Goal: Information Seeking & Learning: Compare options

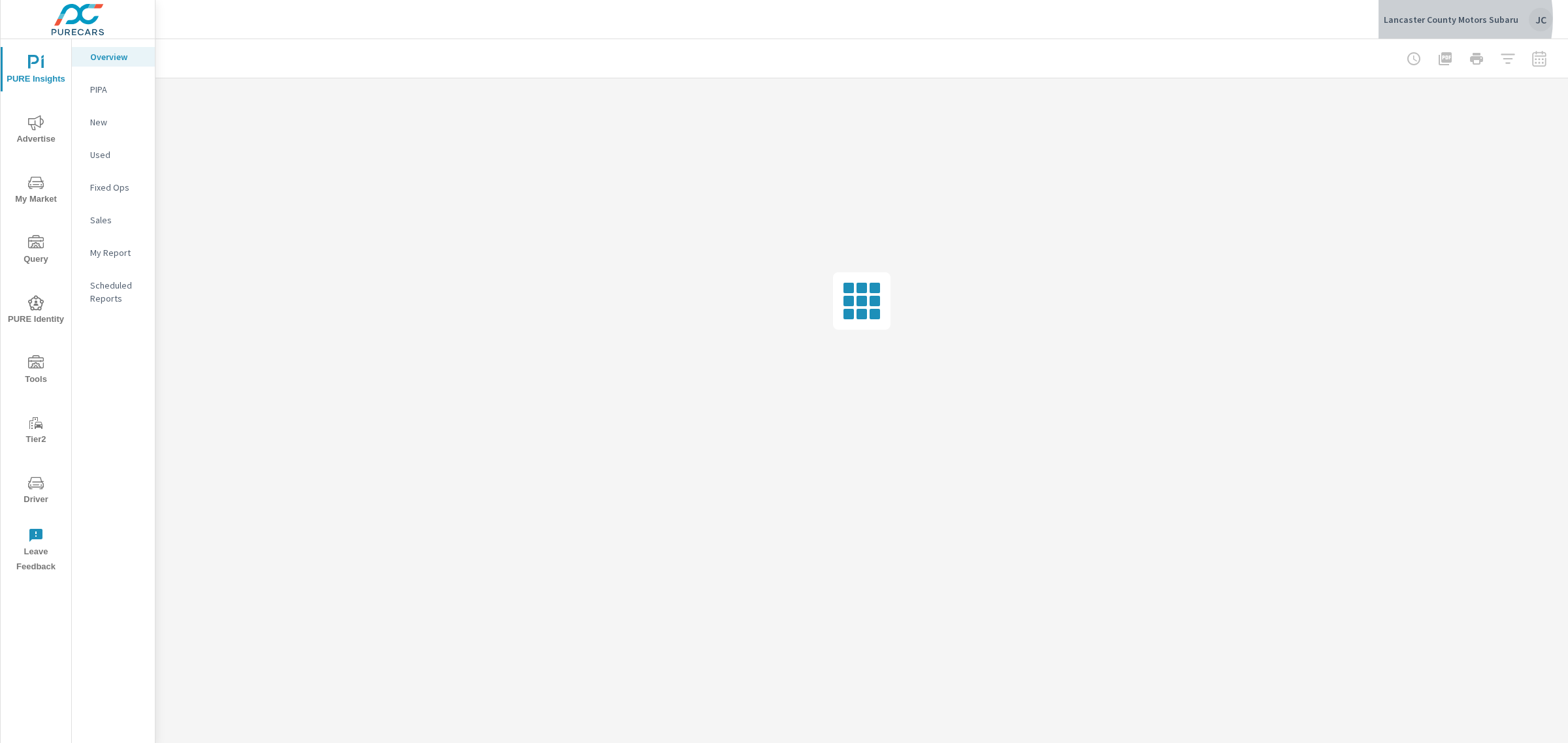
click at [1436, 18] on p "Lancaster County Motors Subaru" at bounding box center [1451, 20] width 135 height 12
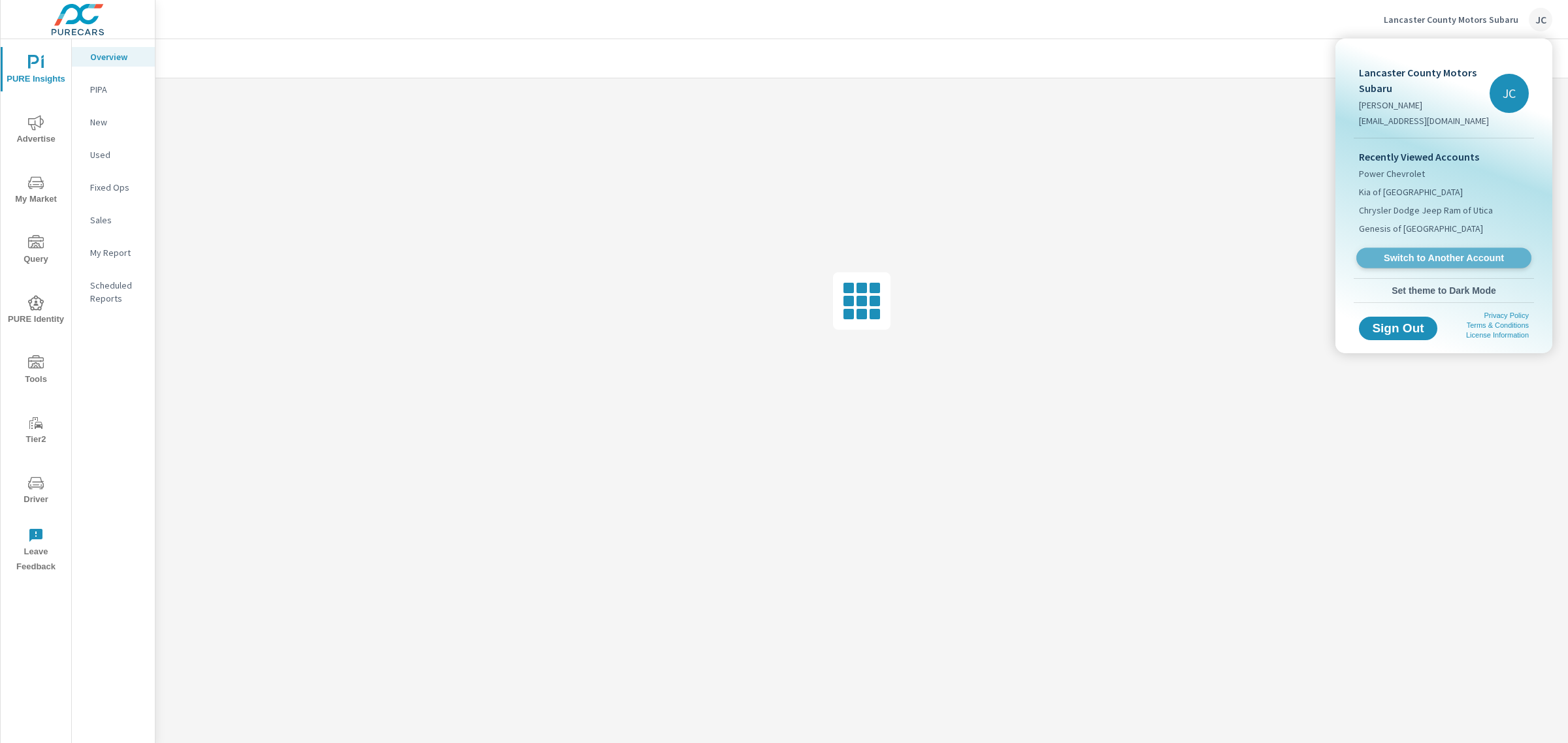
click at [1436, 265] on link "Switch to Another Account" at bounding box center [1444, 258] width 175 height 20
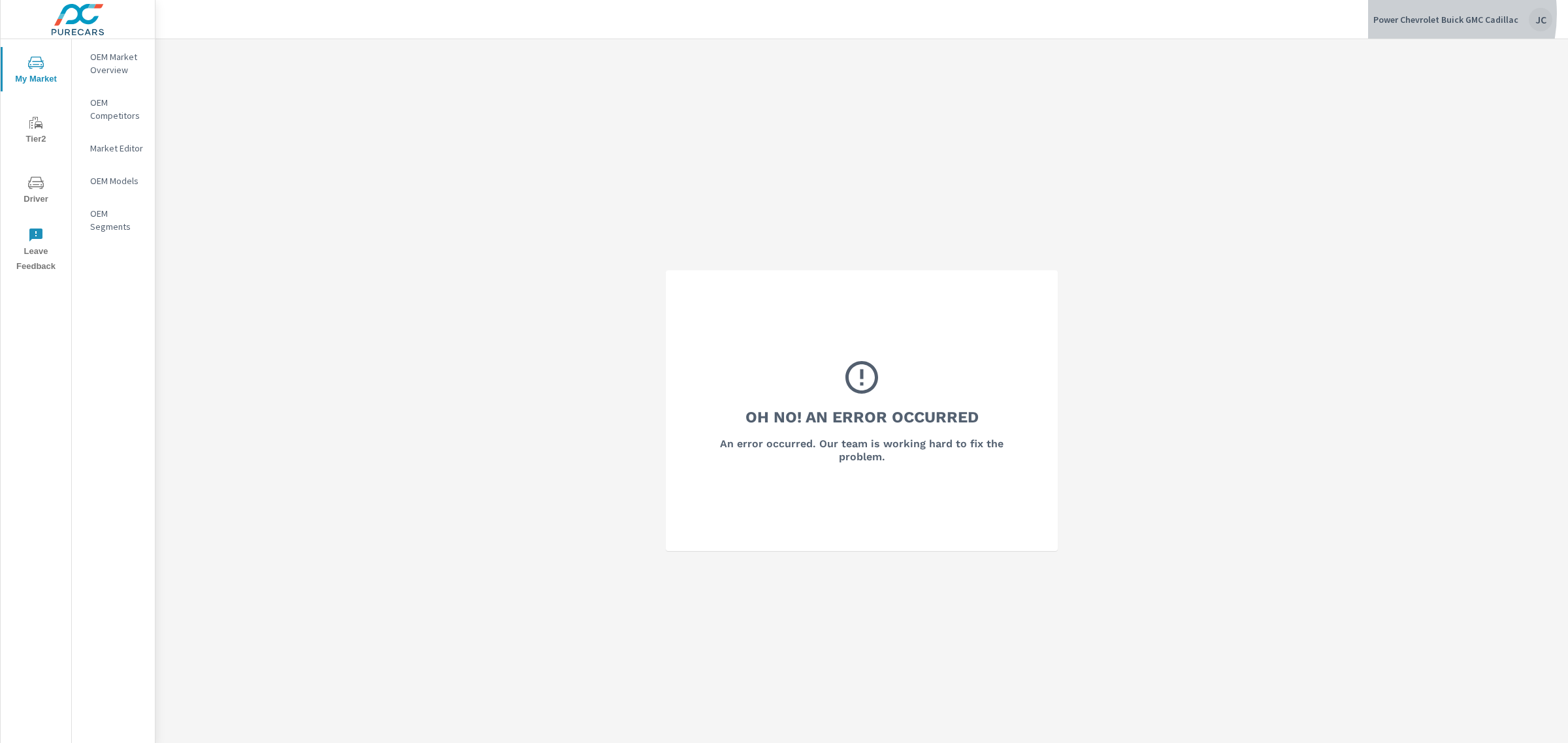
click at [1412, 14] on p "Power Chevrolet Buick GMC Cadillac" at bounding box center [1445, 20] width 145 height 12
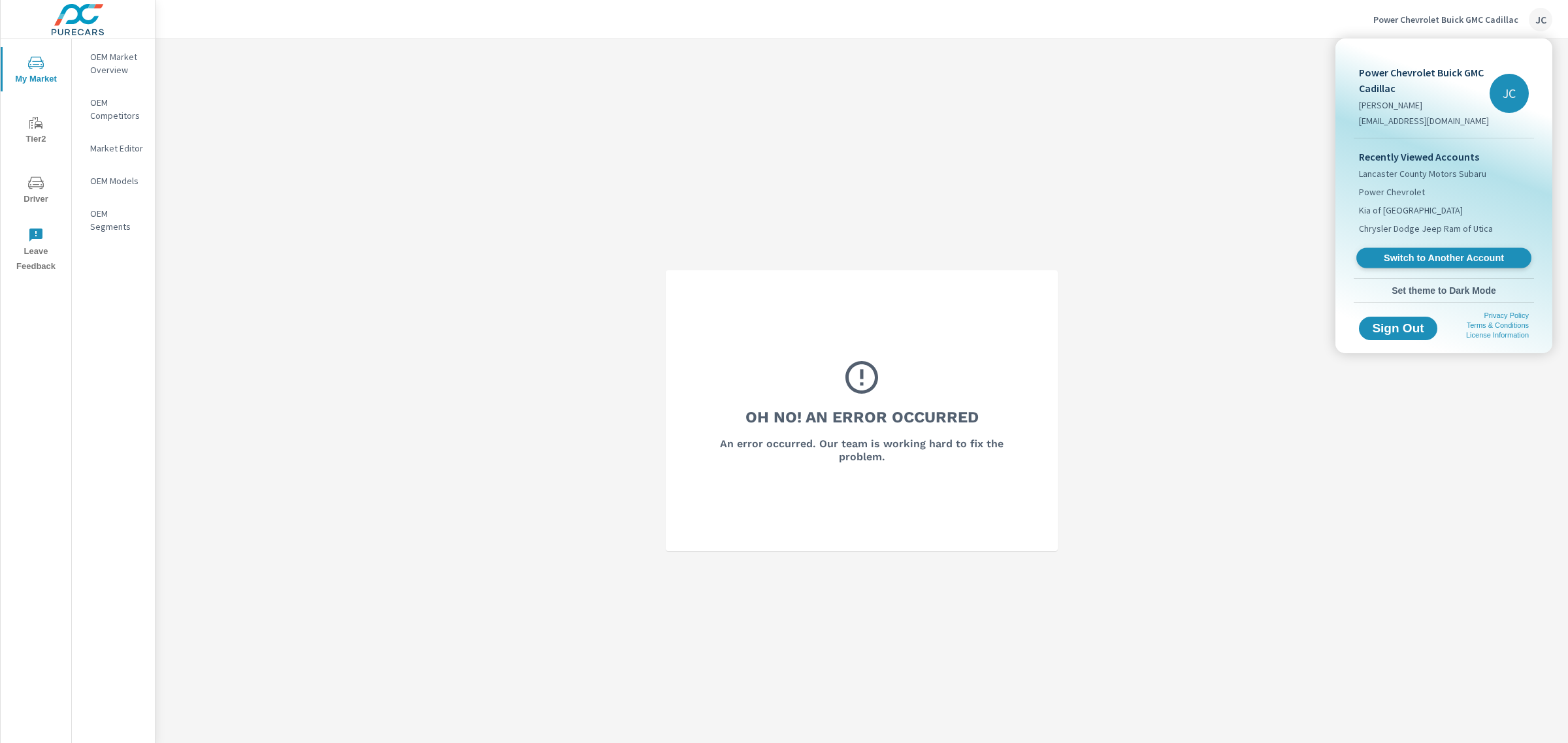
click at [1436, 255] on span "Switch to Another Account" at bounding box center [1443, 258] width 160 height 12
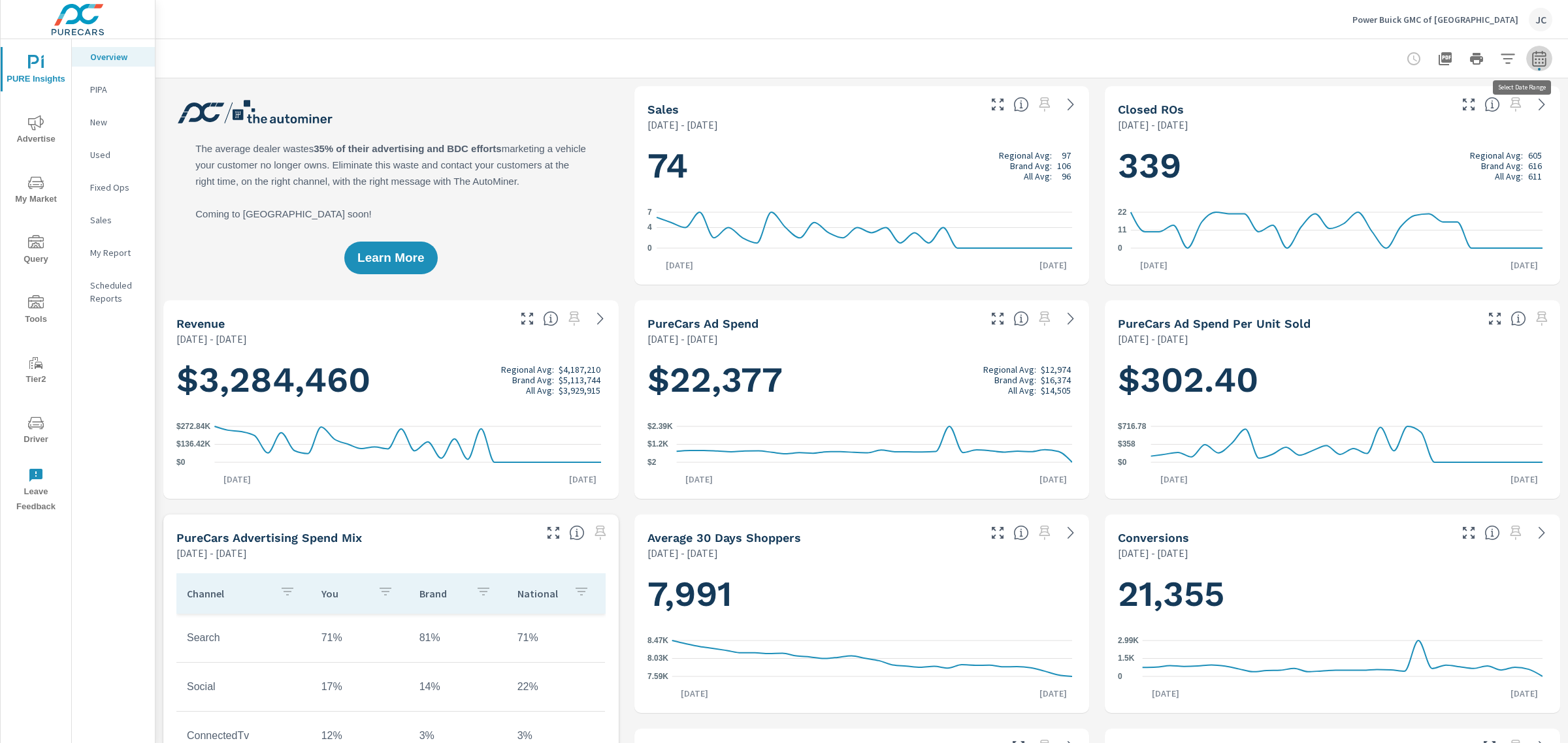
click at [1536, 56] on button "button" at bounding box center [1539, 59] width 26 height 26
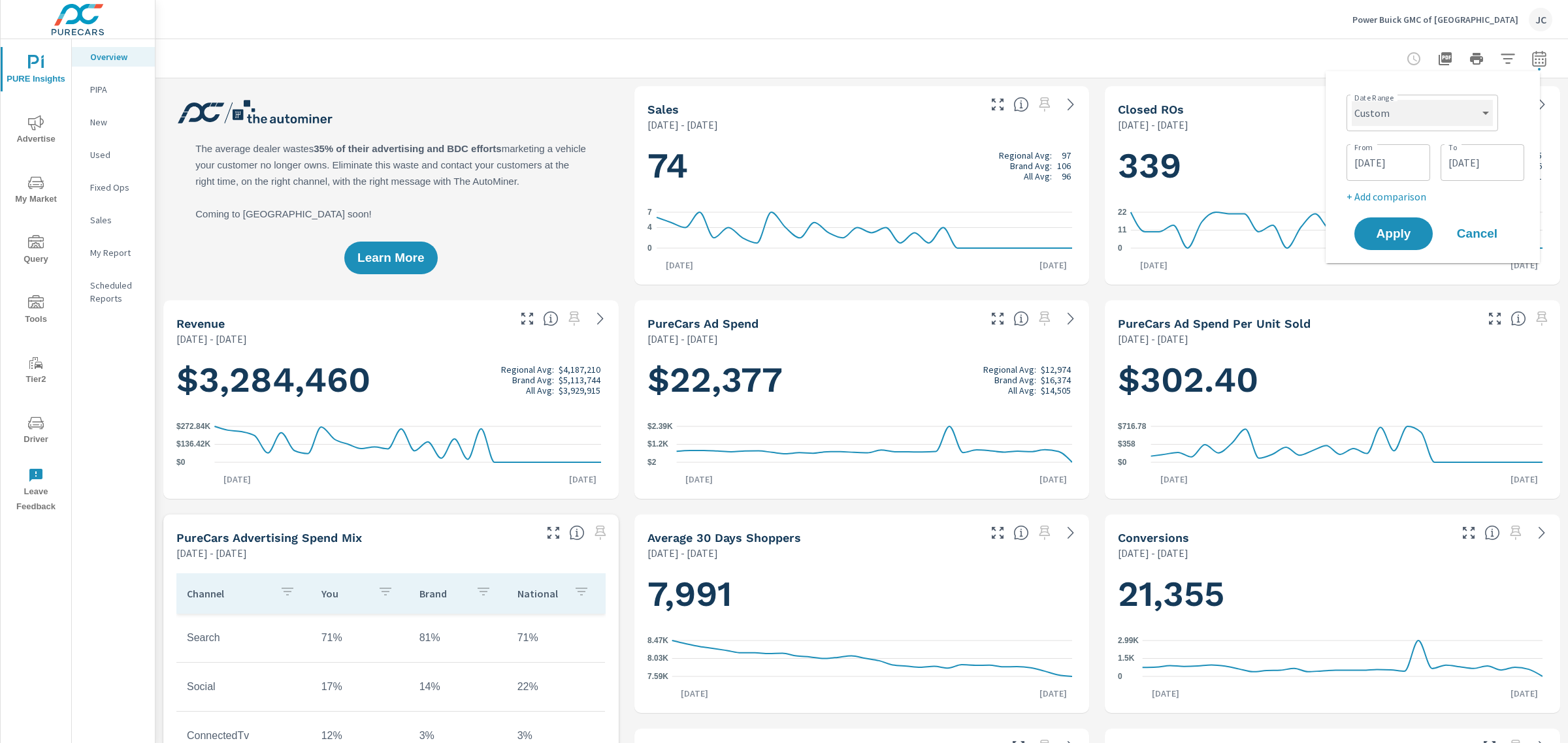
click at [1448, 111] on select "Custom Yesterday Last week Last 7 days Last 14 days Last 30 days Last 45 days L…" at bounding box center [1422, 113] width 141 height 26
click at [1500, 54] on icon "button" at bounding box center [1507, 58] width 14 height 10
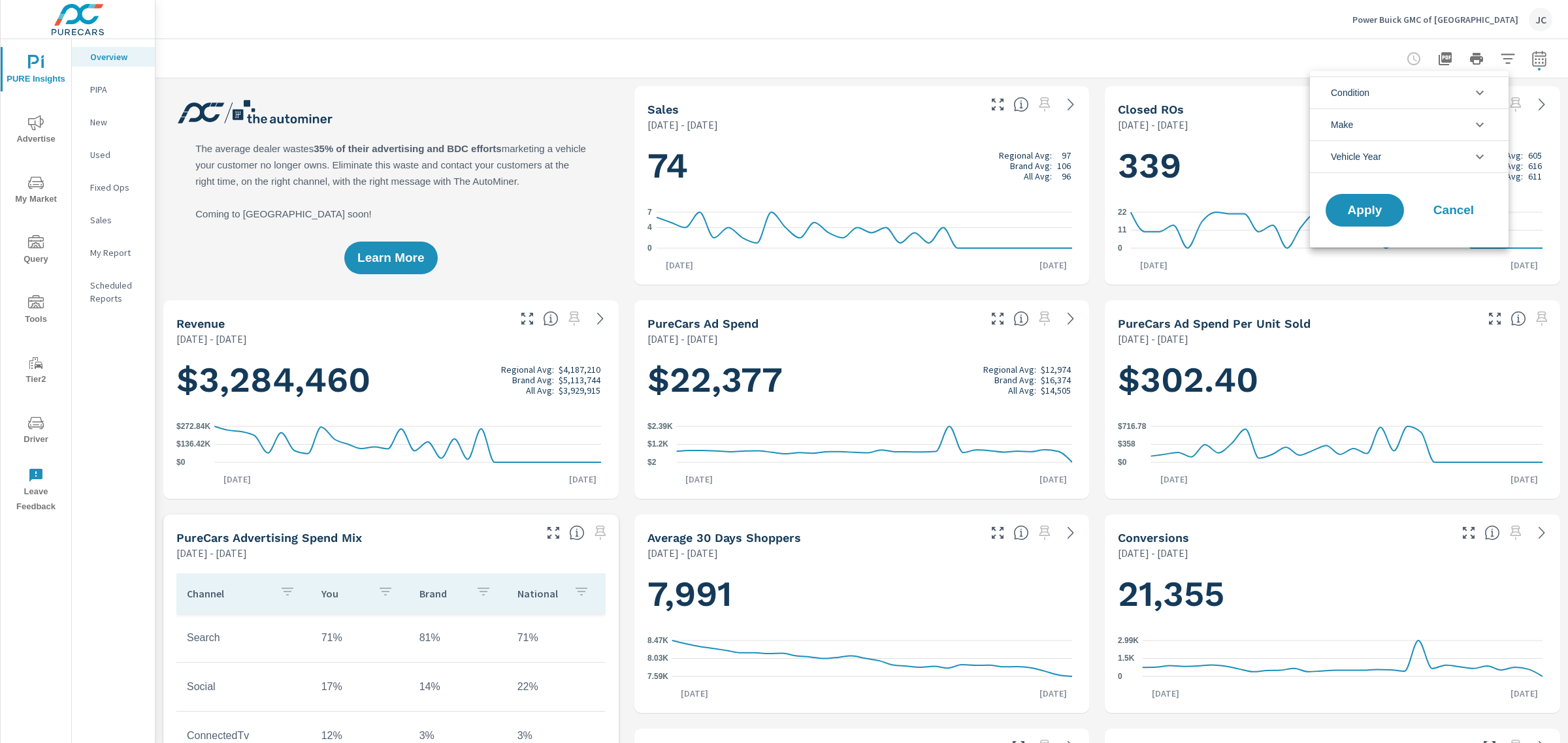
click at [1405, 93] on li "Condition" at bounding box center [1409, 92] width 199 height 32
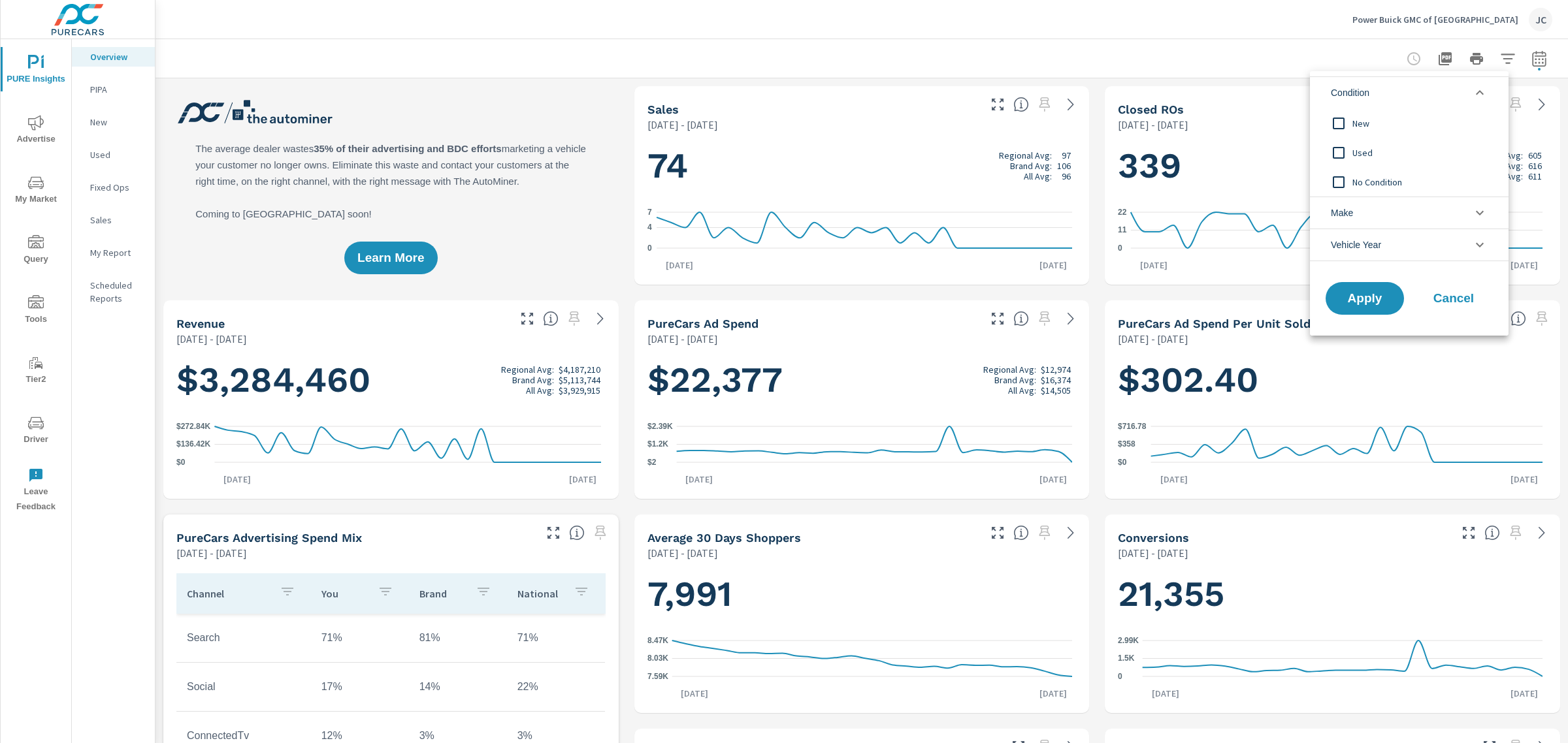
click at [1338, 119] on input "filter options" at bounding box center [1339, 123] width 27 height 27
click at [1357, 295] on span "Apply" at bounding box center [1364, 299] width 53 height 12
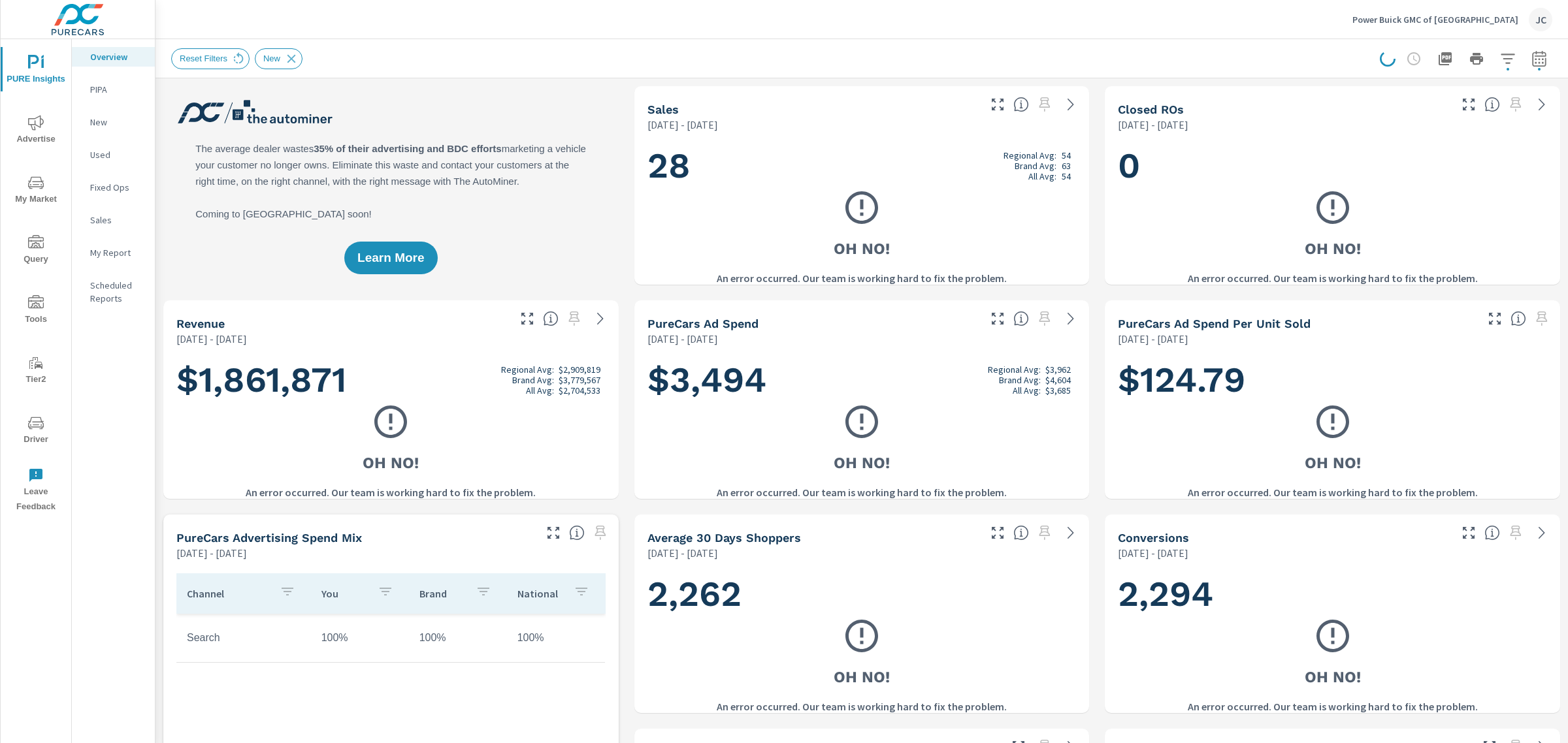
click at [1531, 57] on icon "button" at bounding box center [1539, 59] width 16 height 16
click at [1491, 116] on select "Custom Yesterday Last week Last 7 days Last 14 days Last 30 days Last 45 days L…" at bounding box center [1422, 113] width 141 height 26
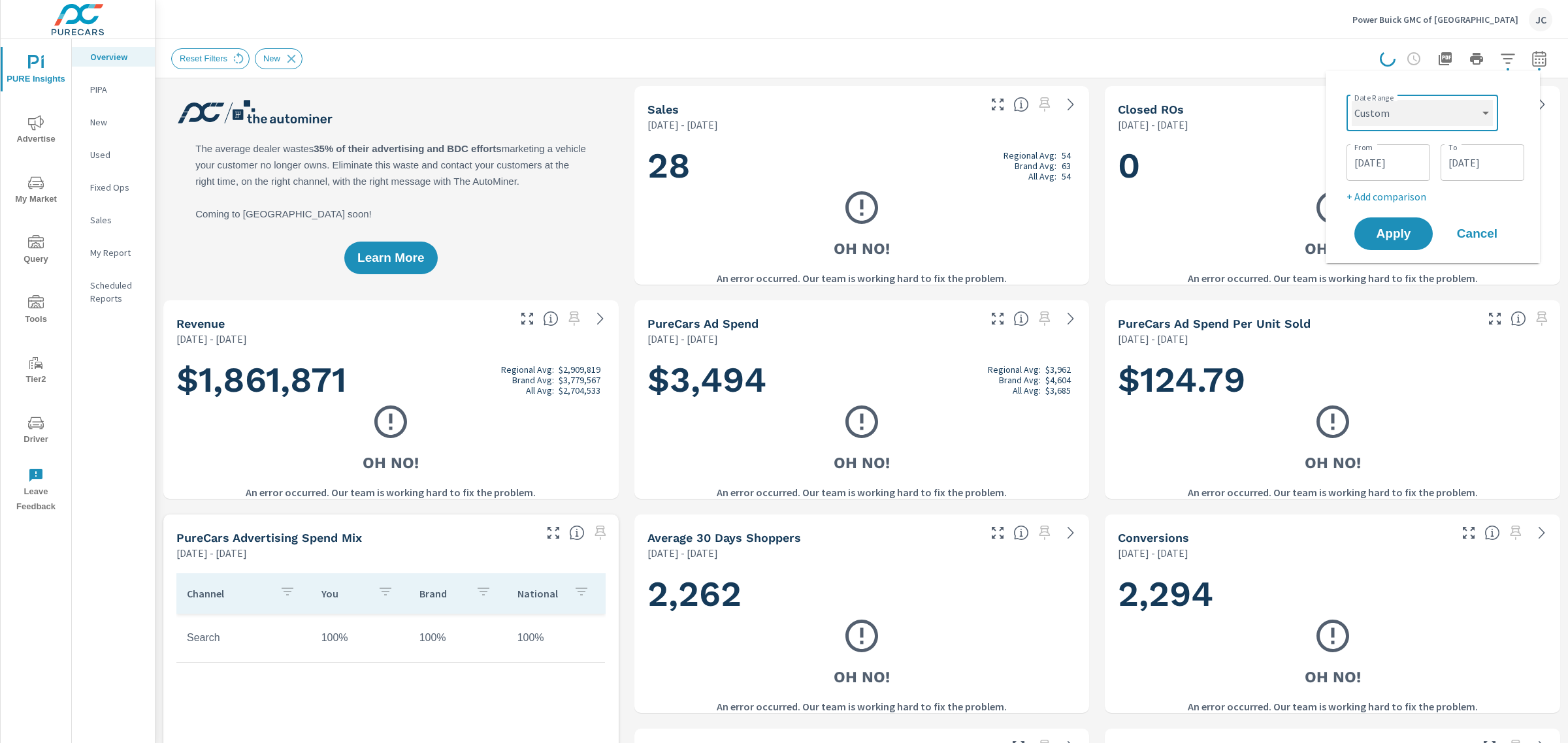
select select "Last month"
click at [1357, 100] on select "Custom Yesterday Last week Last 7 days Last 14 days Last 30 days Last 45 days L…" at bounding box center [1422, 113] width 141 height 26
click at [1393, 147] on p "+ Add comparison" at bounding box center [1435, 147] width 167 height 16
select select "Previous period"
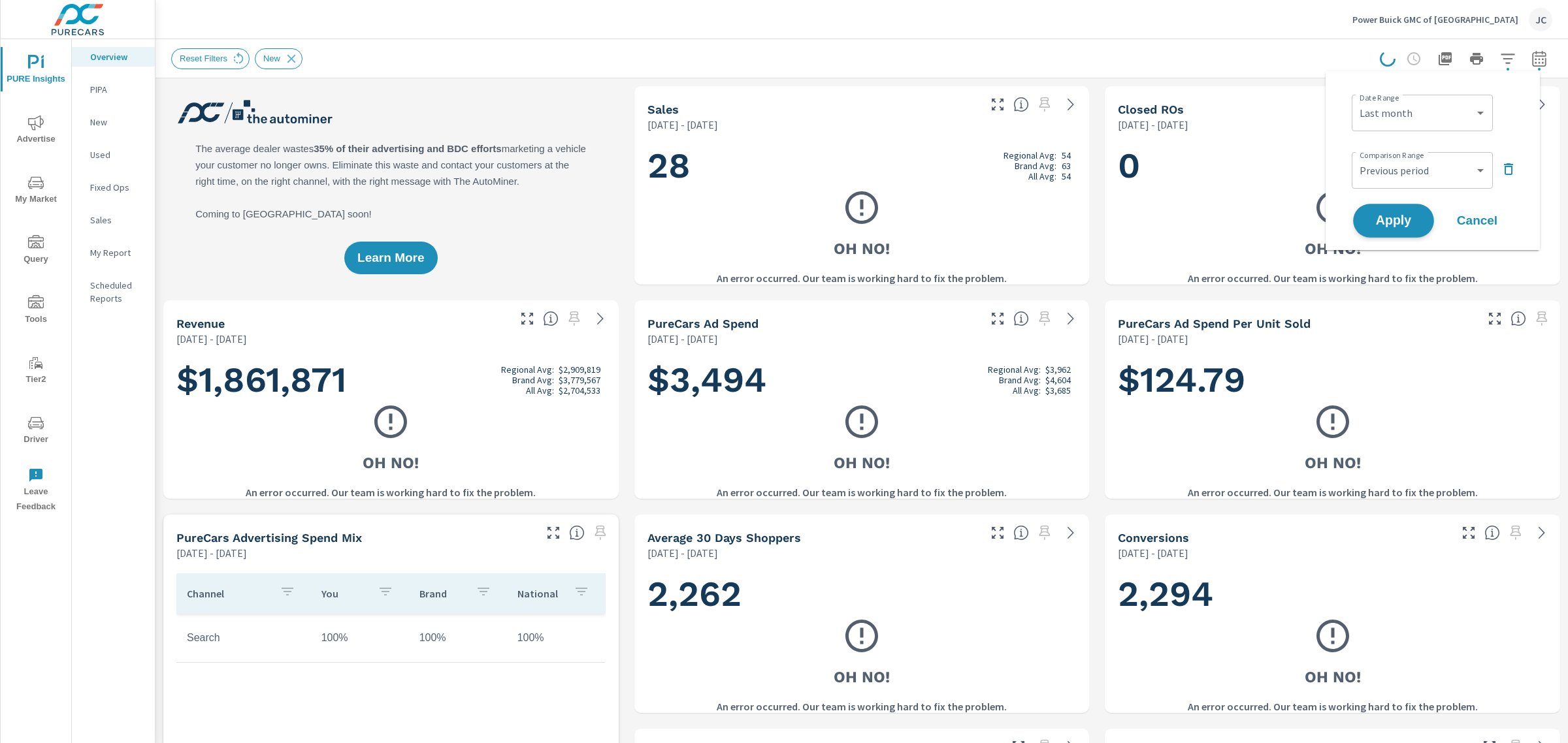
click at [1401, 215] on span "Apply" at bounding box center [1393, 221] width 53 height 12
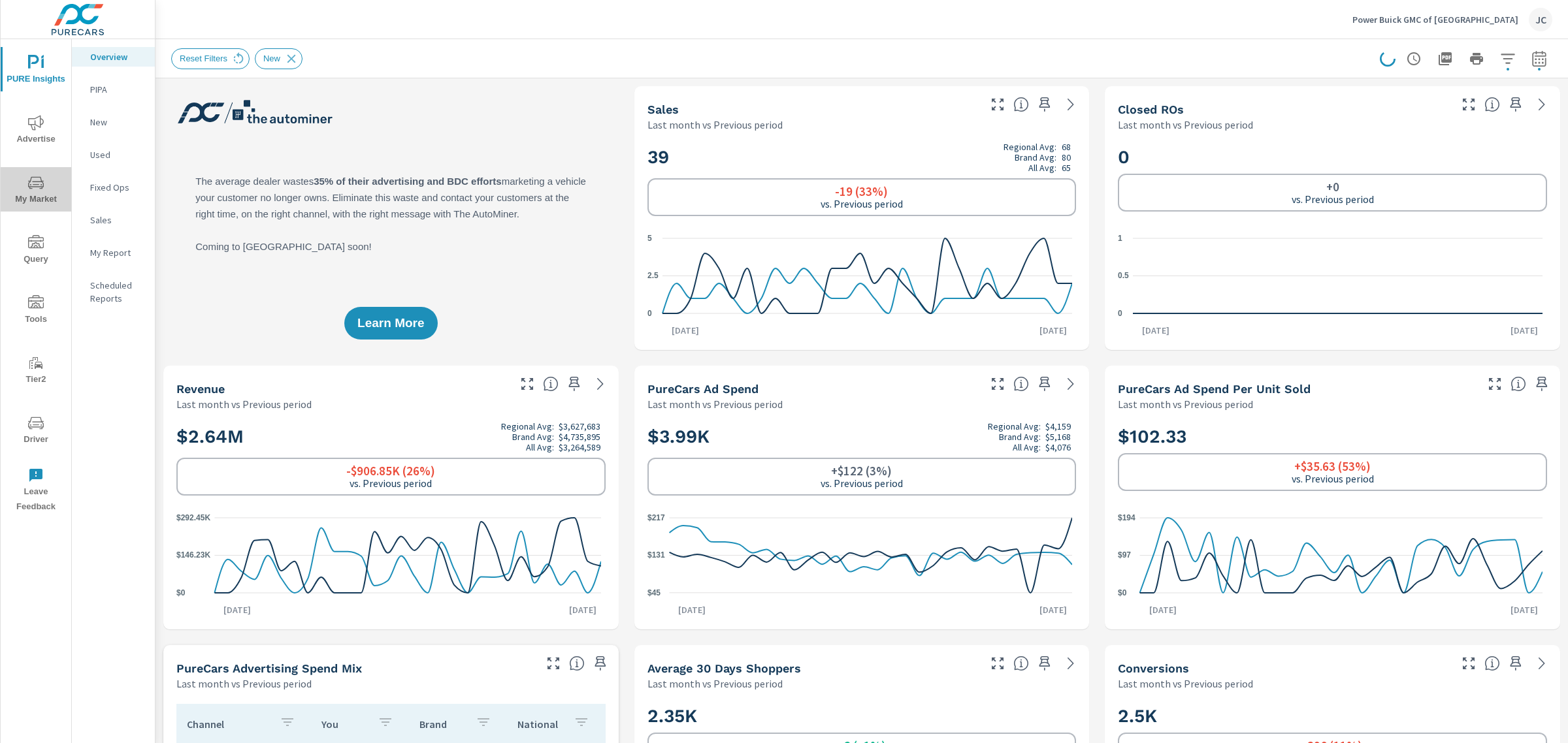
click at [34, 176] on icon "nav menu" at bounding box center [35, 183] width 16 height 16
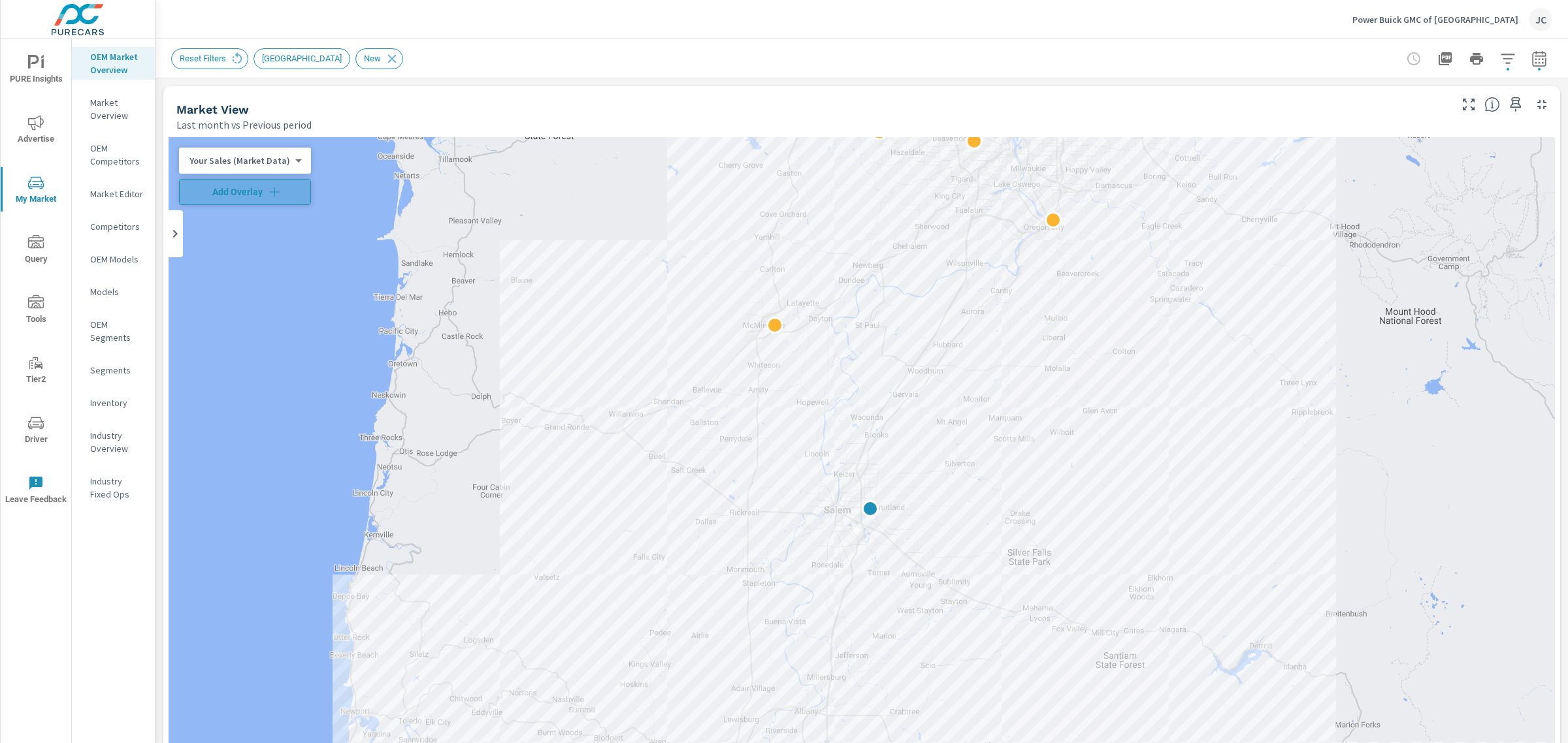
click at [295, 183] on button "Add Overlay" at bounding box center [245, 192] width 132 height 26
click at [1531, 62] on icon "button" at bounding box center [1539, 59] width 16 height 16
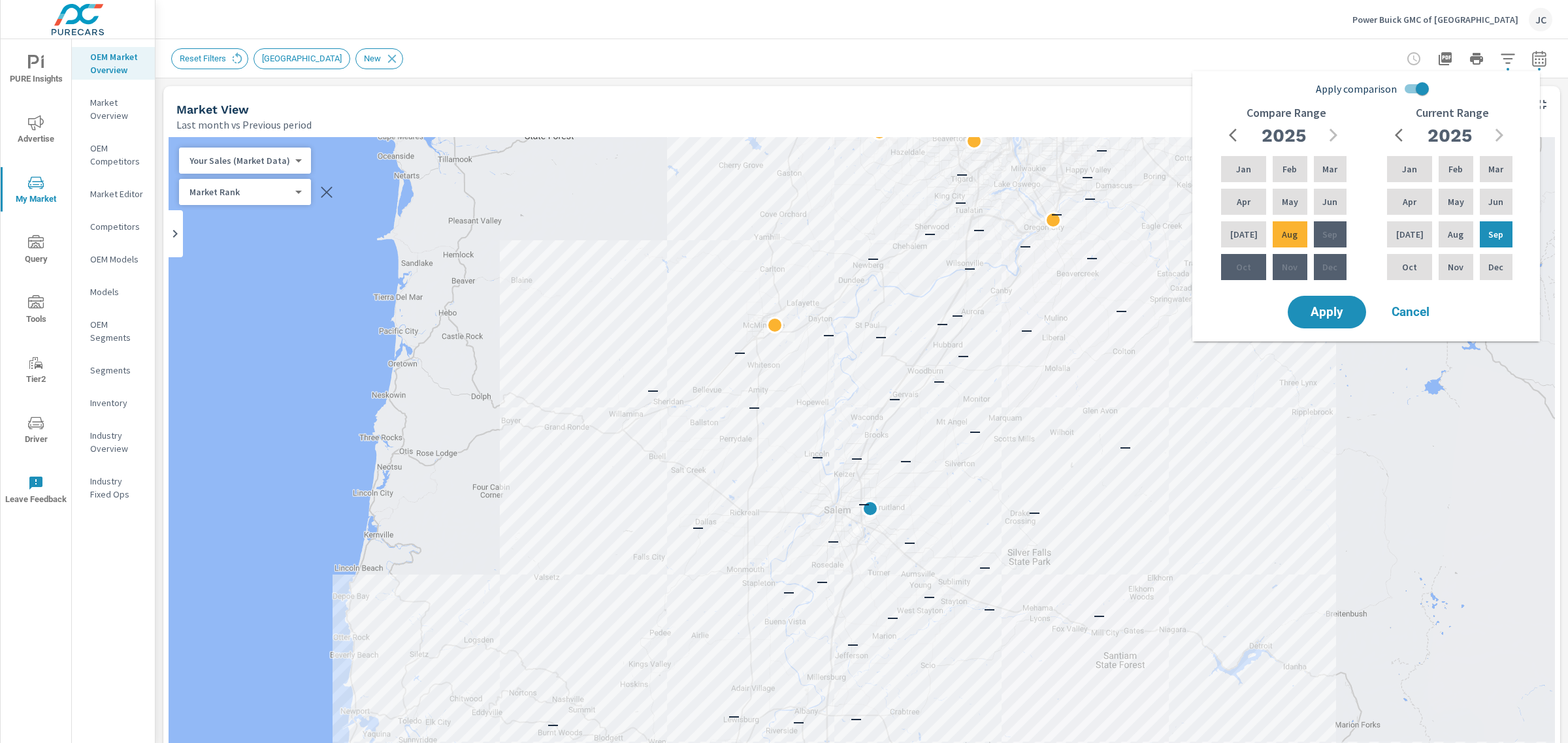
click at [1424, 89] on input "Apply comparison" at bounding box center [1422, 89] width 74 height 25
checkbox input "false"
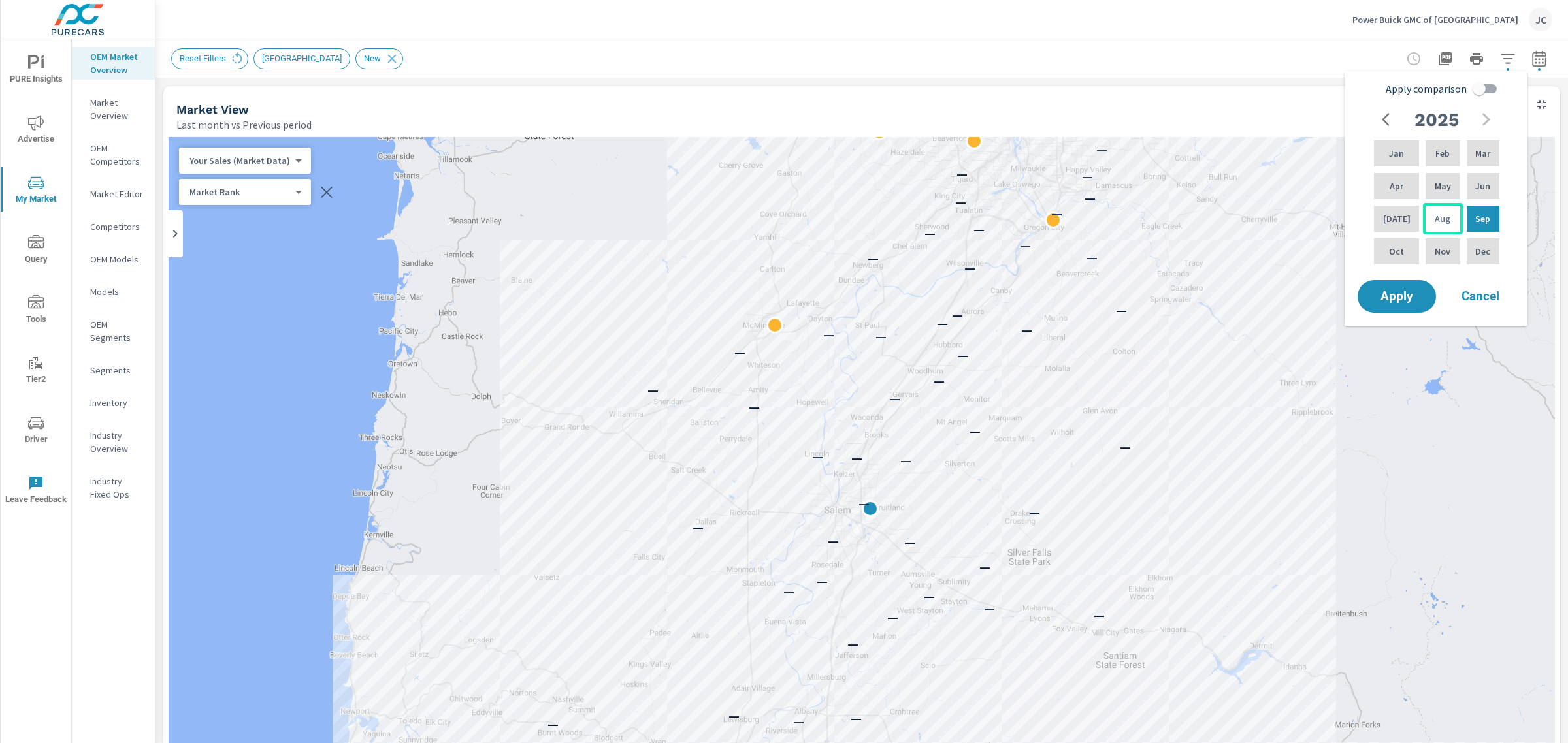
click at [1435, 224] on p "Aug" at bounding box center [1442, 218] width 16 height 13
click at [1466, 216] on div "Sep" at bounding box center [1483, 219] width 38 height 32
click at [1435, 220] on p "Aug" at bounding box center [1442, 218] width 16 height 13
click at [1478, 212] on p "Sep" at bounding box center [1483, 218] width 15 height 13
click at [1393, 190] on p "Apr" at bounding box center [1396, 186] width 14 height 13
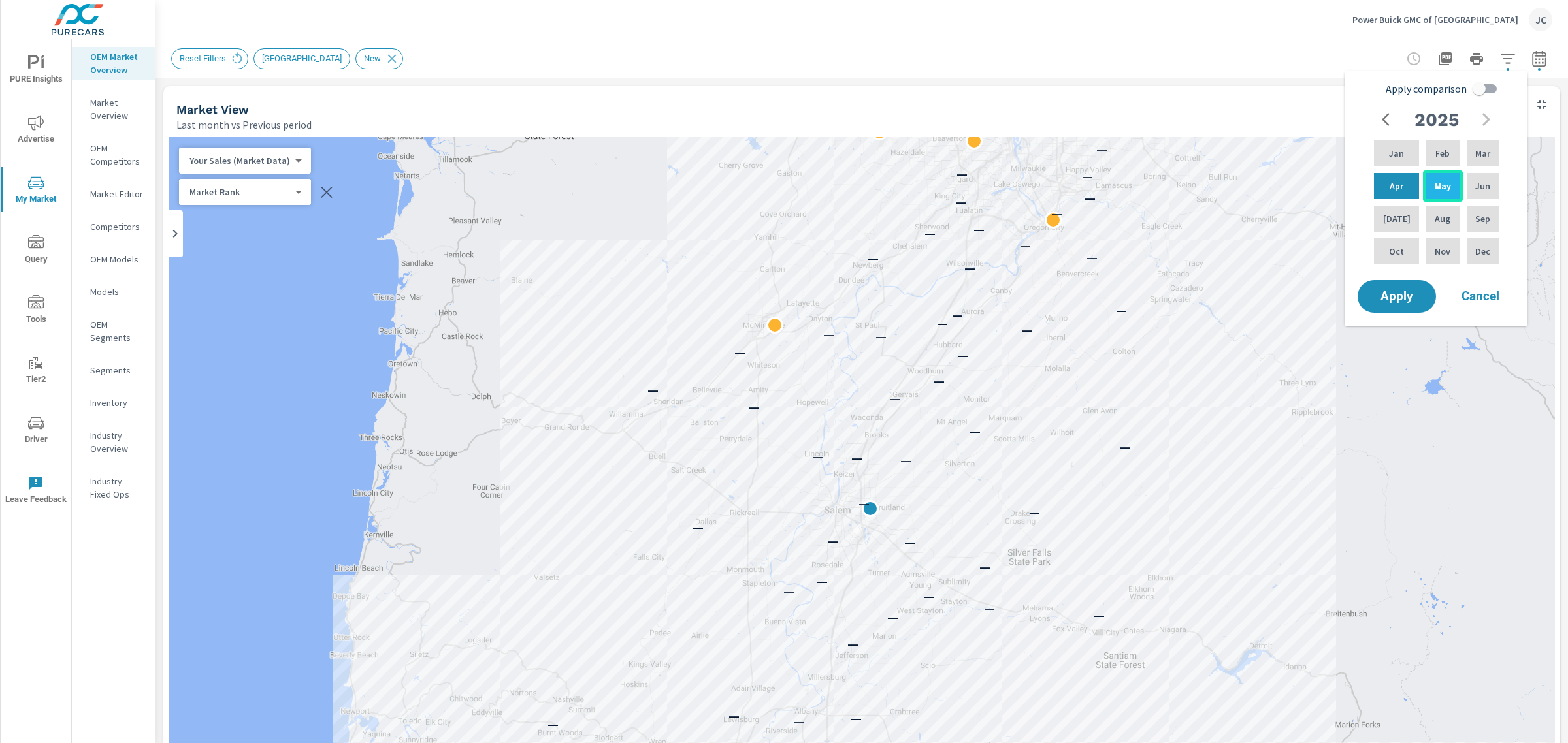
click at [1435, 184] on p "May" at bounding box center [1443, 186] width 17 height 13
click at [1490, 188] on div "Jun" at bounding box center [1483, 187] width 38 height 32
drag, startPoint x: 1409, startPoint y: 196, endPoint x: 1465, endPoint y: 220, distance: 60.9
click at [1465, 220] on div "Jan Feb Mar Apr May Jun Jul Aug Sep Oct Nov Dec" at bounding box center [1436, 202] width 131 height 129
click at [1435, 190] on p "May" at bounding box center [1443, 186] width 17 height 13
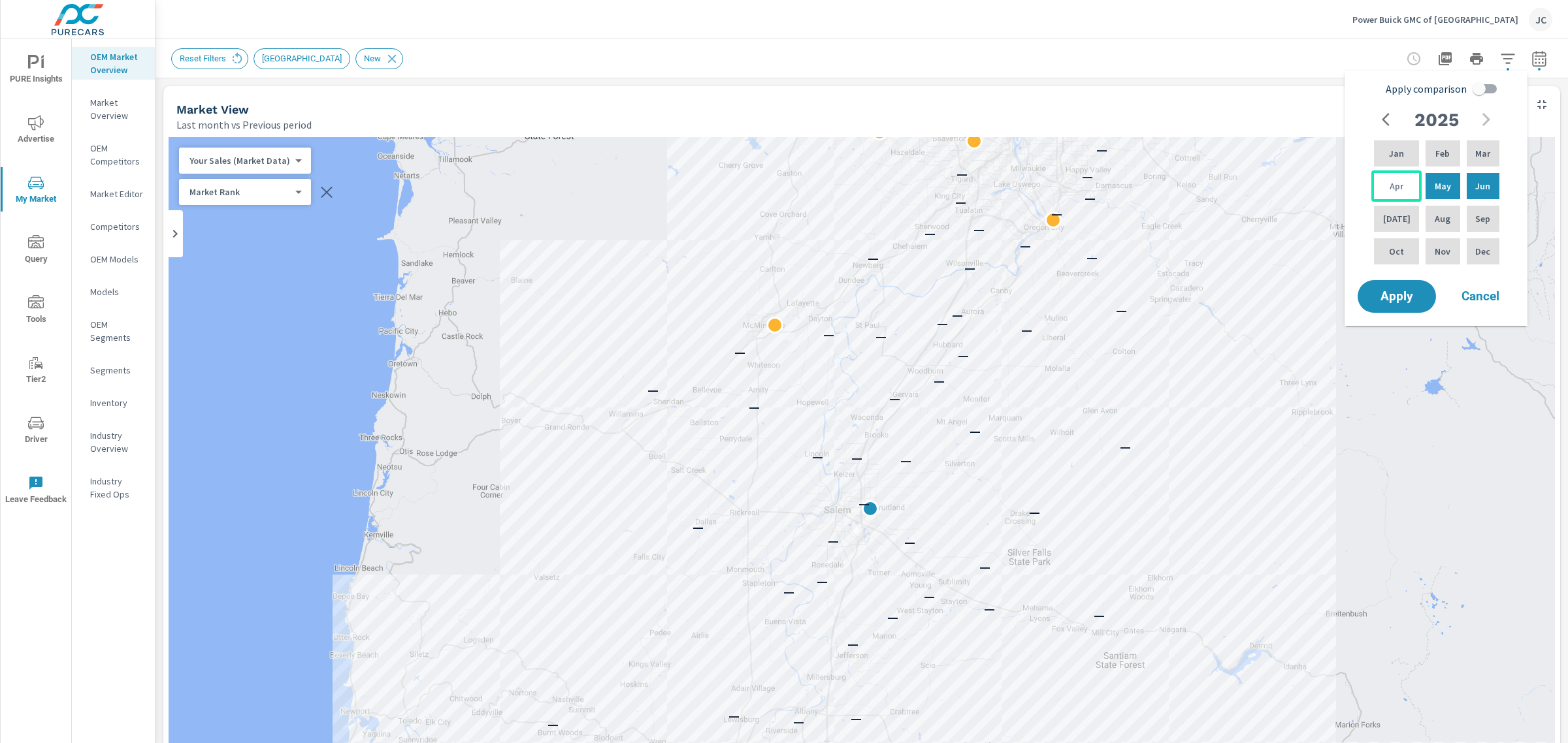
click at [1390, 193] on div "Apr" at bounding box center [1396, 187] width 50 height 32
click at [1399, 217] on div "Jul" at bounding box center [1396, 219] width 50 height 32
click at [1444, 216] on p "Aug" at bounding box center [1442, 218] width 16 height 13
drag, startPoint x: 1390, startPoint y: 174, endPoint x: 1412, endPoint y: 195, distance: 30.4
click at [1412, 195] on div "Apr" at bounding box center [1396, 187] width 50 height 32
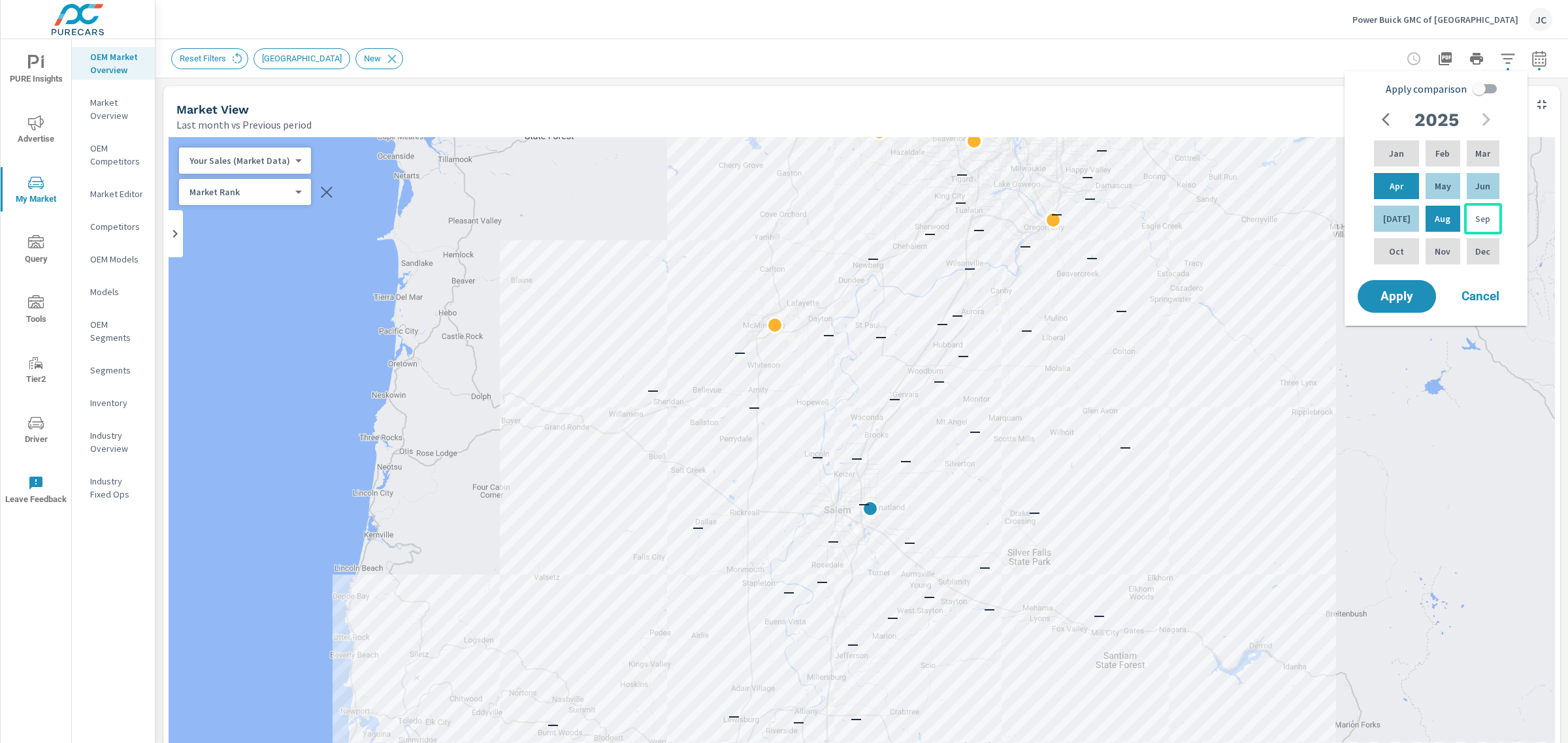
click at [1475, 222] on p "Sep" at bounding box center [1483, 218] width 15 height 13
click at [1454, 223] on div "Aug" at bounding box center [1442, 219] width 39 height 32
click at [1386, 226] on div "Jul" at bounding box center [1396, 219] width 50 height 32
click at [1426, 220] on div "Aug" at bounding box center [1442, 219] width 39 height 32
click at [1464, 220] on div "Sep" at bounding box center [1483, 219] width 38 height 32
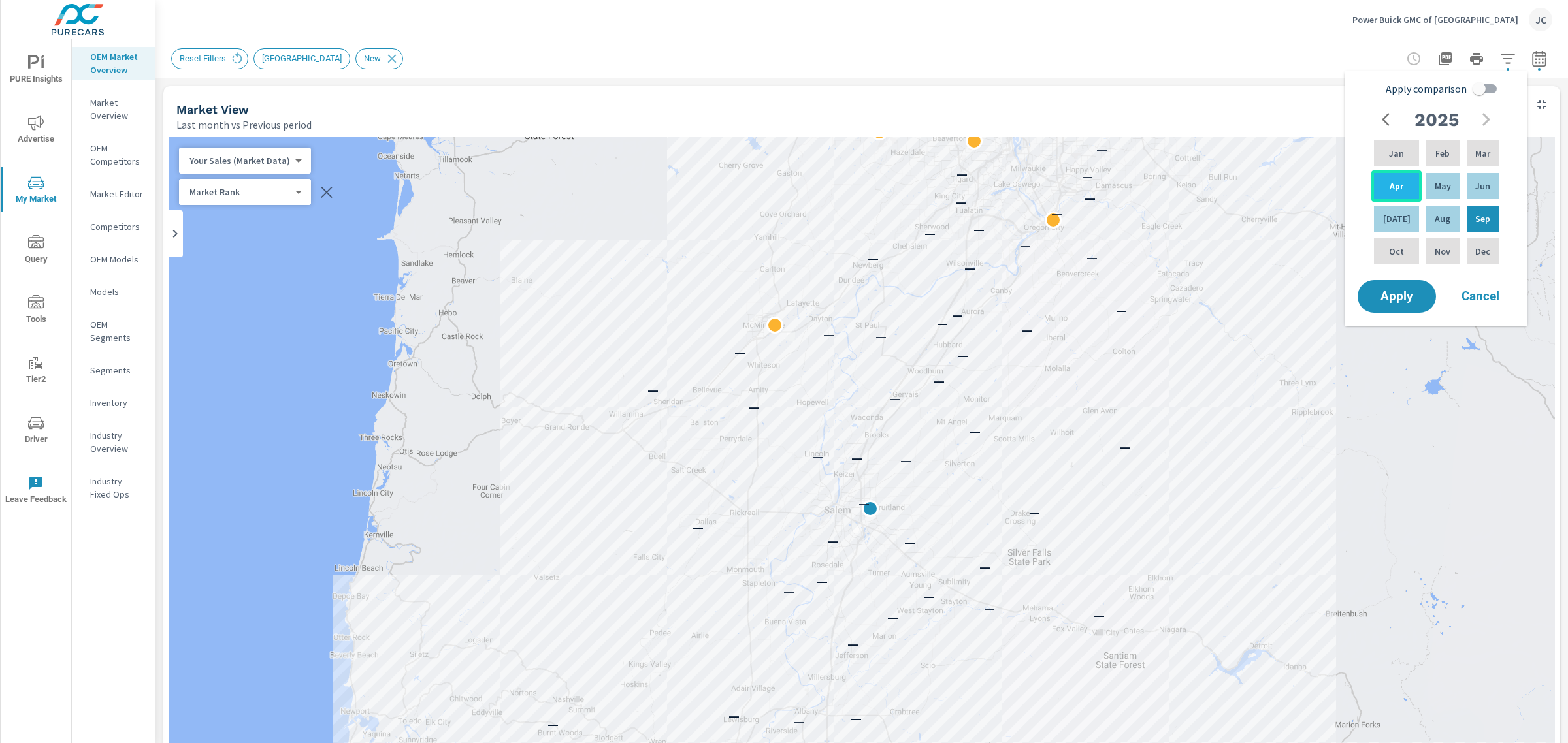
drag, startPoint x: 1476, startPoint y: 191, endPoint x: 1386, endPoint y: 201, distance: 90.6
click at [1386, 201] on div "Jan Feb Mar Apr May Jun Jul Aug Sep Oct Nov Dec" at bounding box center [1436, 202] width 131 height 129
click at [1389, 151] on p "Jan" at bounding box center [1396, 153] width 15 height 13
click at [1466, 156] on div "Mar" at bounding box center [1483, 153] width 38 height 32
click at [1444, 220] on p "Aug" at bounding box center [1442, 218] width 16 height 13
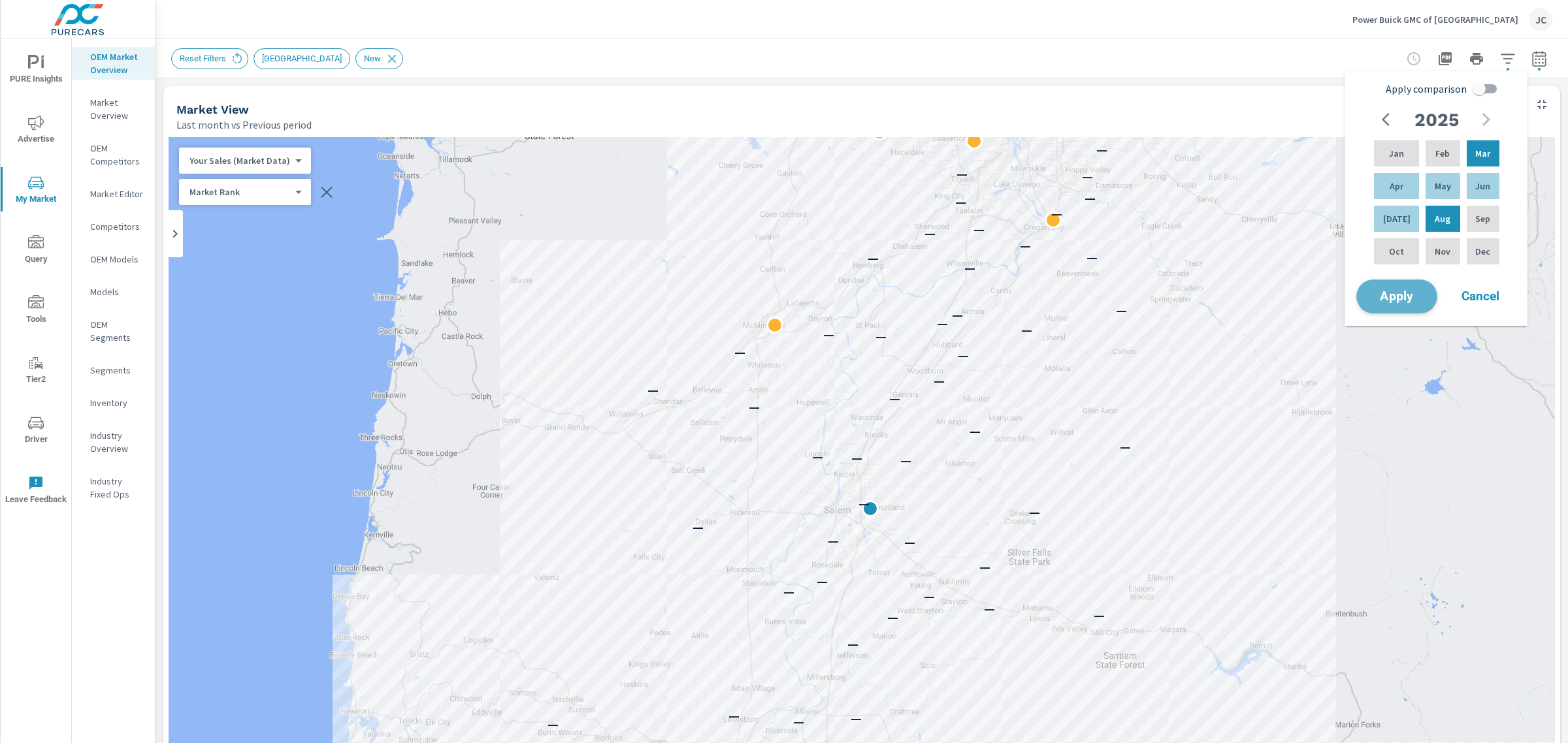
click at [1408, 294] on span "Apply" at bounding box center [1396, 296] width 53 height 12
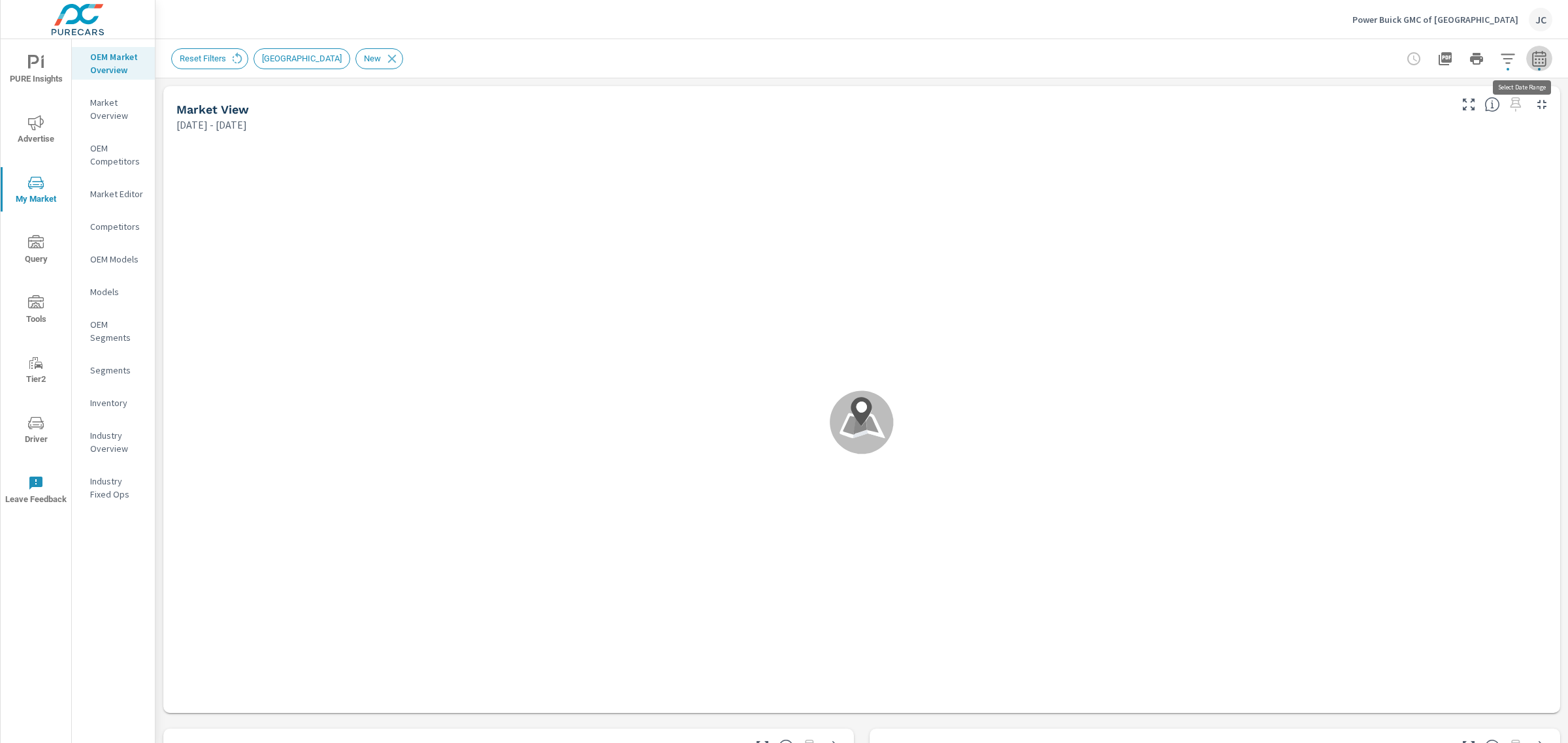
click at [1532, 51] on icon "button" at bounding box center [1539, 58] width 14 height 16
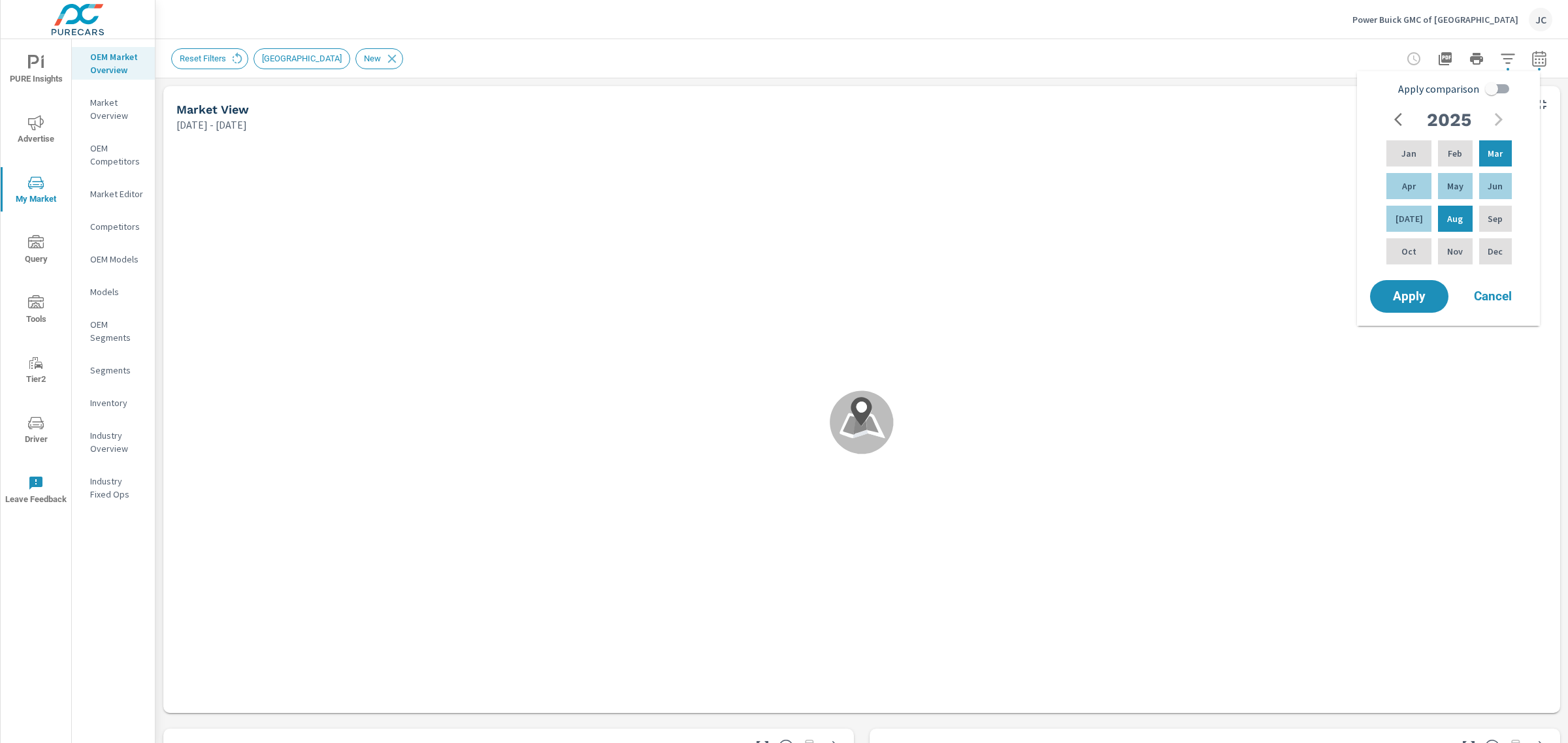
click at [1497, 92] on input "Apply comparison" at bounding box center [1491, 89] width 74 height 25
checkbox input "true"
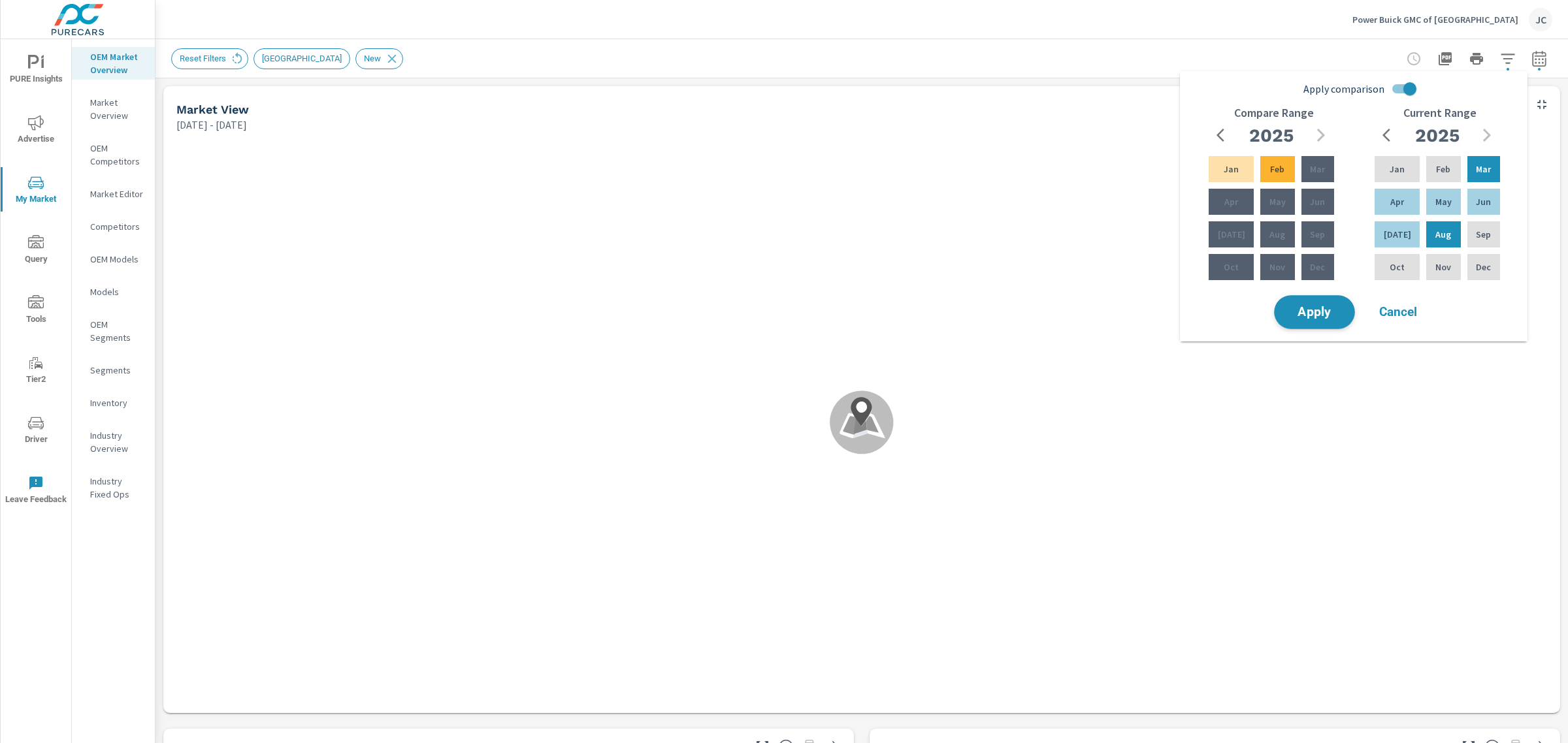
click at [1323, 318] on span "Apply" at bounding box center [1314, 312] width 53 height 12
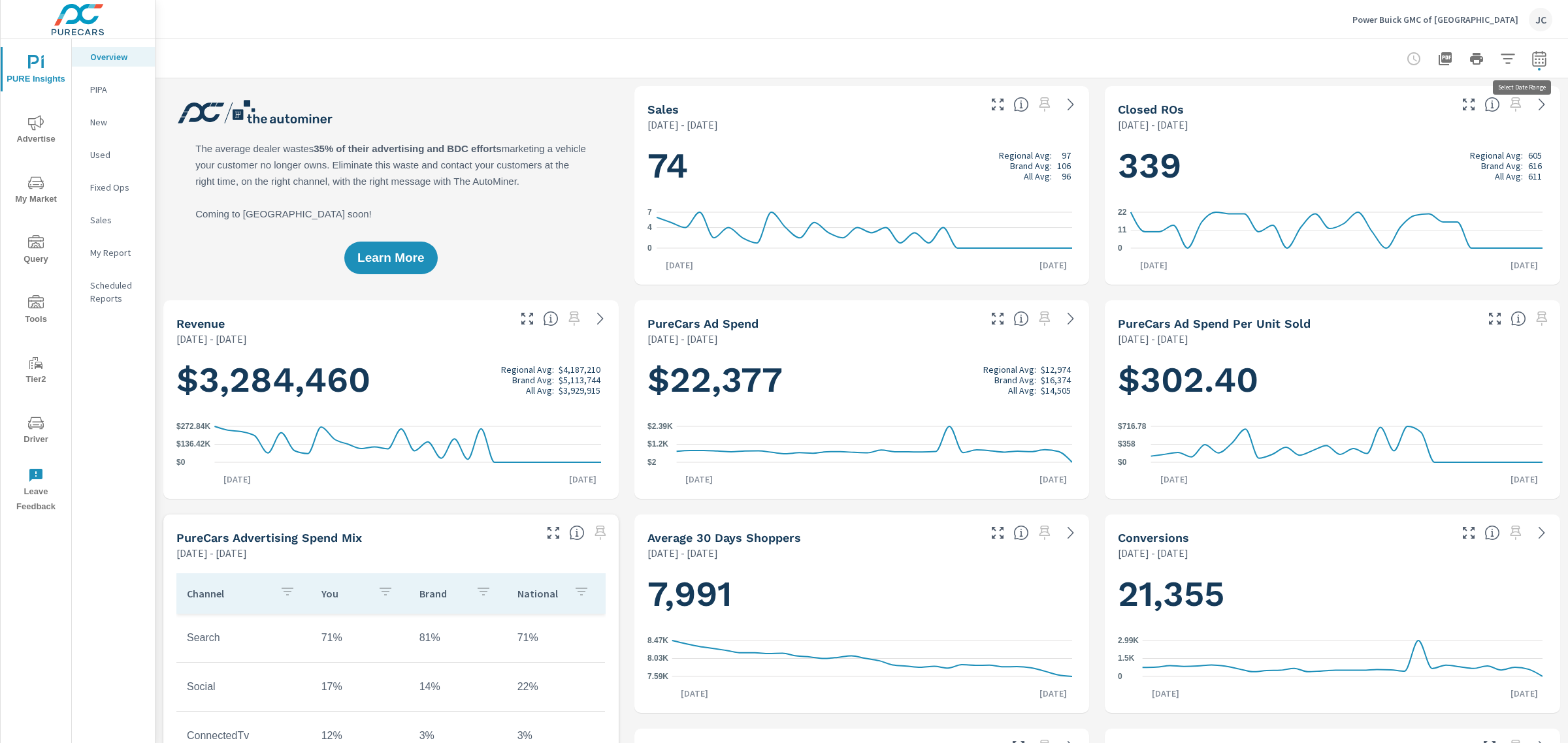
click at [1535, 59] on icon "button" at bounding box center [1539, 60] width 8 height 5
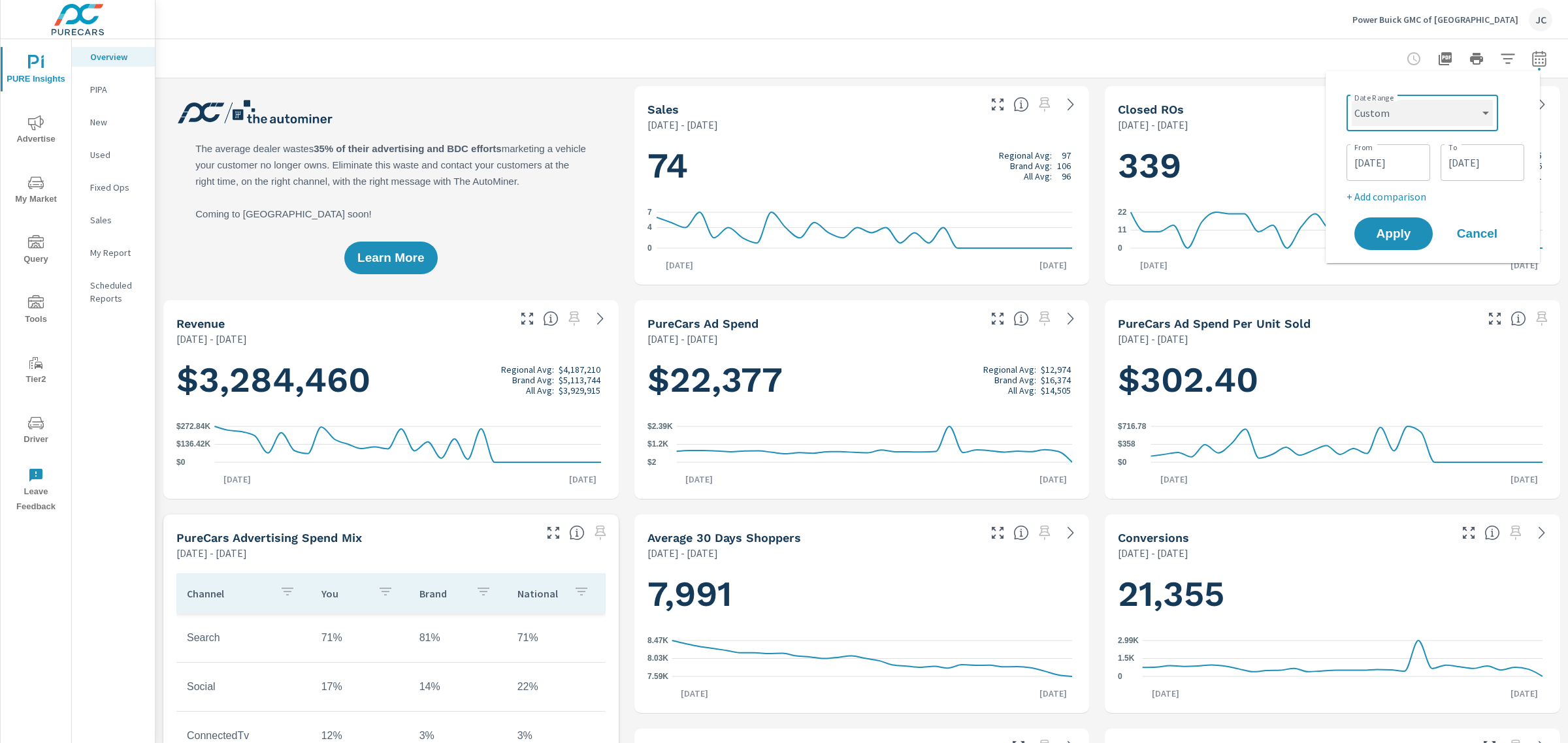
click at [1478, 123] on select "Custom Yesterday Last week Last 7 days Last 14 days Last 30 days Last 45 days L…" at bounding box center [1422, 113] width 141 height 26
select select "Last month"
click at [1357, 100] on select "Custom Yesterday Last week Last 7 days Last 14 days Last 30 days Last 45 days L…" at bounding box center [1422, 113] width 141 height 26
click at [1381, 147] on p "+ Add comparison" at bounding box center [1435, 147] width 167 height 16
select select "Previous period"
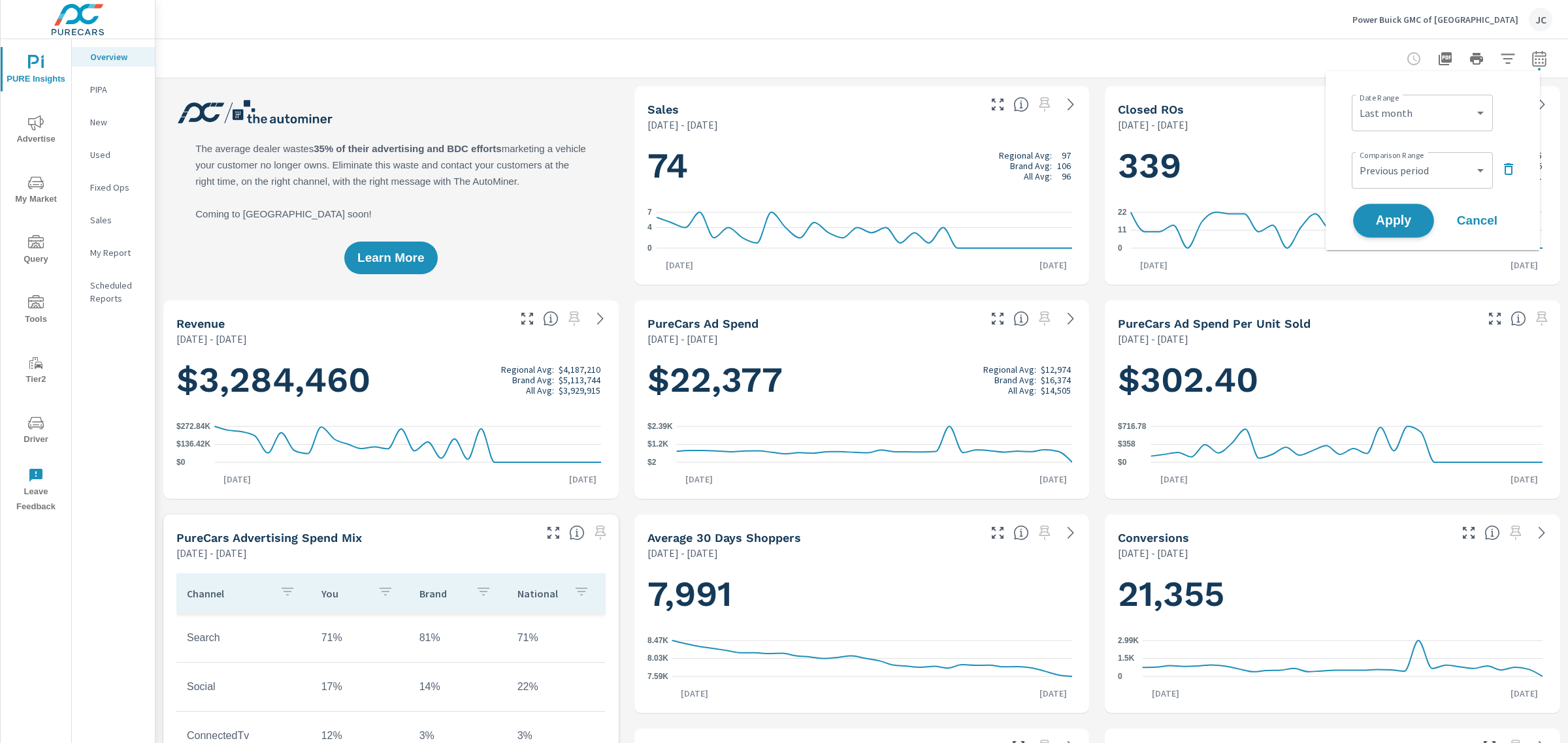
click at [1386, 215] on span "Apply" at bounding box center [1393, 221] width 53 height 12
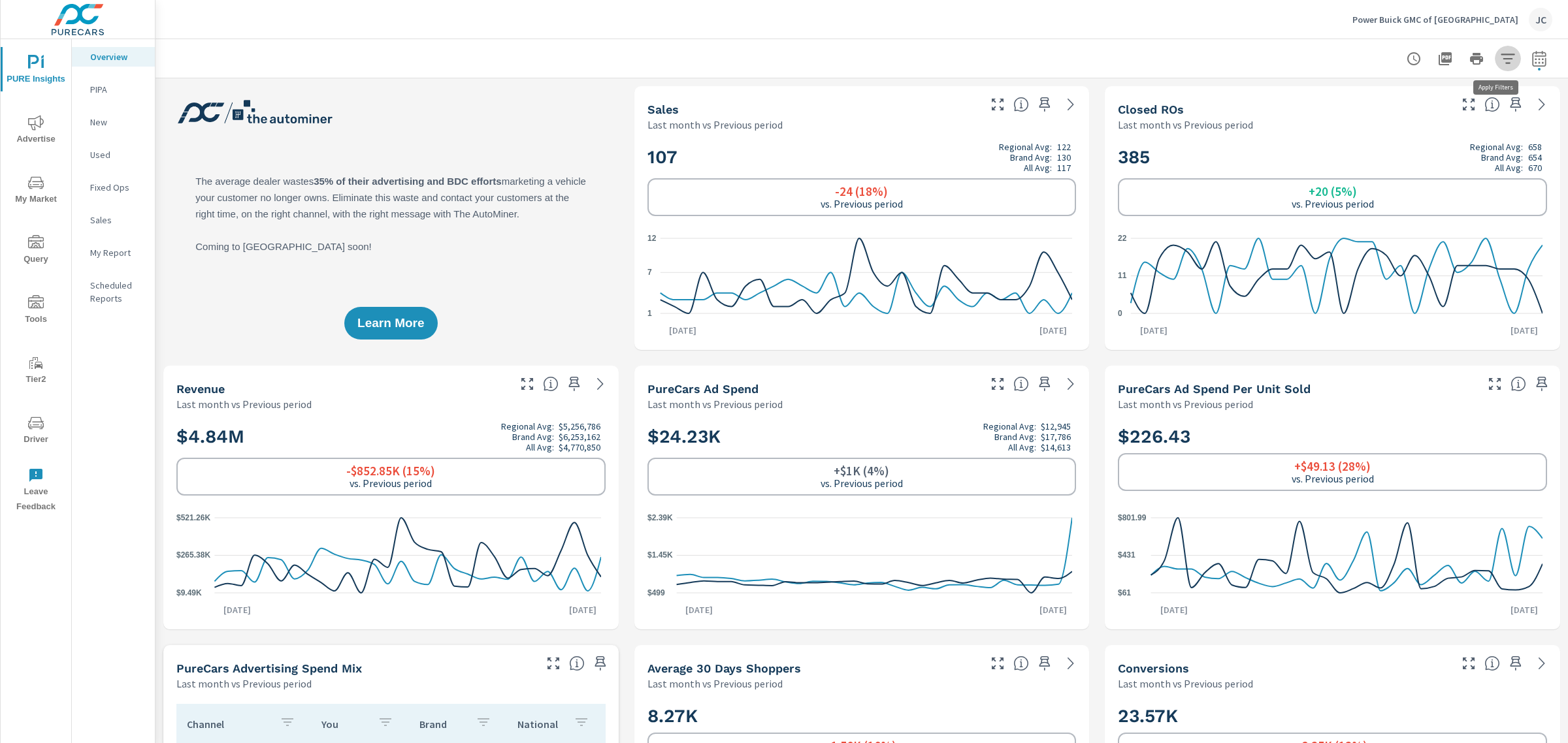
click at [1500, 59] on icon "button" at bounding box center [1508, 59] width 16 height 16
click at [1436, 107] on li "Condition" at bounding box center [1409, 92] width 199 height 32
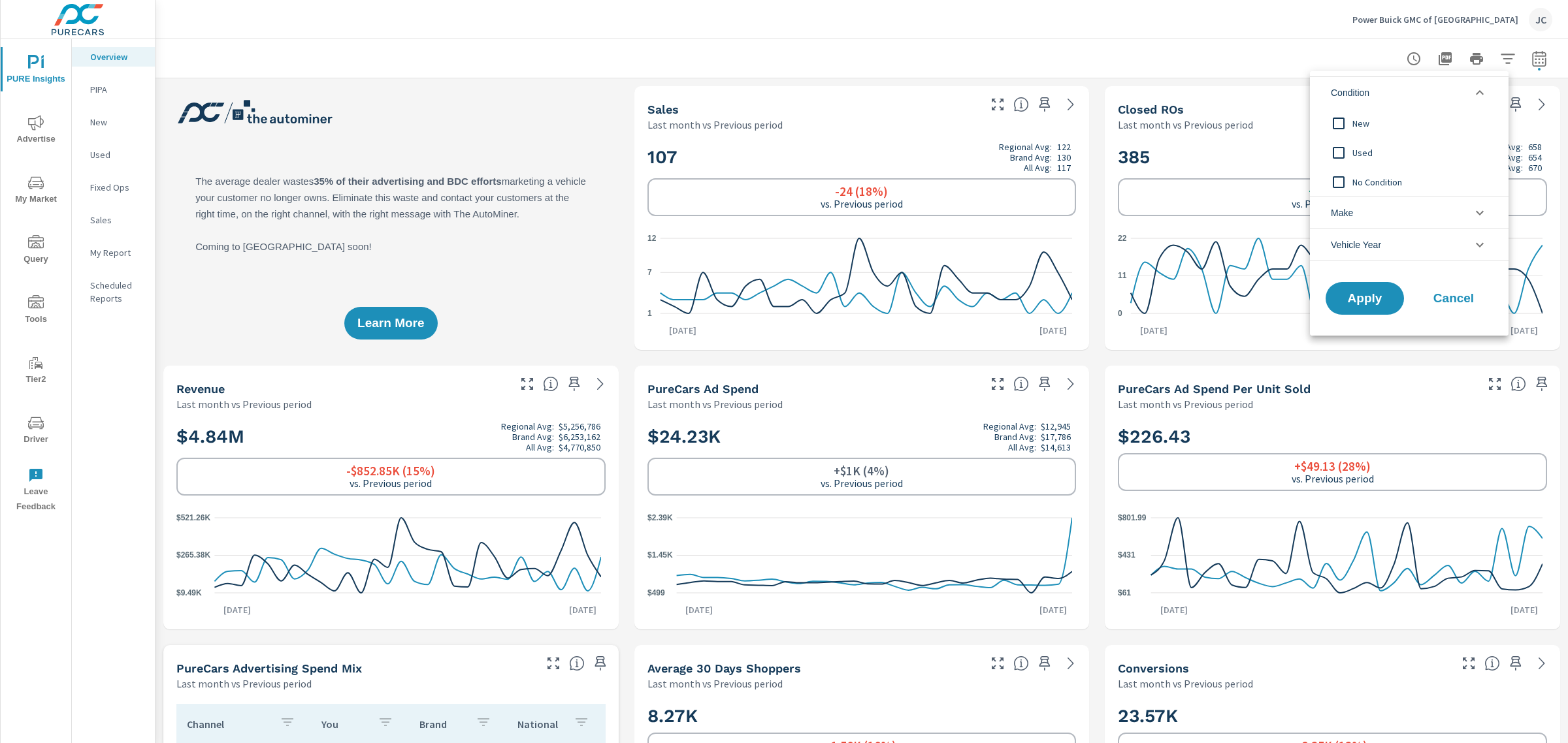
click at [1342, 124] on input "filter options" at bounding box center [1339, 123] width 27 height 27
click at [1366, 294] on span "Apply" at bounding box center [1364, 299] width 53 height 12
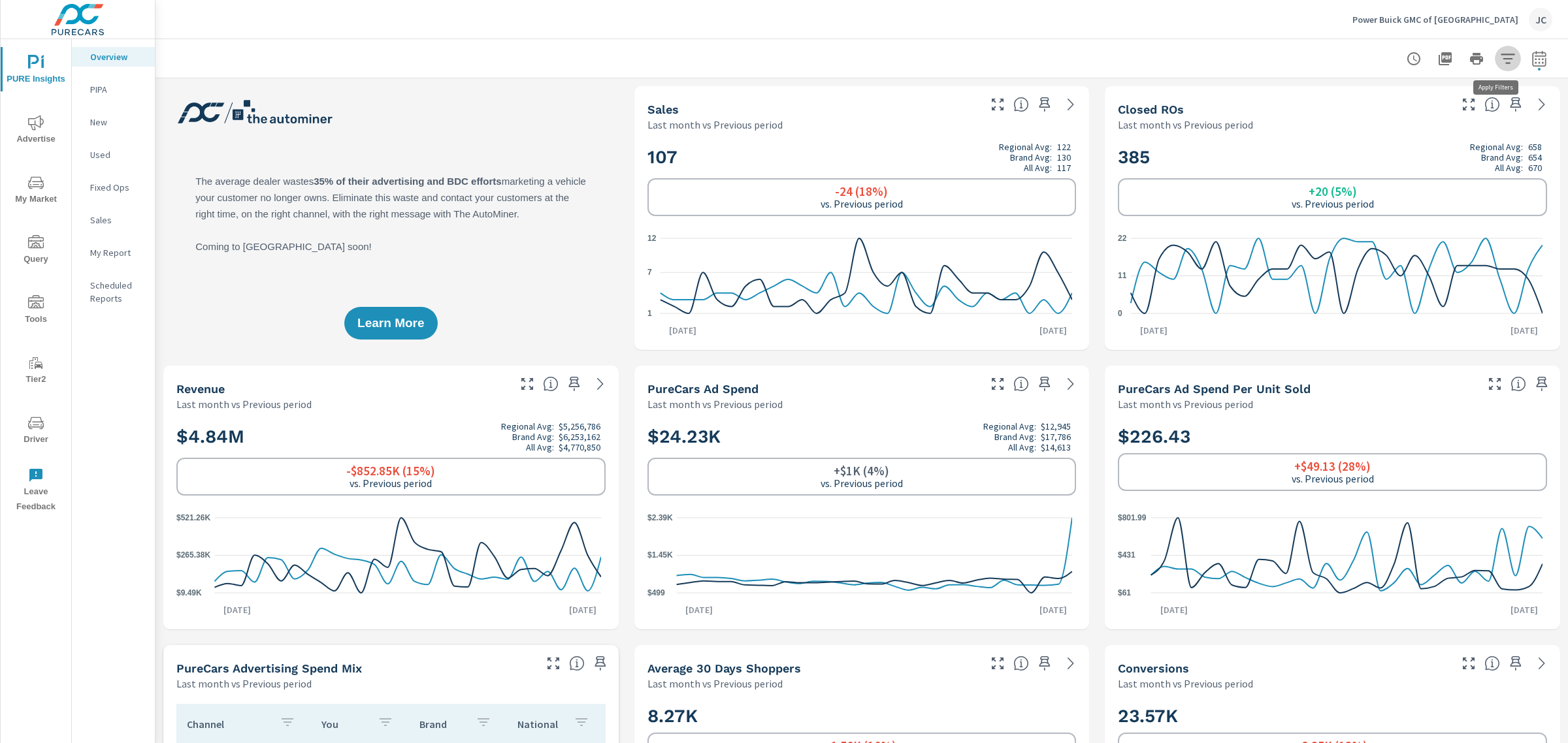
click at [1506, 59] on button "button" at bounding box center [1508, 59] width 26 height 26
click at [1464, 97] on li "Condition" at bounding box center [1409, 92] width 199 height 32
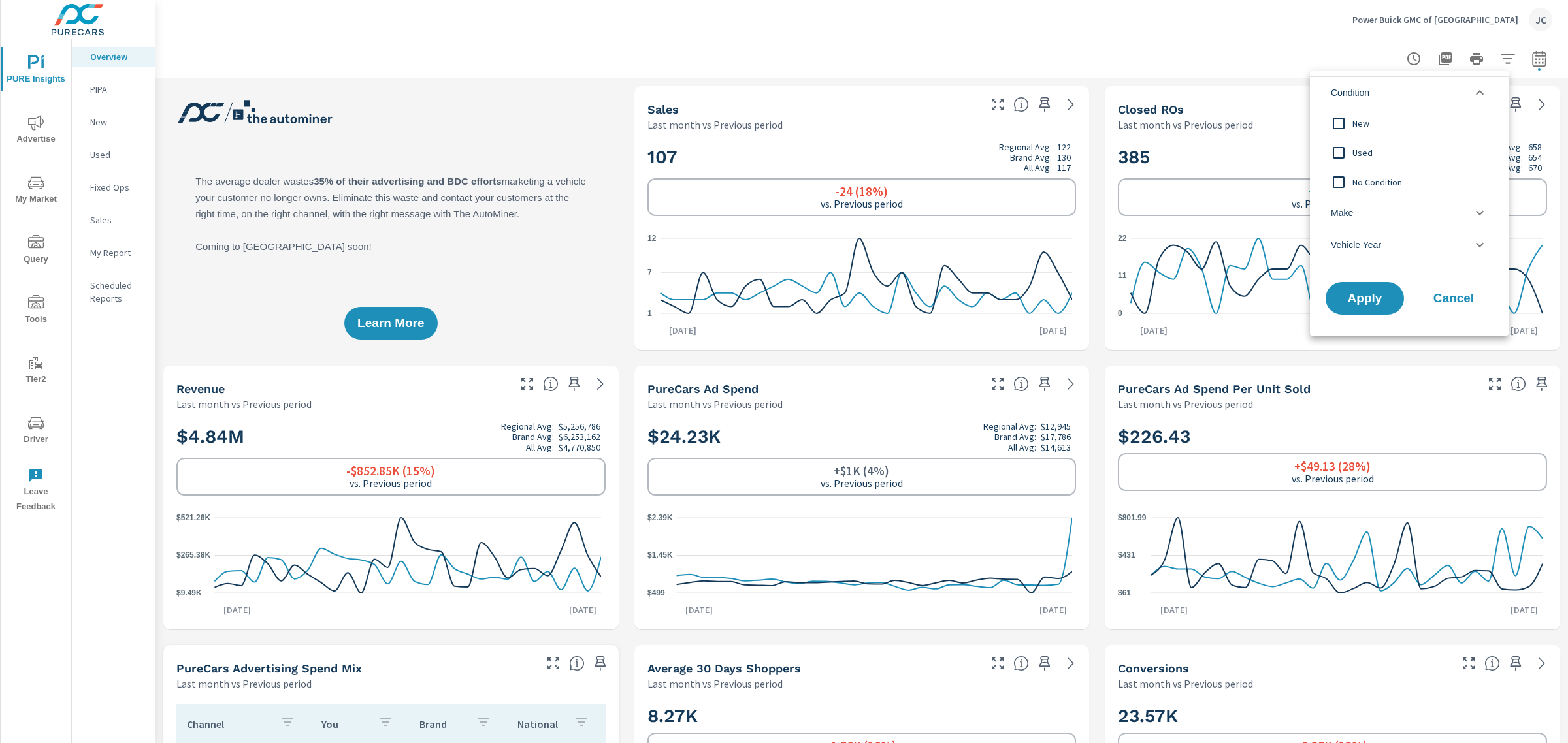
click at [1342, 153] on input "filter options" at bounding box center [1339, 153] width 27 height 27
click at [1351, 305] on span "Apply" at bounding box center [1364, 299] width 53 height 12
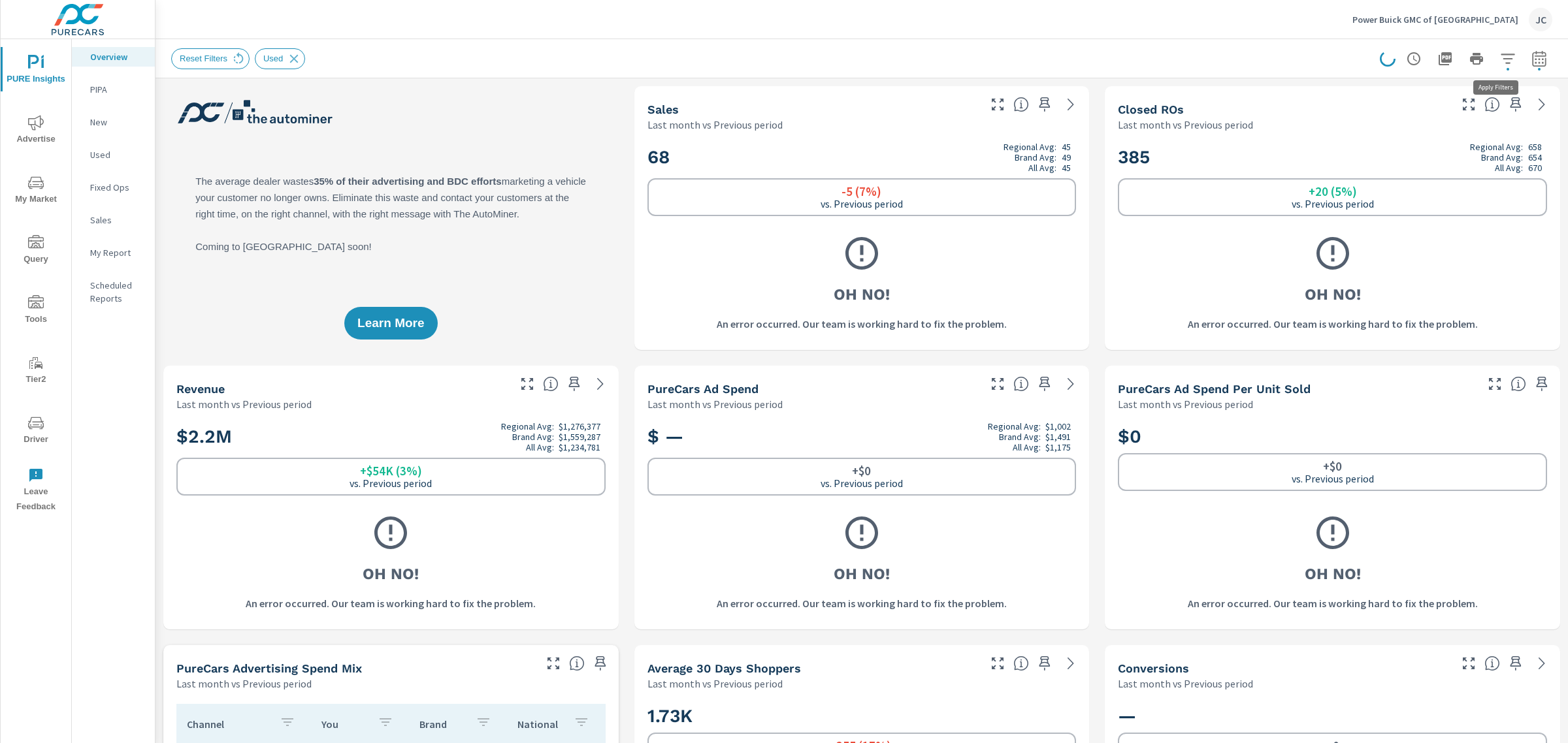
click at [1500, 56] on icon "button" at bounding box center [1508, 59] width 16 height 16
click at [1487, 90] on icon "filter options" at bounding box center [1479, 92] width 16 height 16
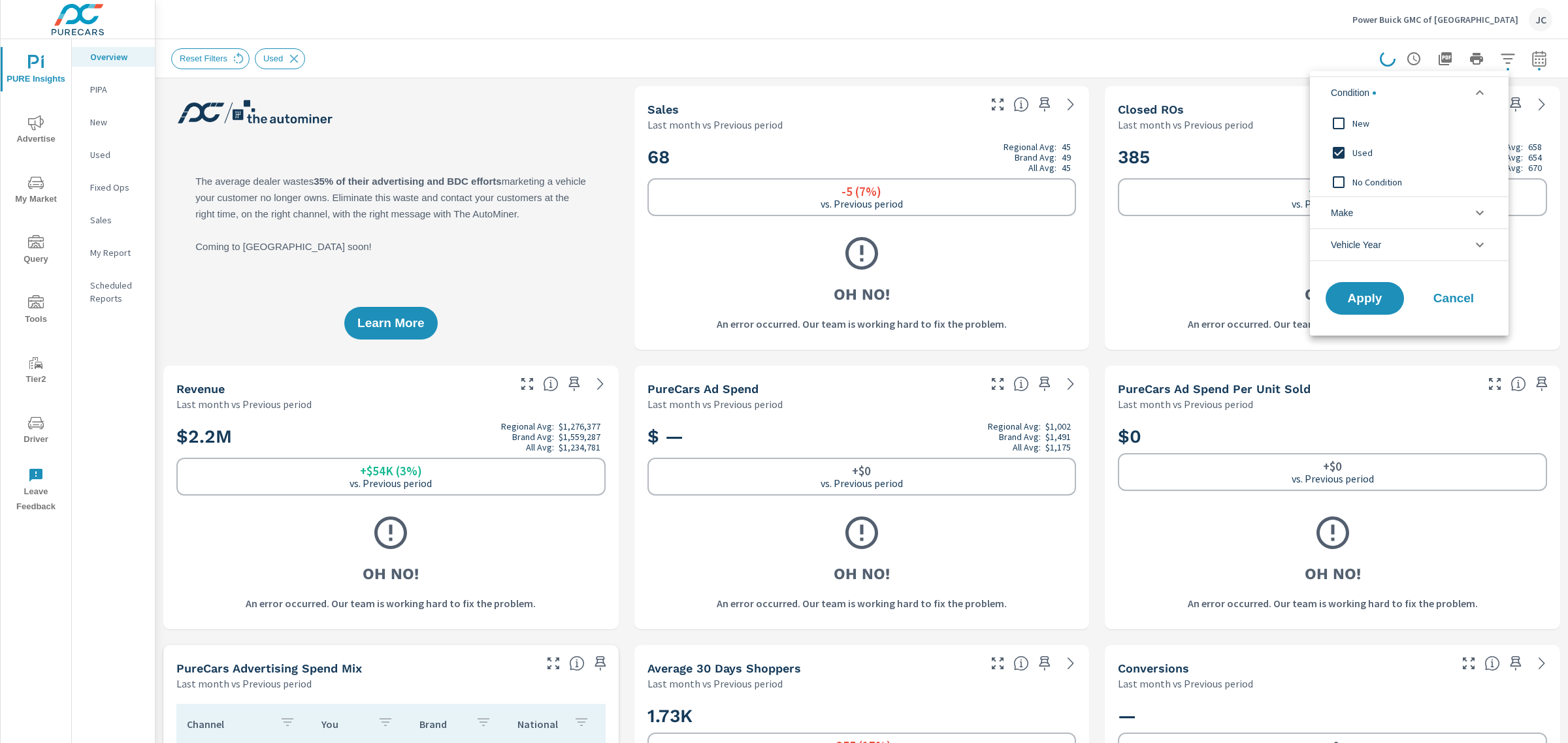
scroll to position [0, 0]
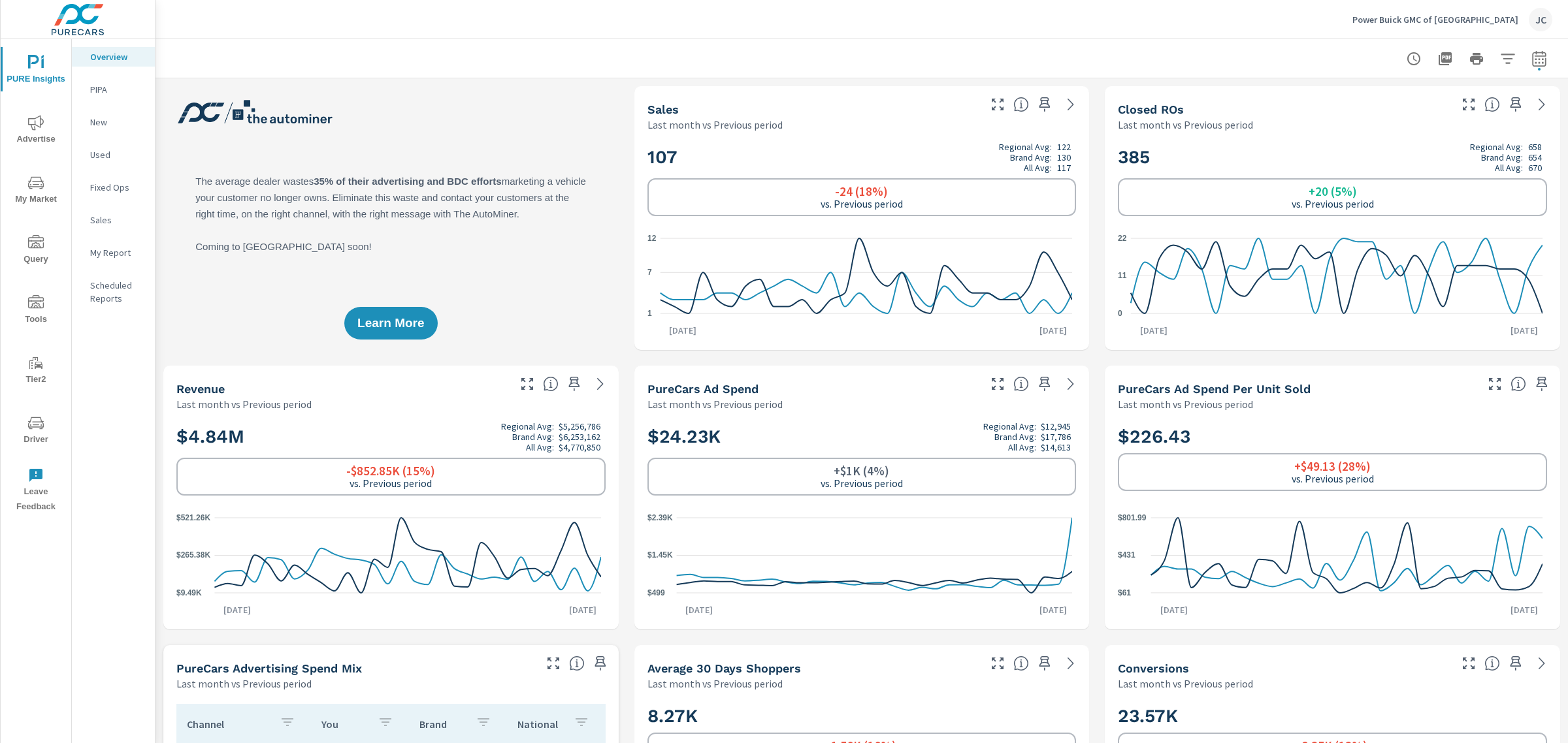
click at [41, 126] on icon "nav menu" at bounding box center [35, 123] width 16 height 16
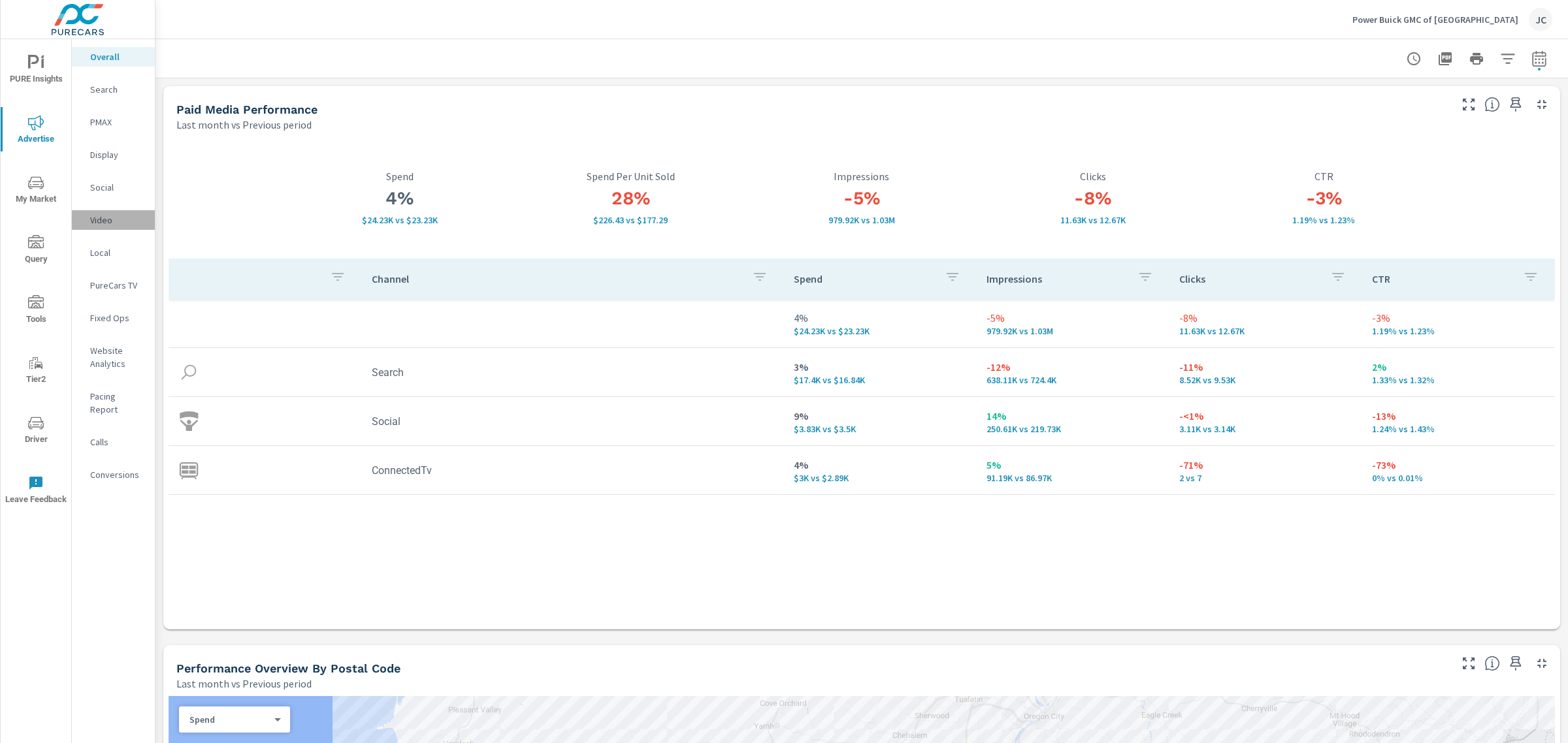
click at [111, 226] on div "Video" at bounding box center [114, 220] width 83 height 20
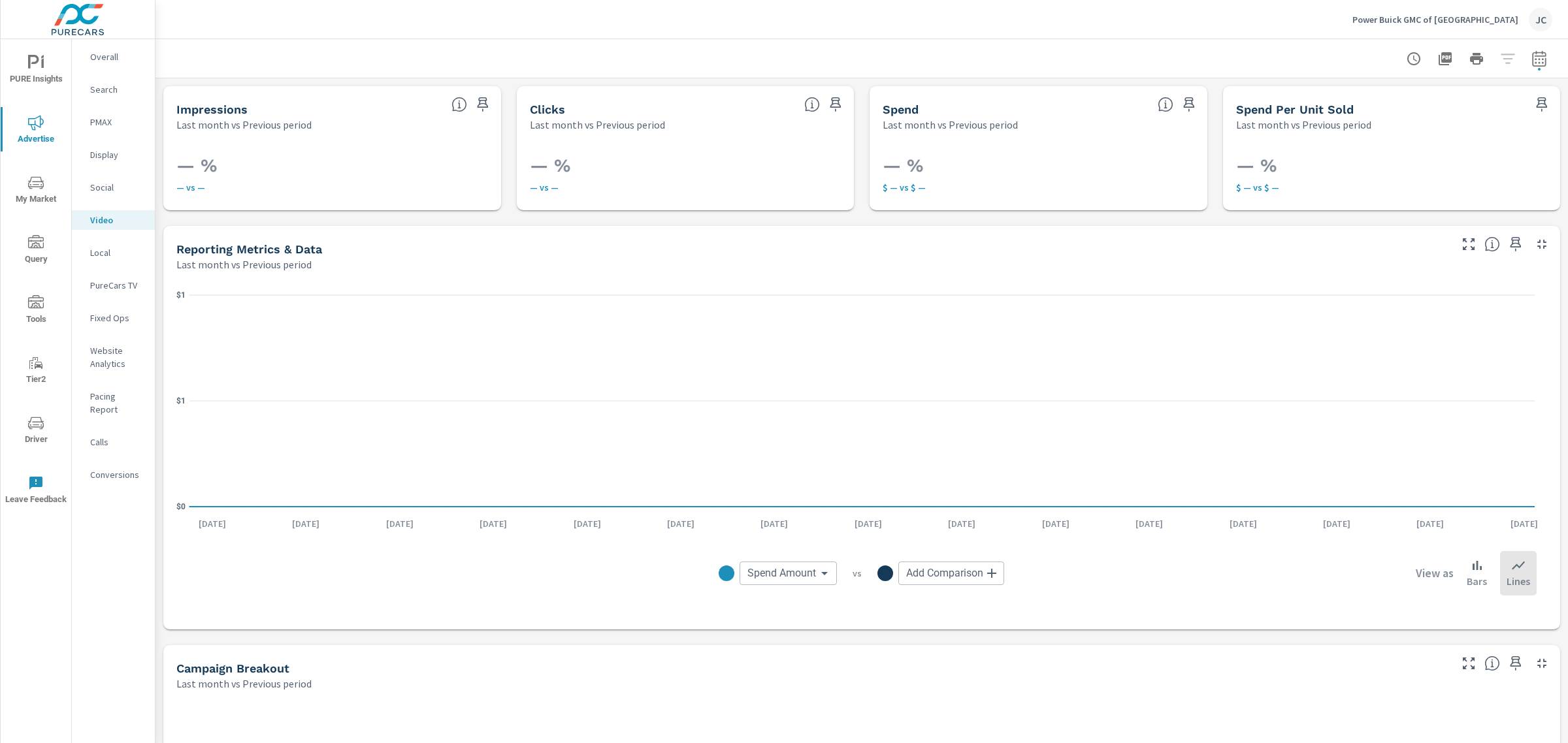
click at [109, 288] on p "PureCars TV" at bounding box center [117, 285] width 54 height 13
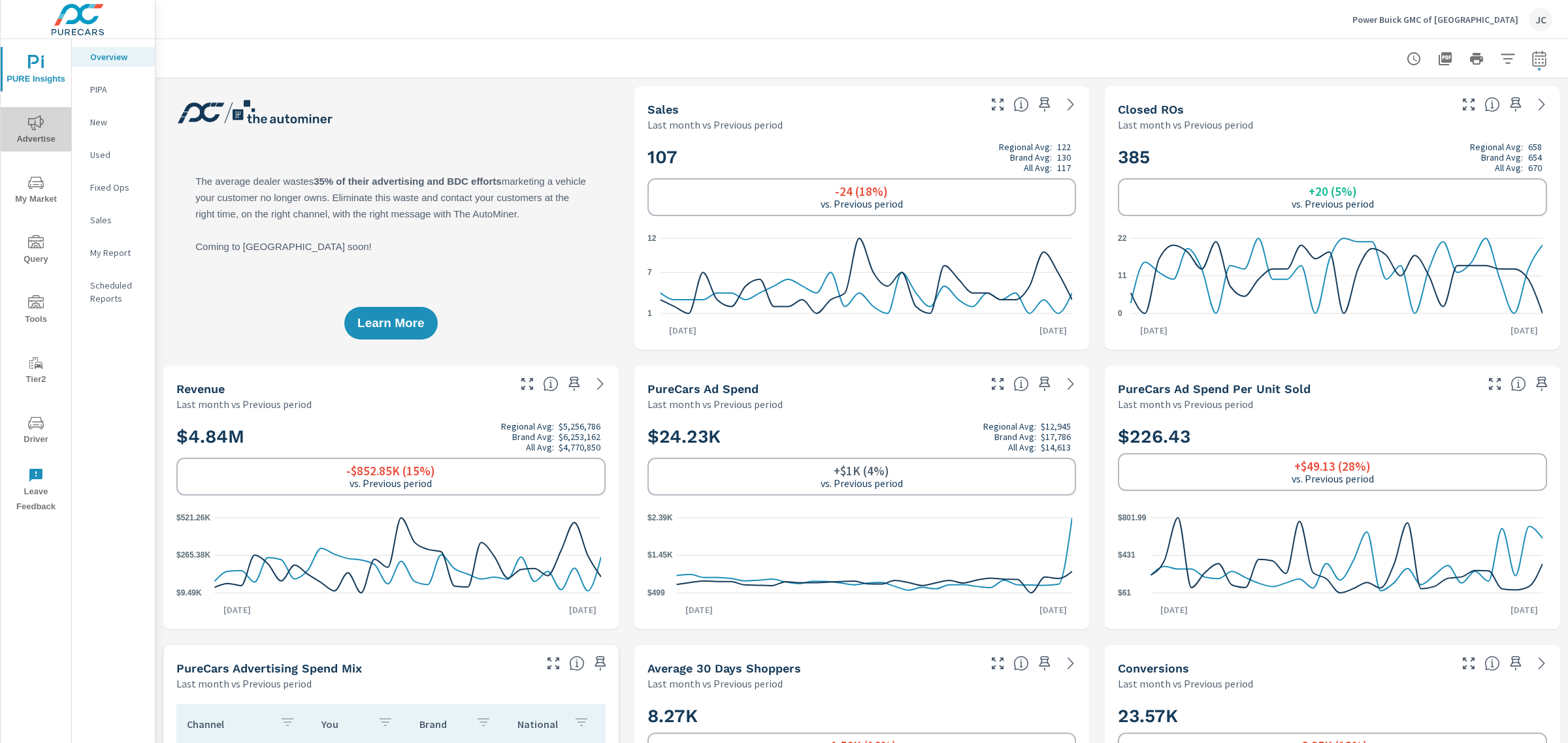
click at [44, 135] on span "Advertise" at bounding box center [35, 131] width 62 height 32
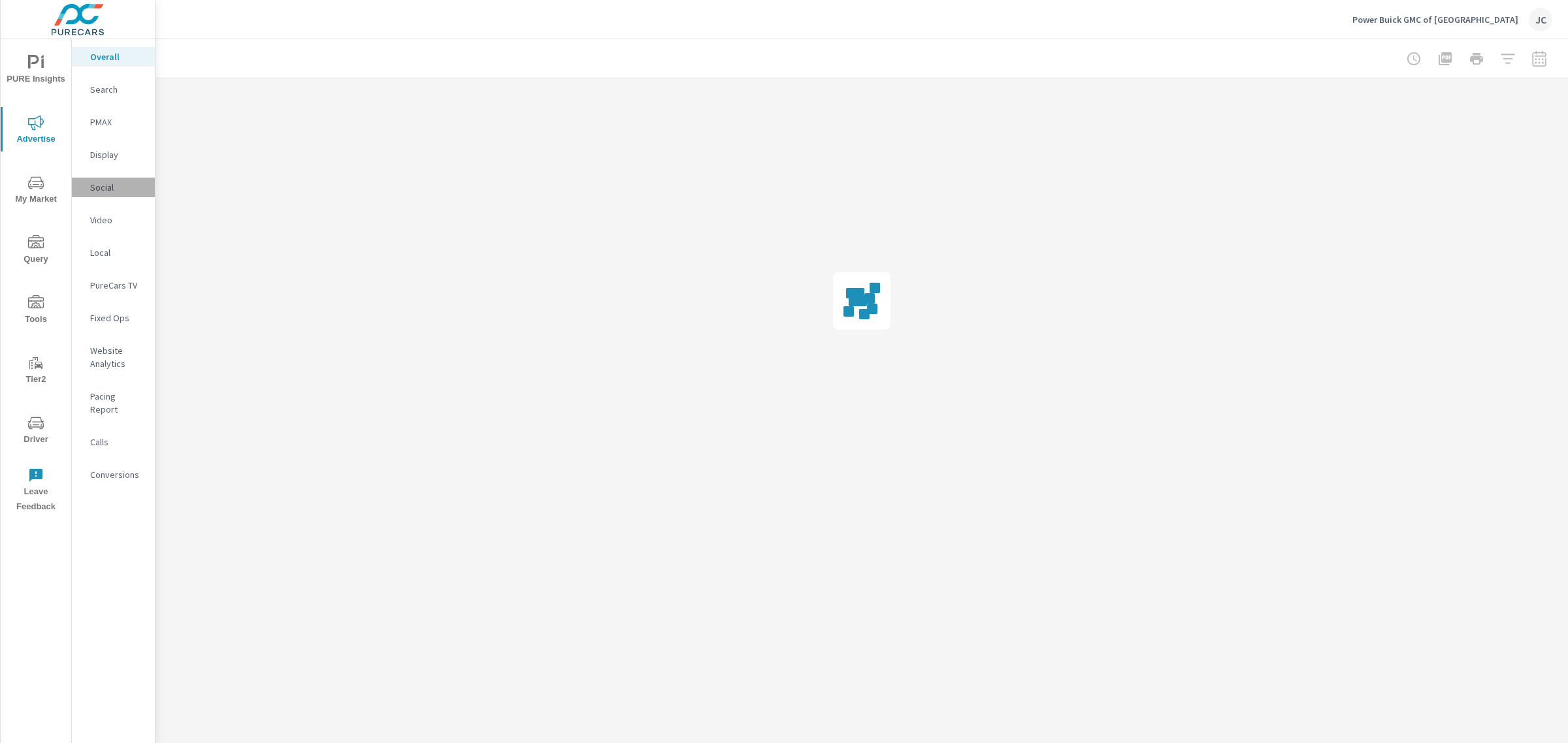
click at [105, 193] on p "Social" at bounding box center [117, 187] width 54 height 13
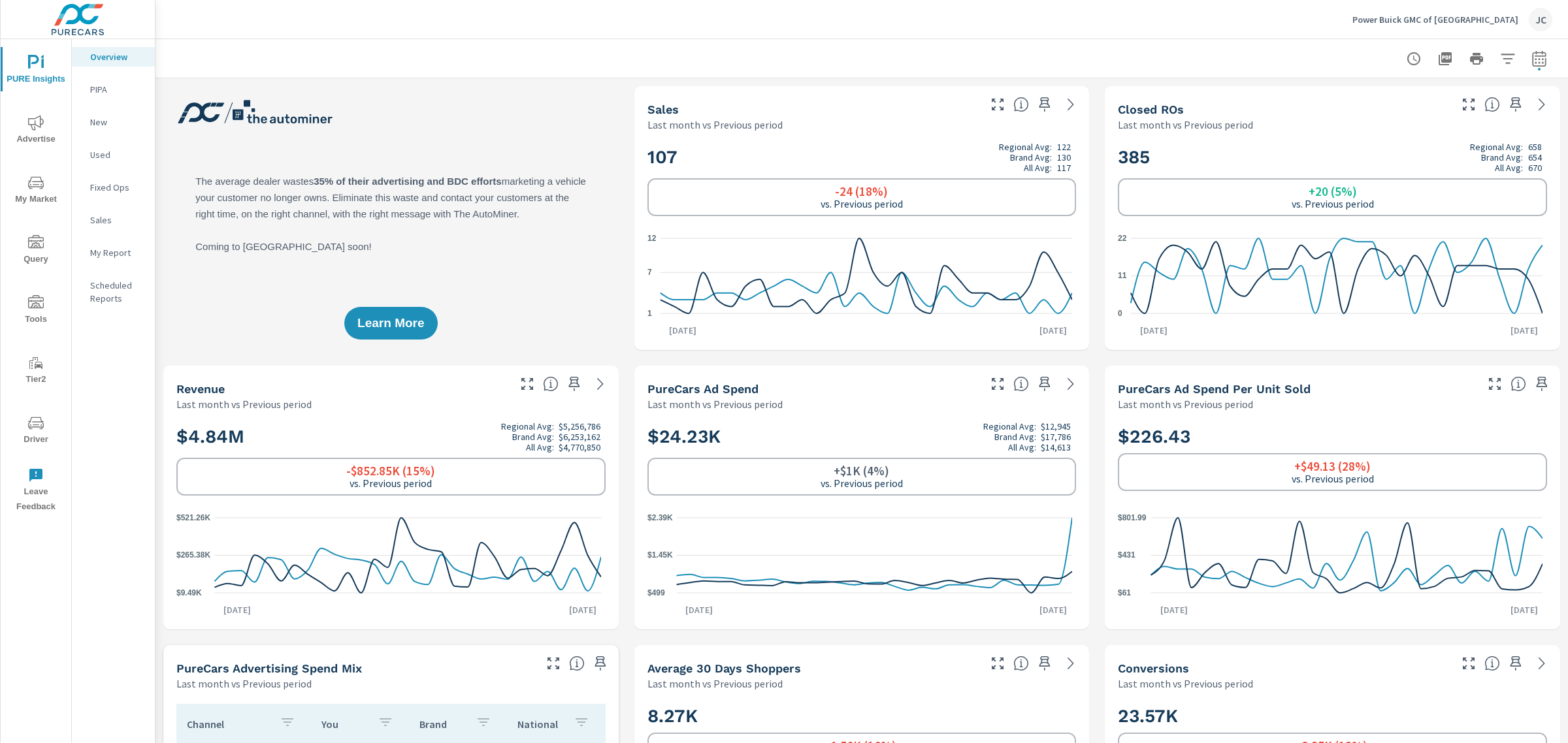
click at [32, 138] on span "Advertise" at bounding box center [35, 131] width 62 height 32
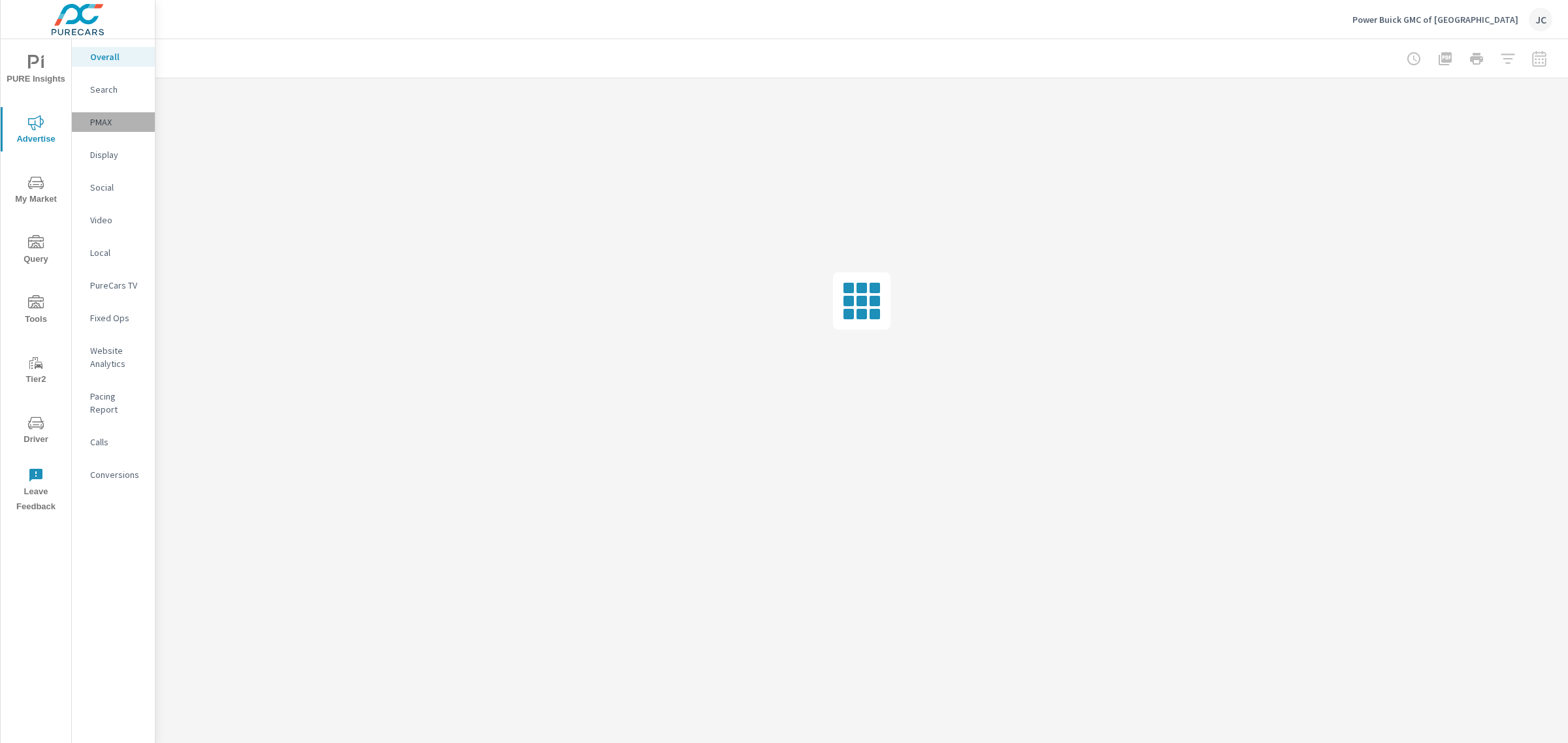
click at [105, 124] on p "PMAX" at bounding box center [117, 122] width 54 height 13
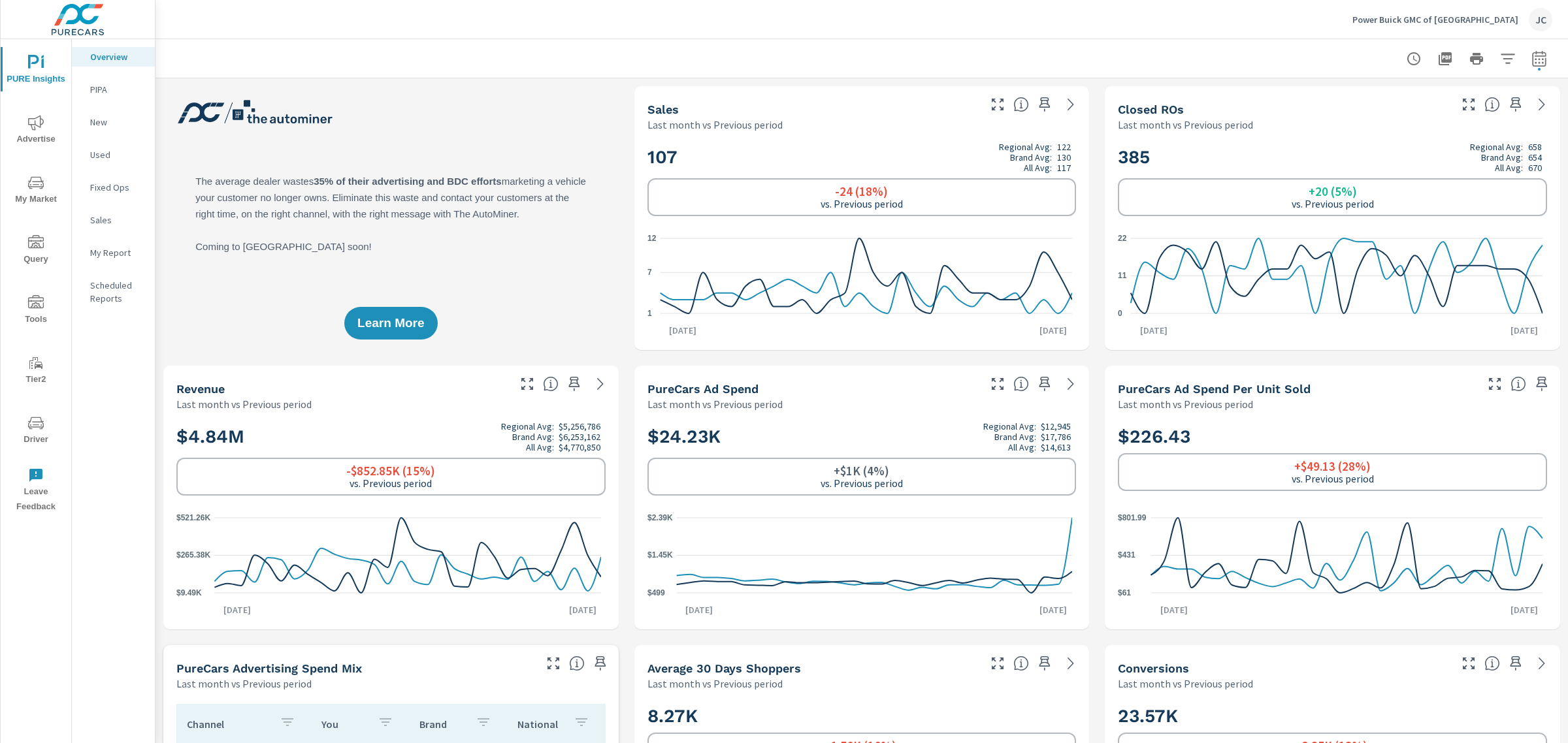
click at [44, 121] on span "Advertise" at bounding box center [35, 131] width 62 height 32
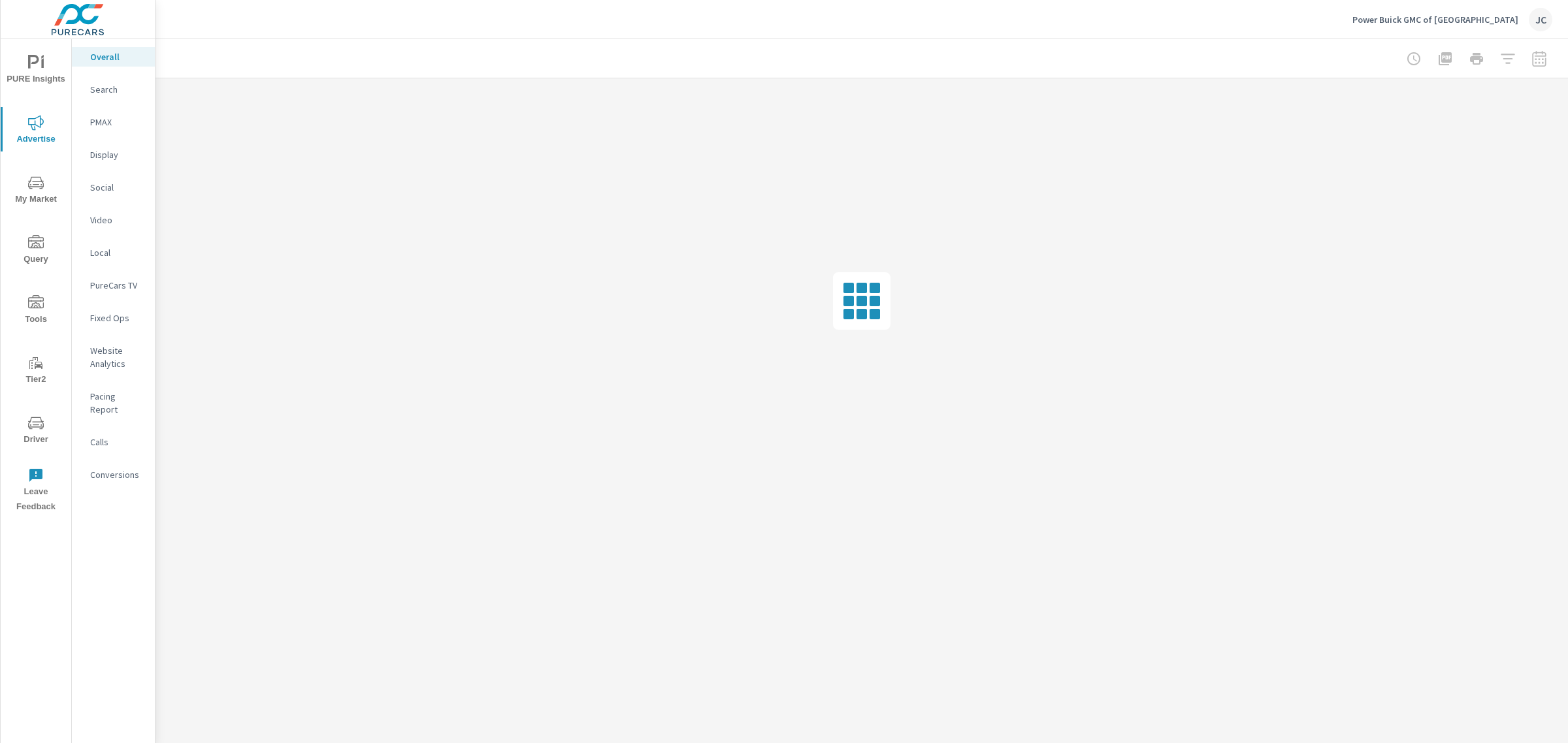
click at [102, 95] on p "Search" at bounding box center [117, 89] width 54 height 13
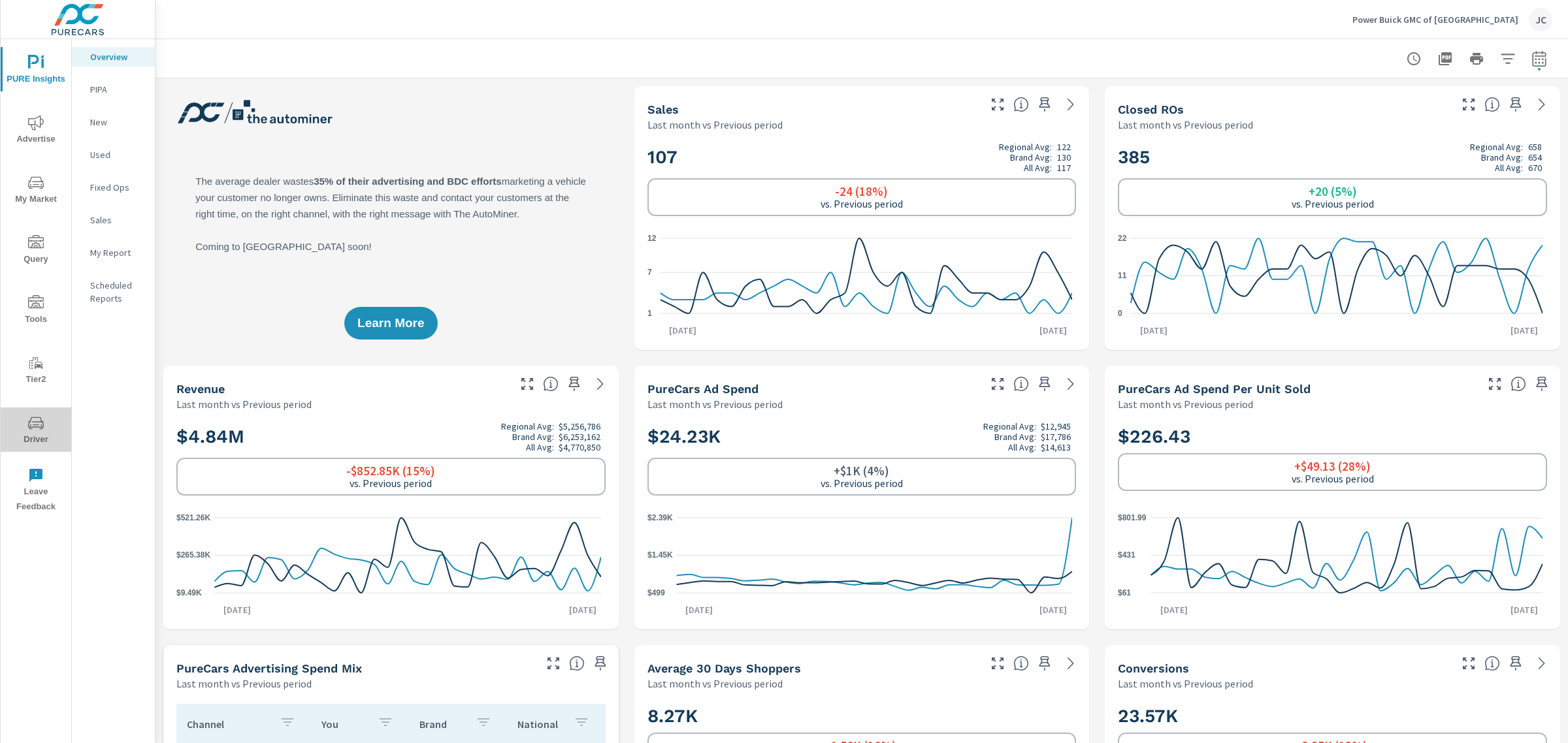
click at [35, 424] on icon "nav menu" at bounding box center [35, 424] width 7 height 1
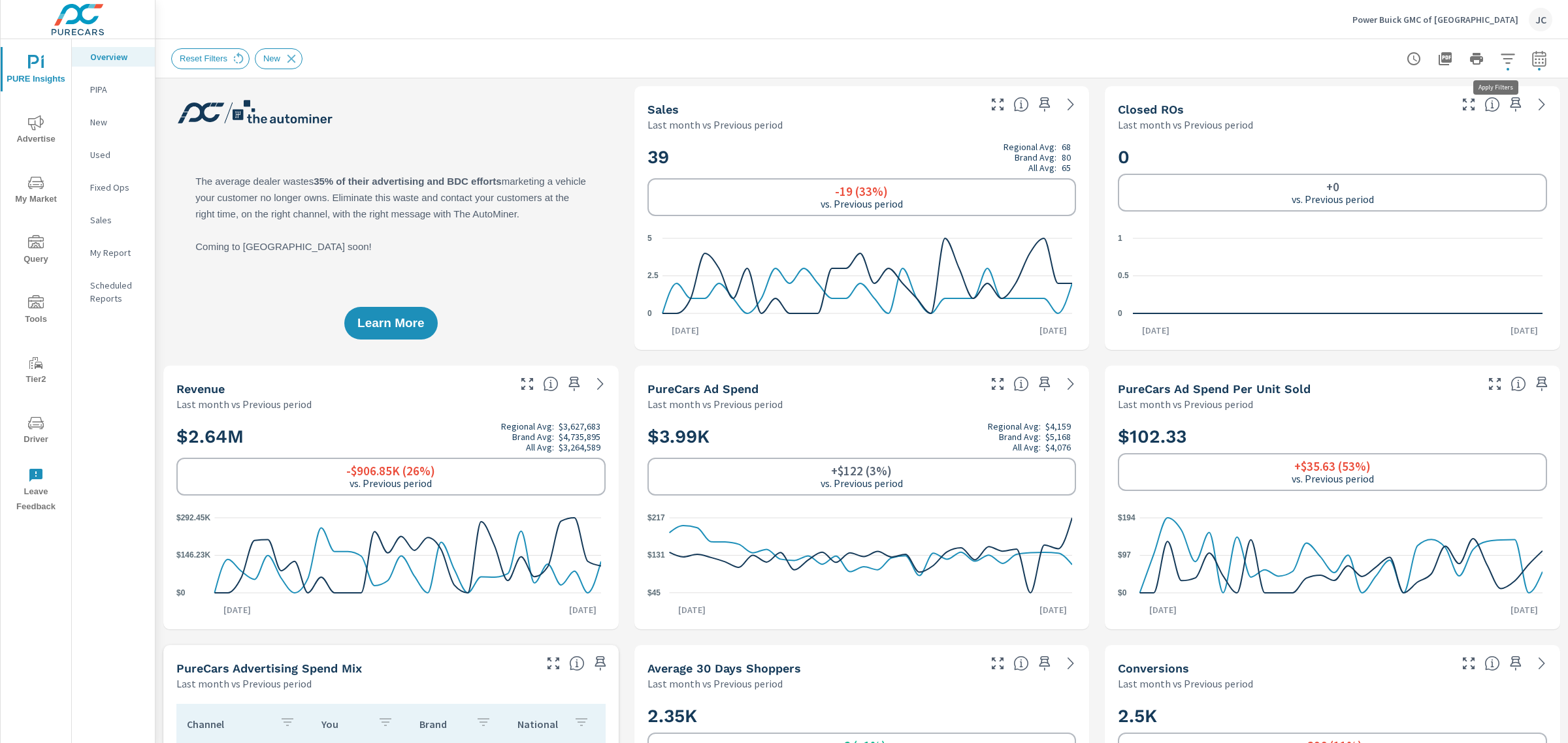
click at [1495, 61] on button "button" at bounding box center [1508, 59] width 26 height 26
click at [1481, 97] on icon "filter options" at bounding box center [1479, 92] width 16 height 16
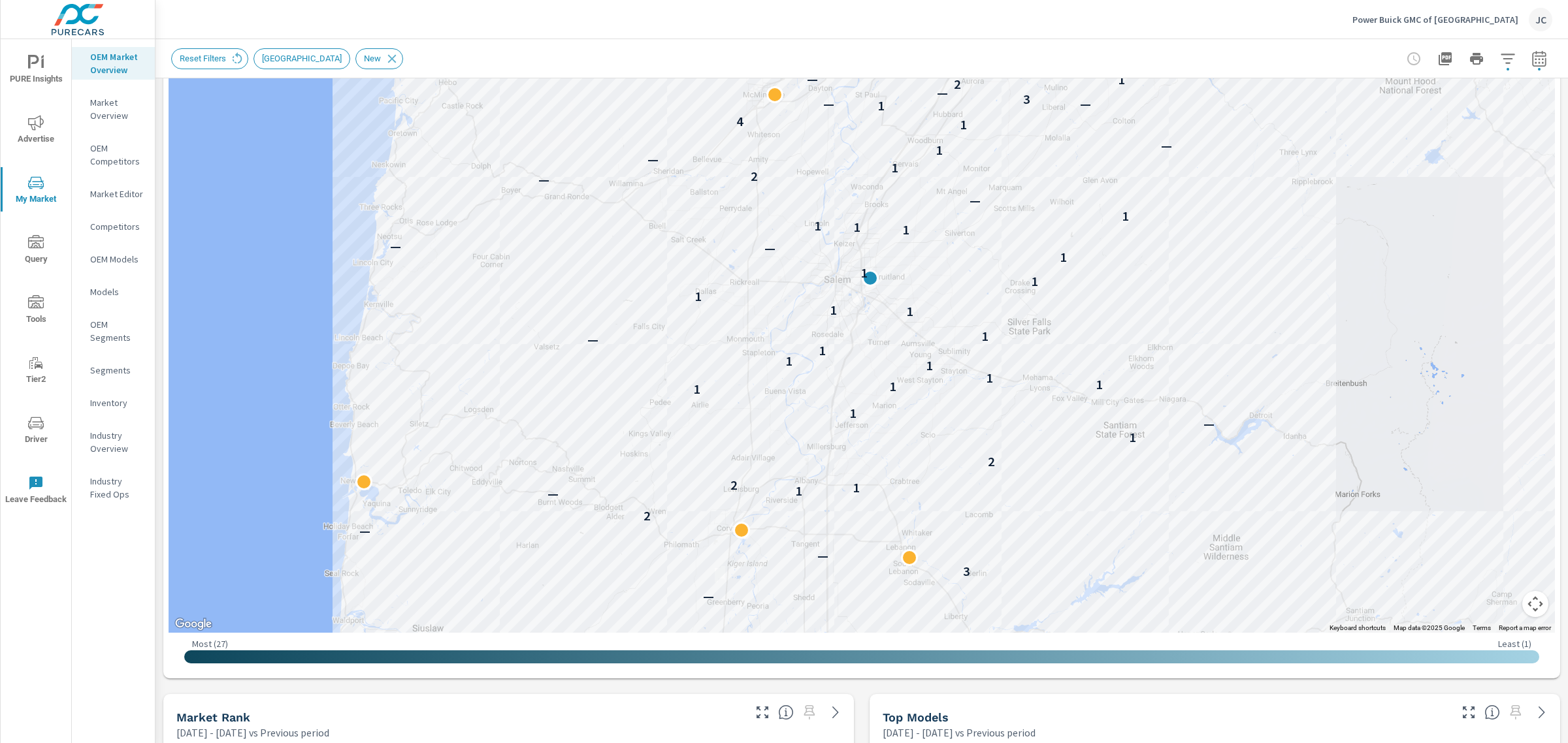
scroll to position [226, 0]
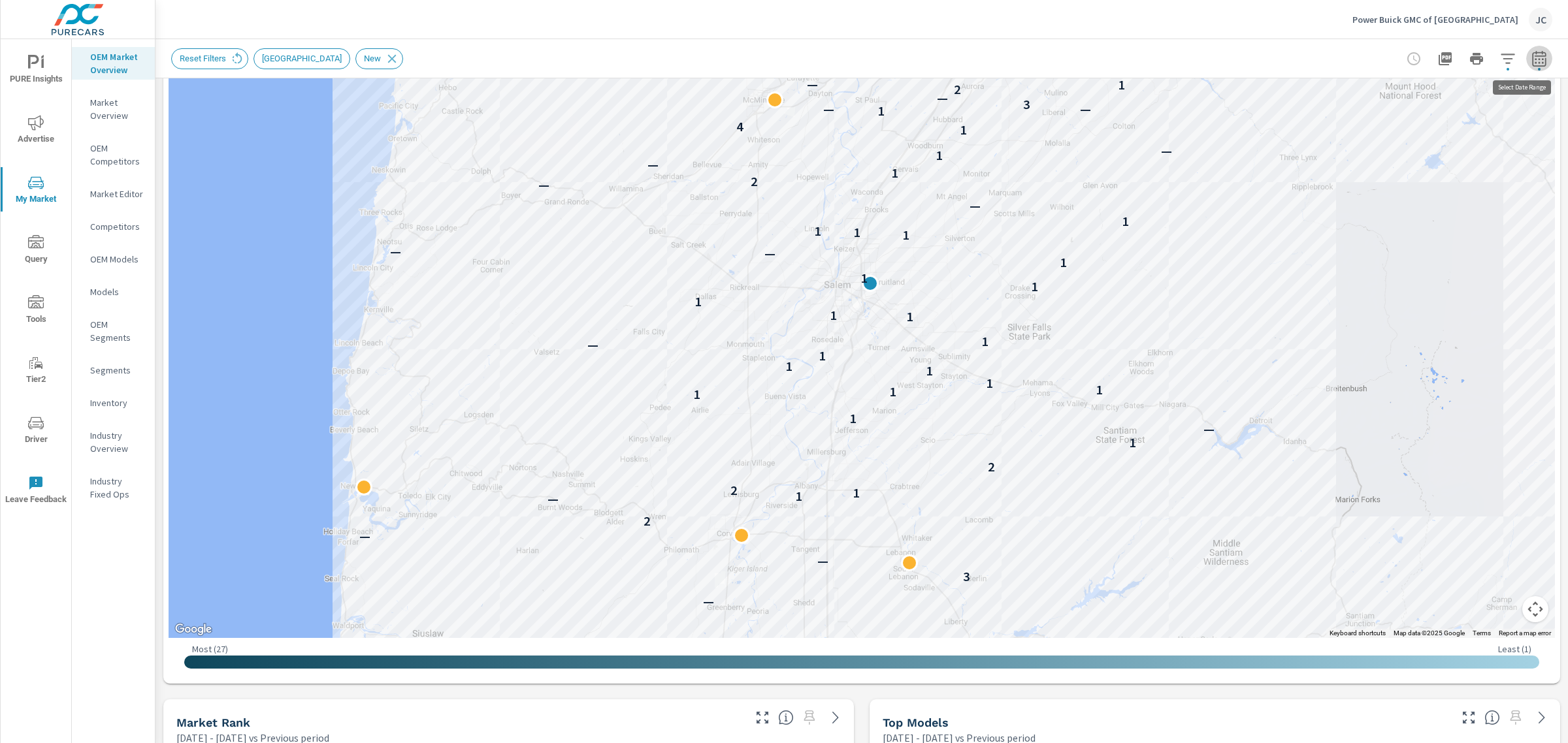
click at [1530, 47] on button "button" at bounding box center [1539, 59] width 26 height 26
click at [1532, 65] on icon "button" at bounding box center [1539, 58] width 14 height 16
click at [1531, 59] on icon "button" at bounding box center [1539, 59] width 16 height 16
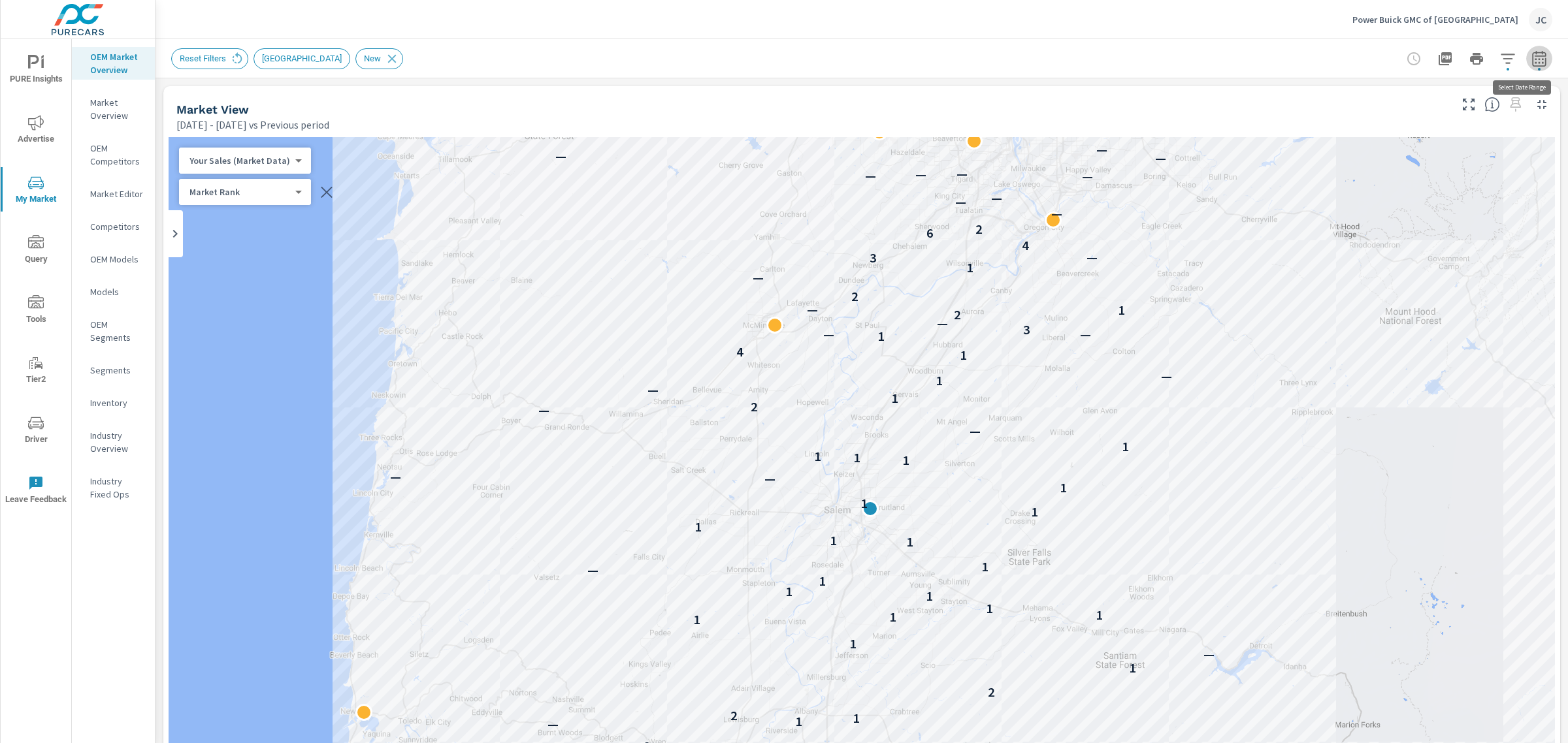
click at [1532, 66] on icon "button" at bounding box center [1539, 58] width 14 height 16
click at [389, 99] on div "Market View Mar 01, 2025 - Aug 31, 2025 vs Previous period" at bounding box center [808, 110] width 1290 height 47
click at [1531, 59] on icon "button" at bounding box center [1539, 59] width 16 height 16
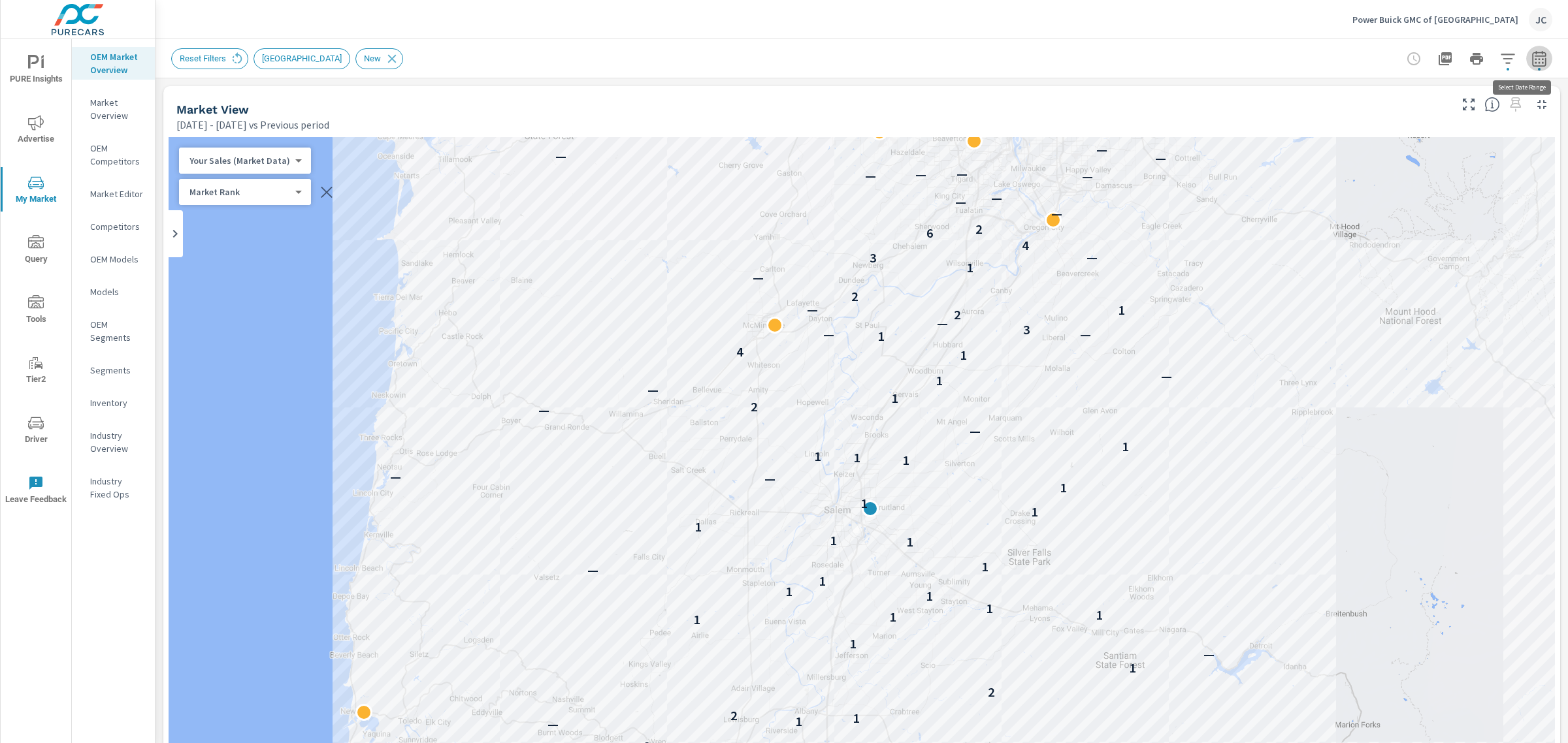
click at [1531, 59] on icon "button" at bounding box center [1539, 59] width 16 height 16
click at [112, 399] on p "Inventory" at bounding box center [117, 402] width 54 height 13
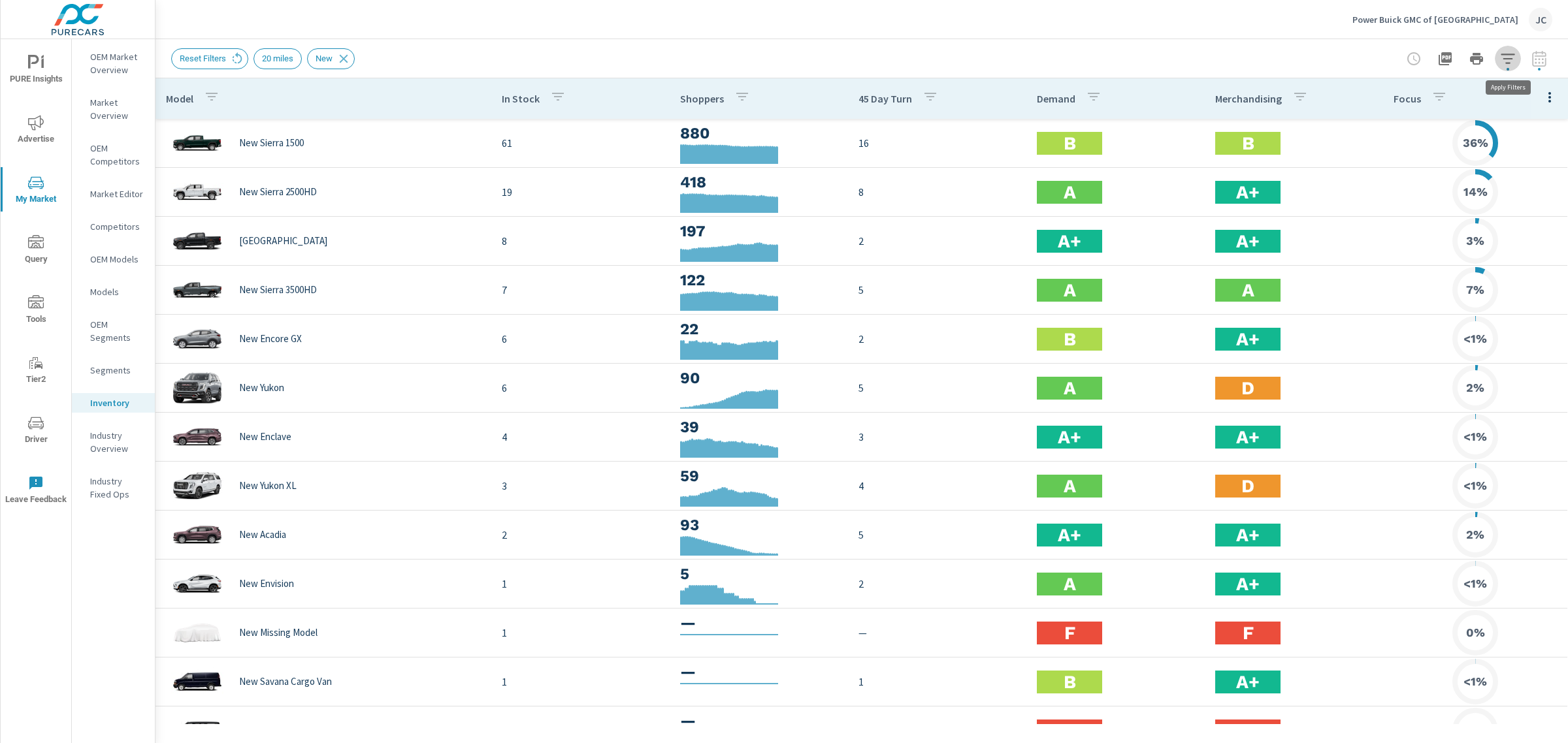
click at [1515, 65] on icon "button" at bounding box center [1508, 59] width 16 height 16
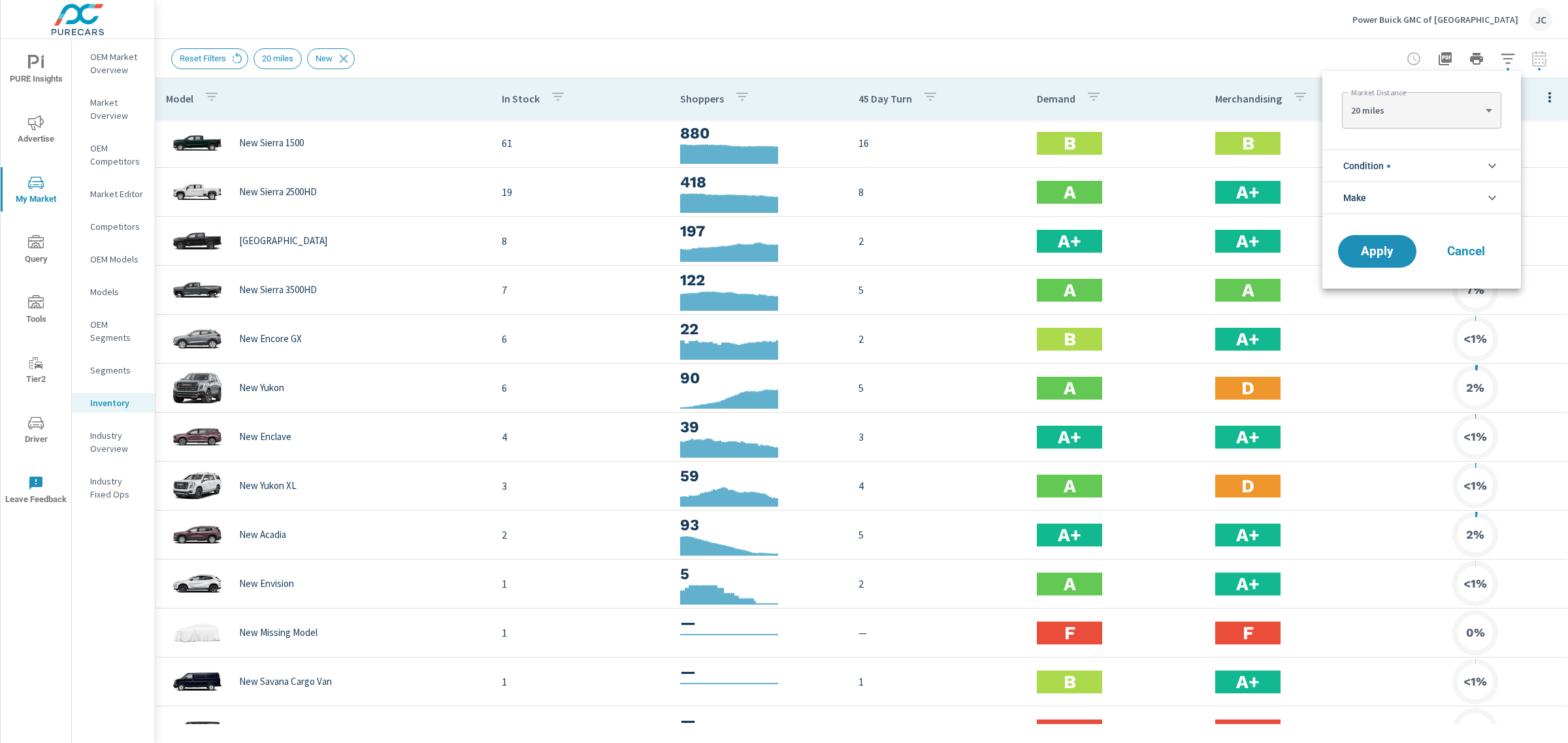
click at [1504, 167] on li "Condition" at bounding box center [1421, 165] width 199 height 32
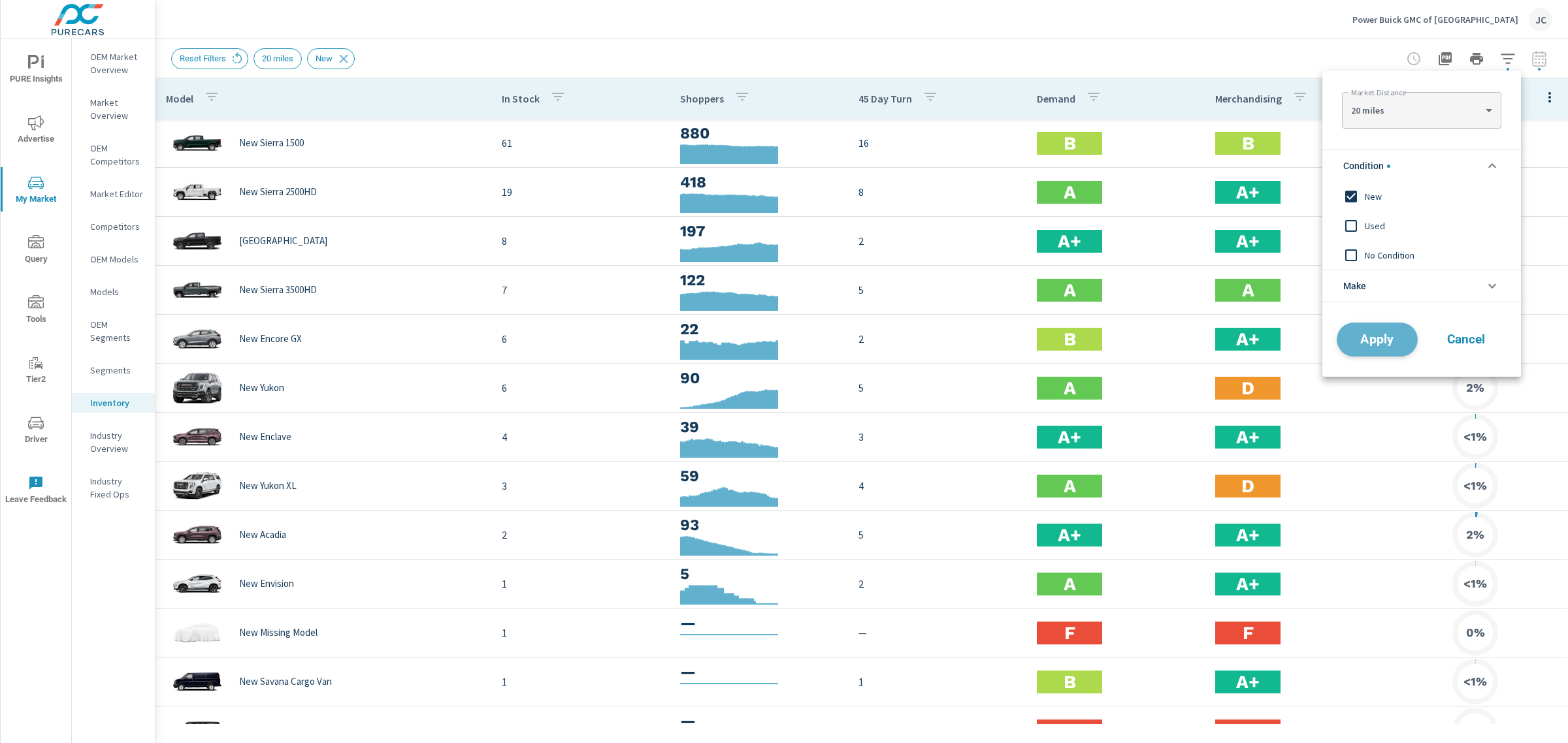
click at [1376, 336] on span "Apply" at bounding box center [1377, 340] width 53 height 12
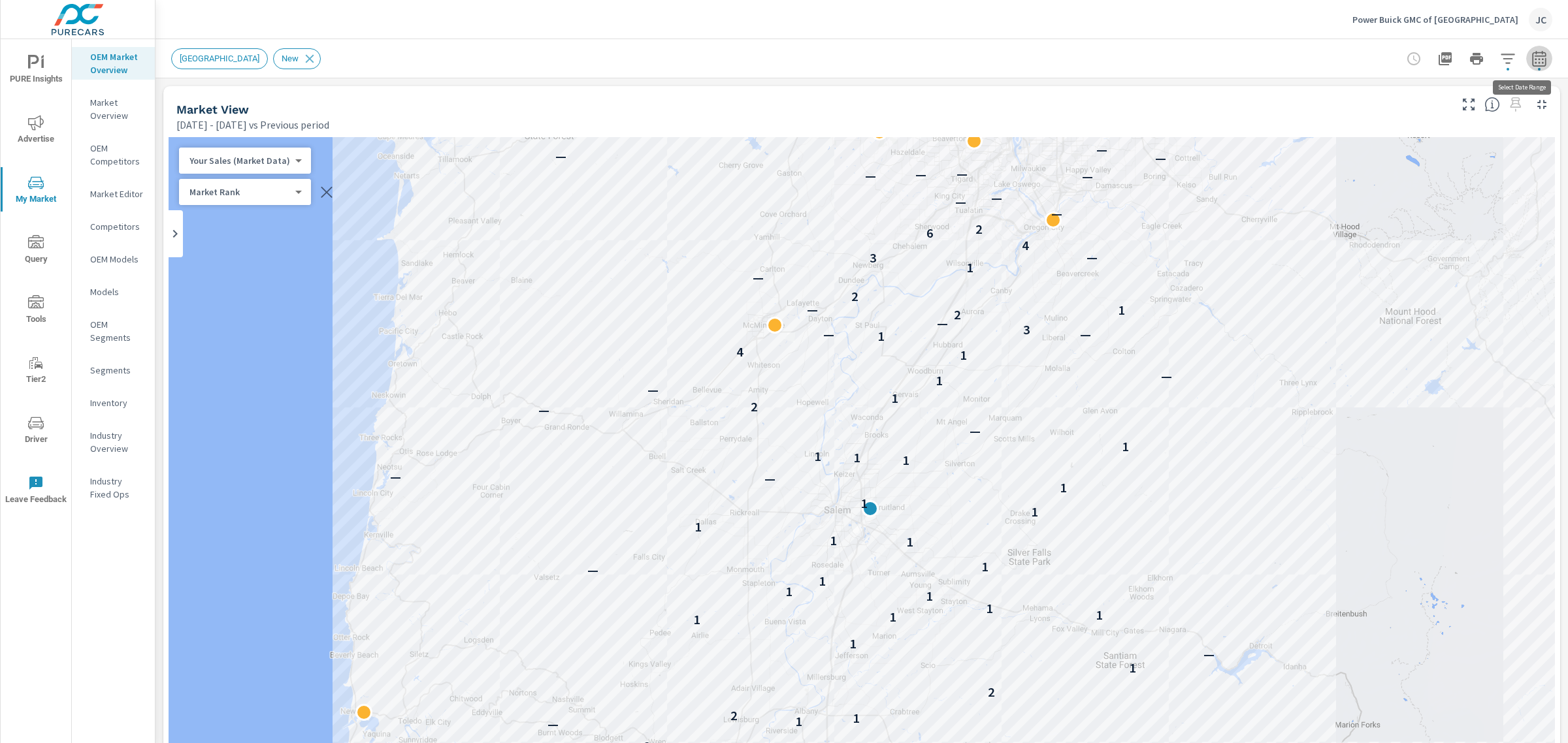
click at [1531, 62] on icon "button" at bounding box center [1539, 59] width 16 height 16
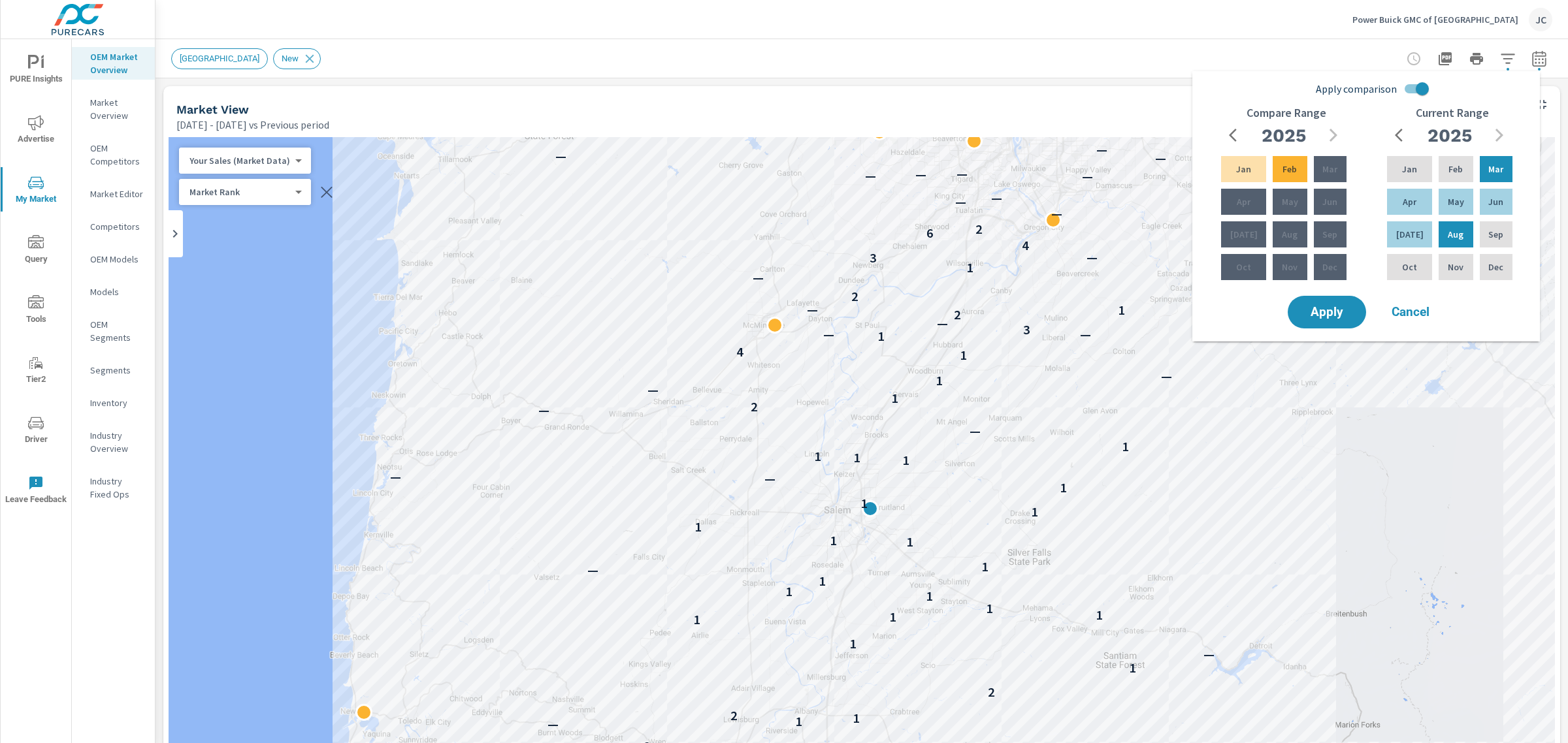
click at [1427, 86] on input "Apply comparison" at bounding box center [1422, 89] width 74 height 25
checkbox input "false"
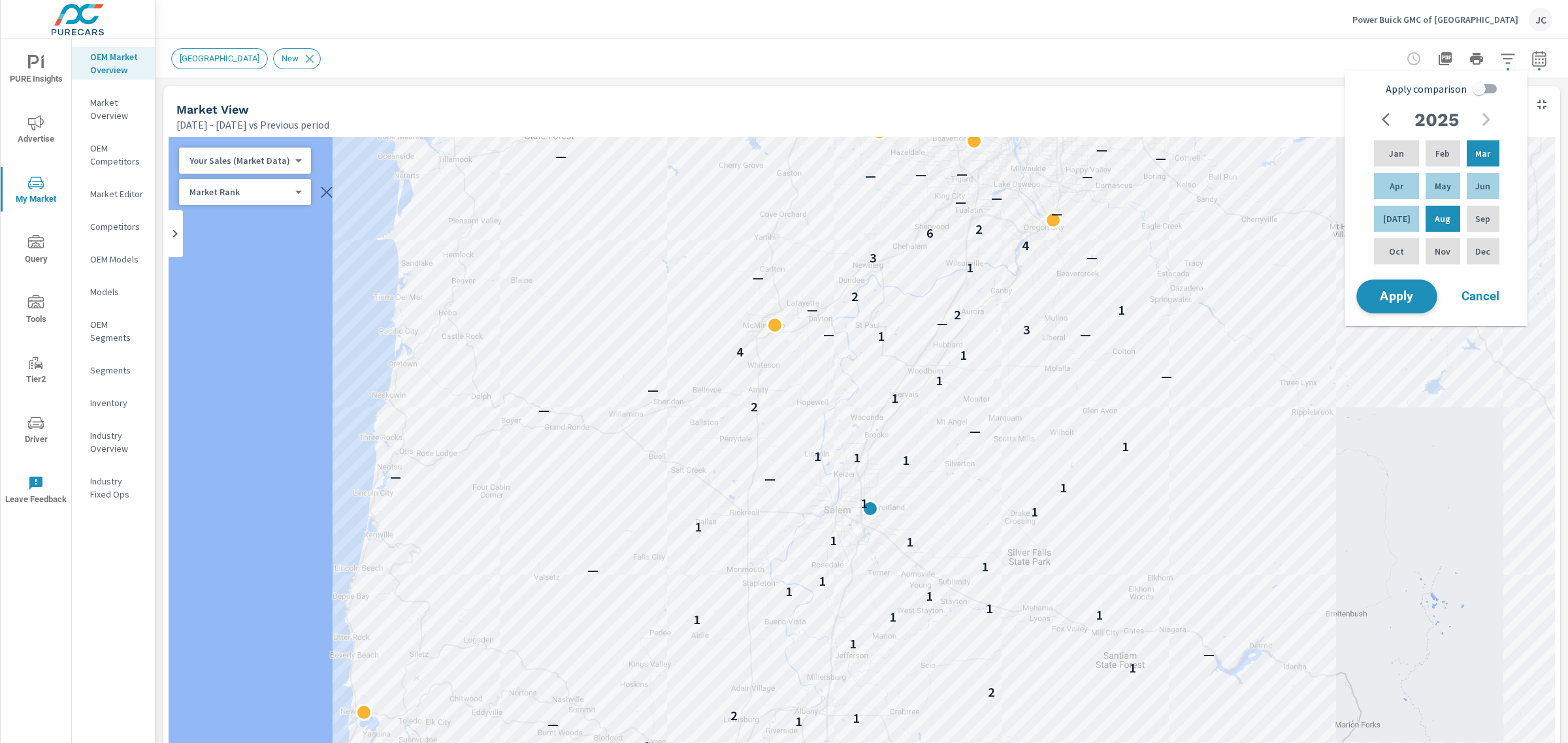
click at [1409, 290] on span "Apply" at bounding box center [1396, 296] width 53 height 12
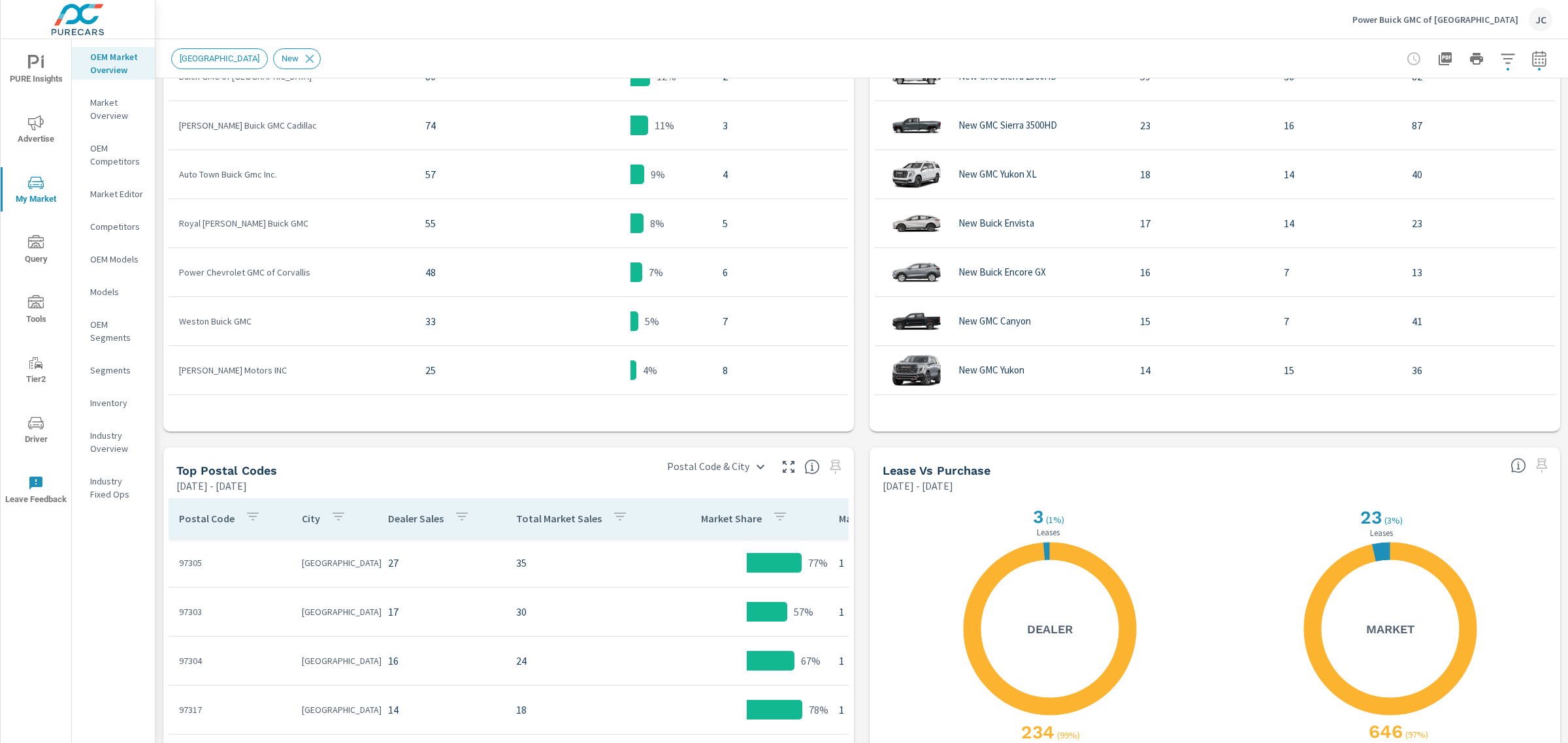
scroll to position [847, 0]
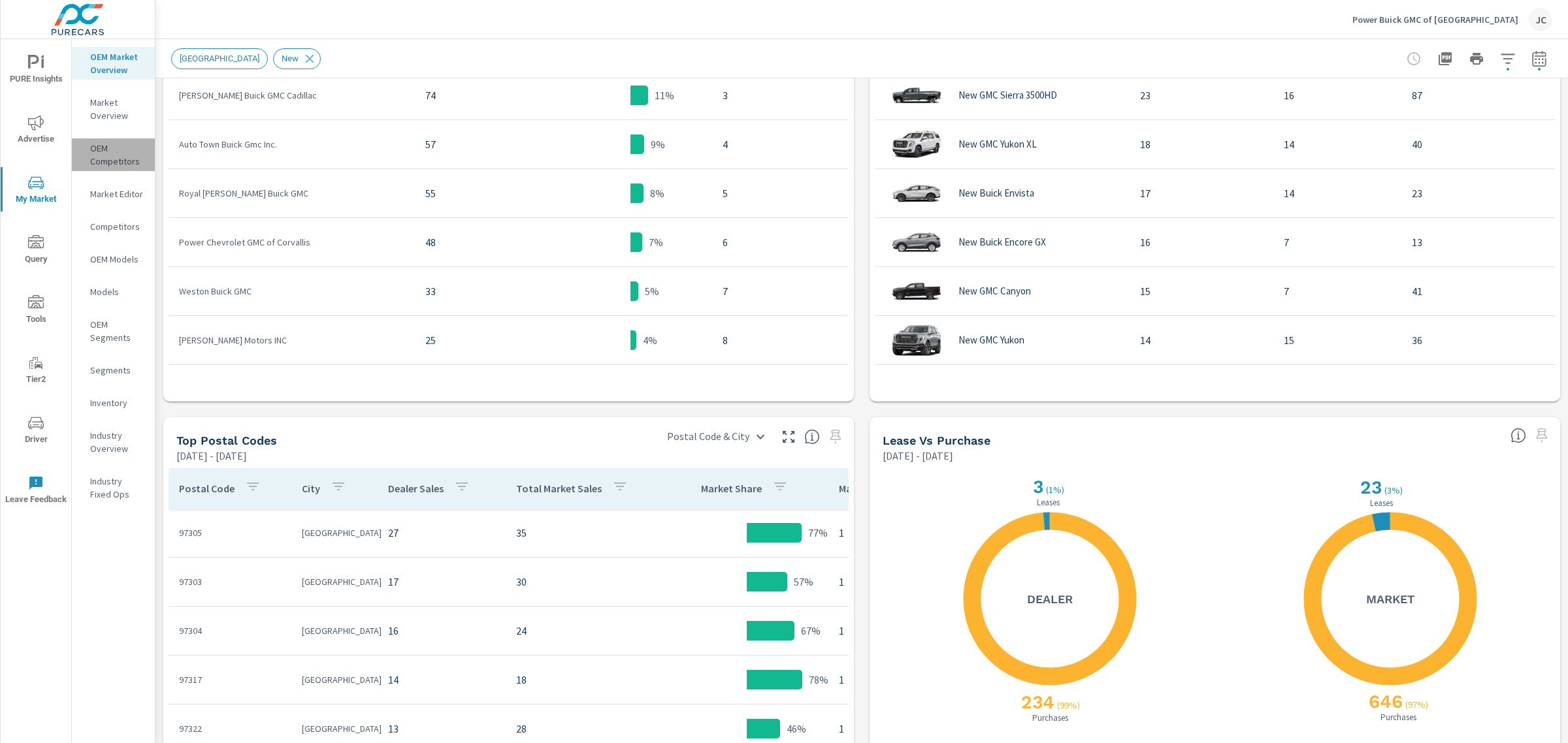
click at [98, 158] on p "OEM Competitors" at bounding box center [117, 154] width 54 height 26
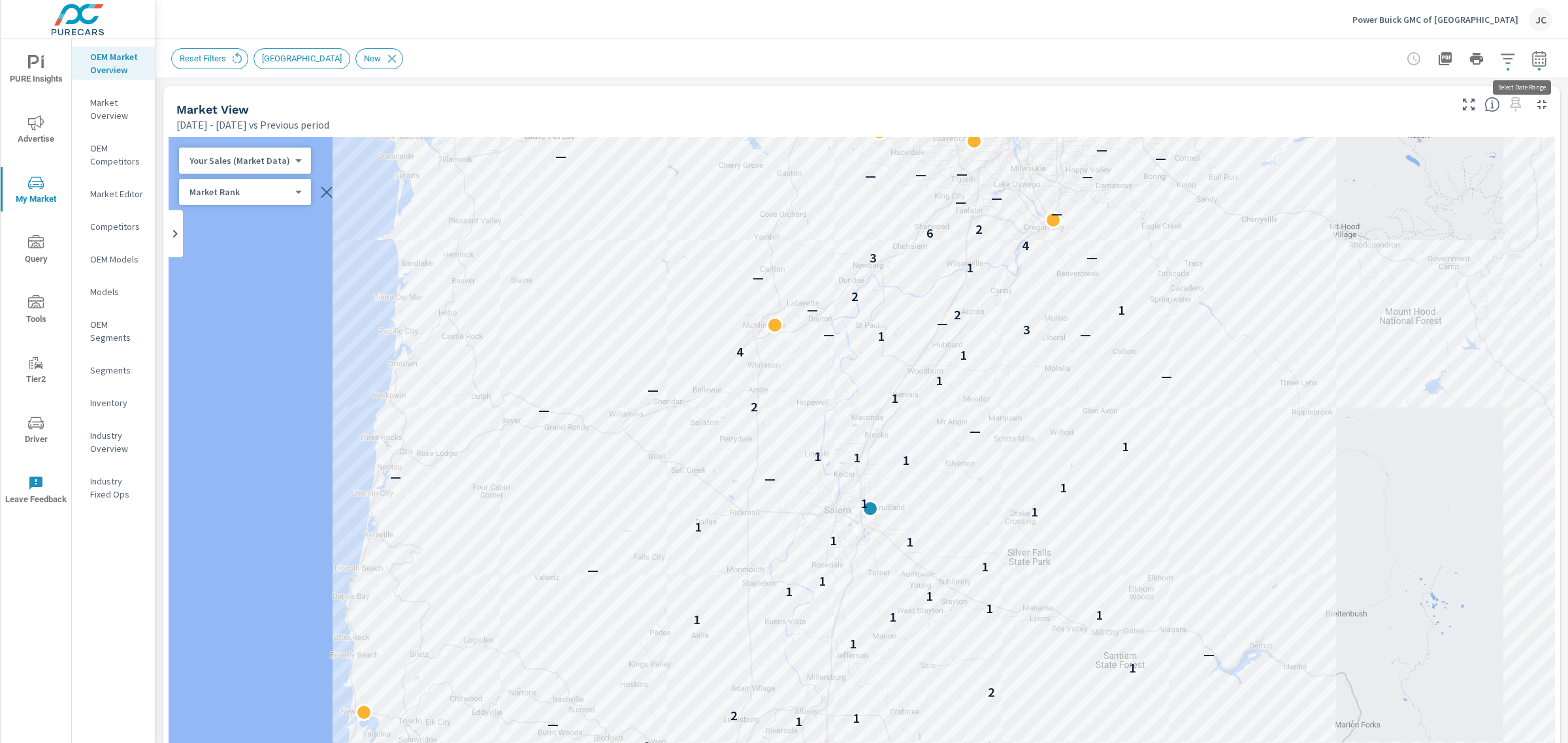
click at [1531, 57] on icon "button" at bounding box center [1539, 59] width 16 height 16
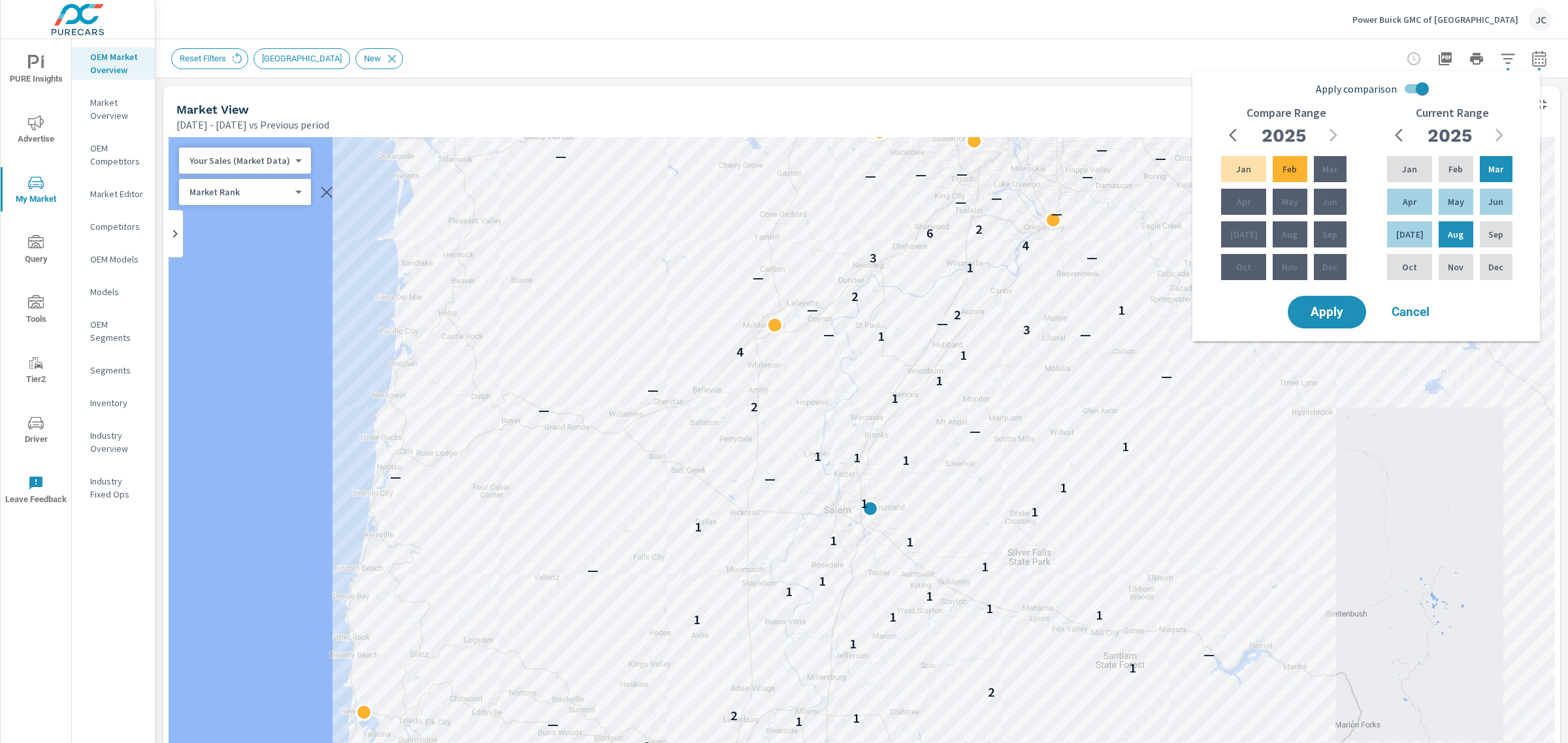
click at [1415, 89] on input "Apply comparison" at bounding box center [1422, 89] width 74 height 25
checkbox input "false"
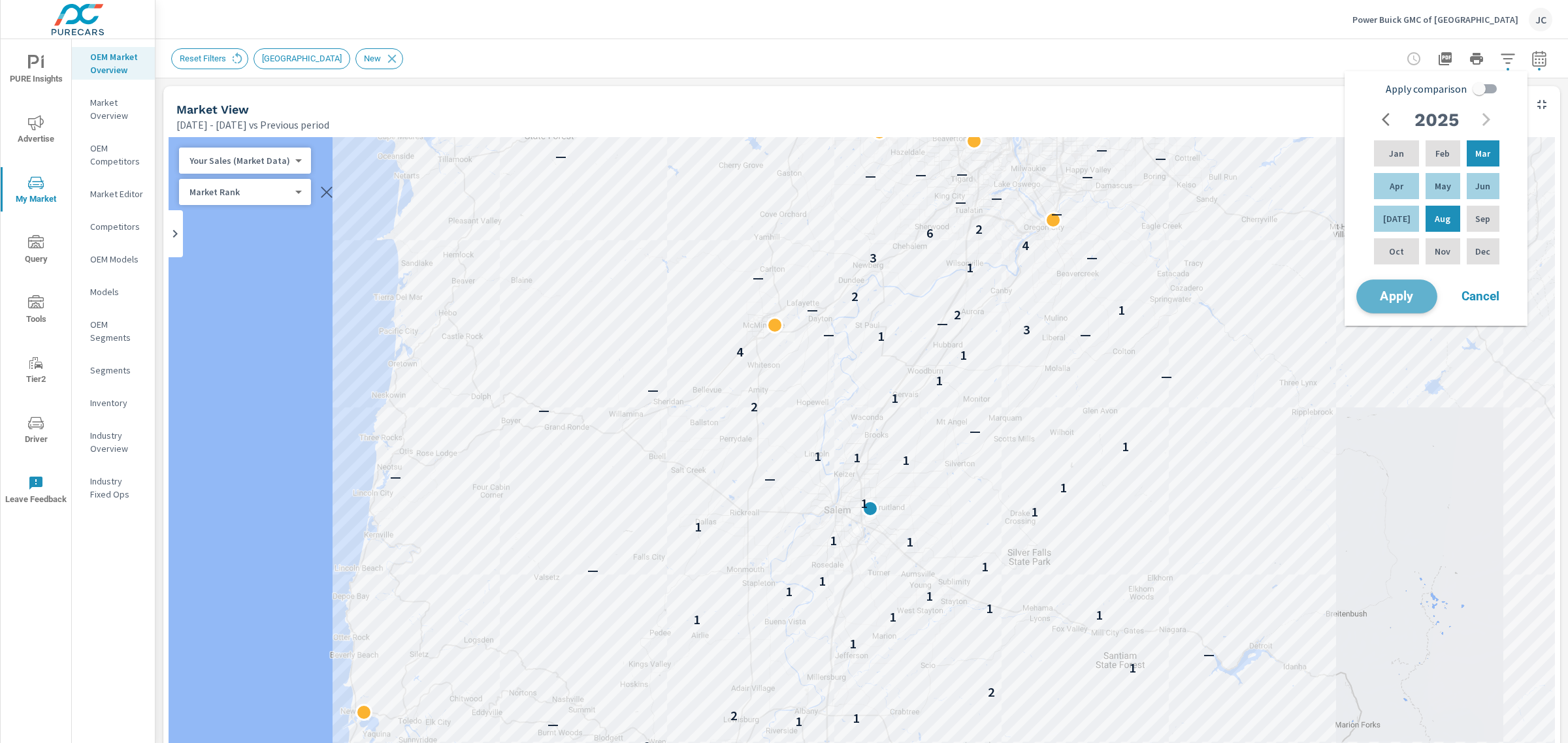
click at [1405, 297] on span "Apply" at bounding box center [1396, 296] width 53 height 12
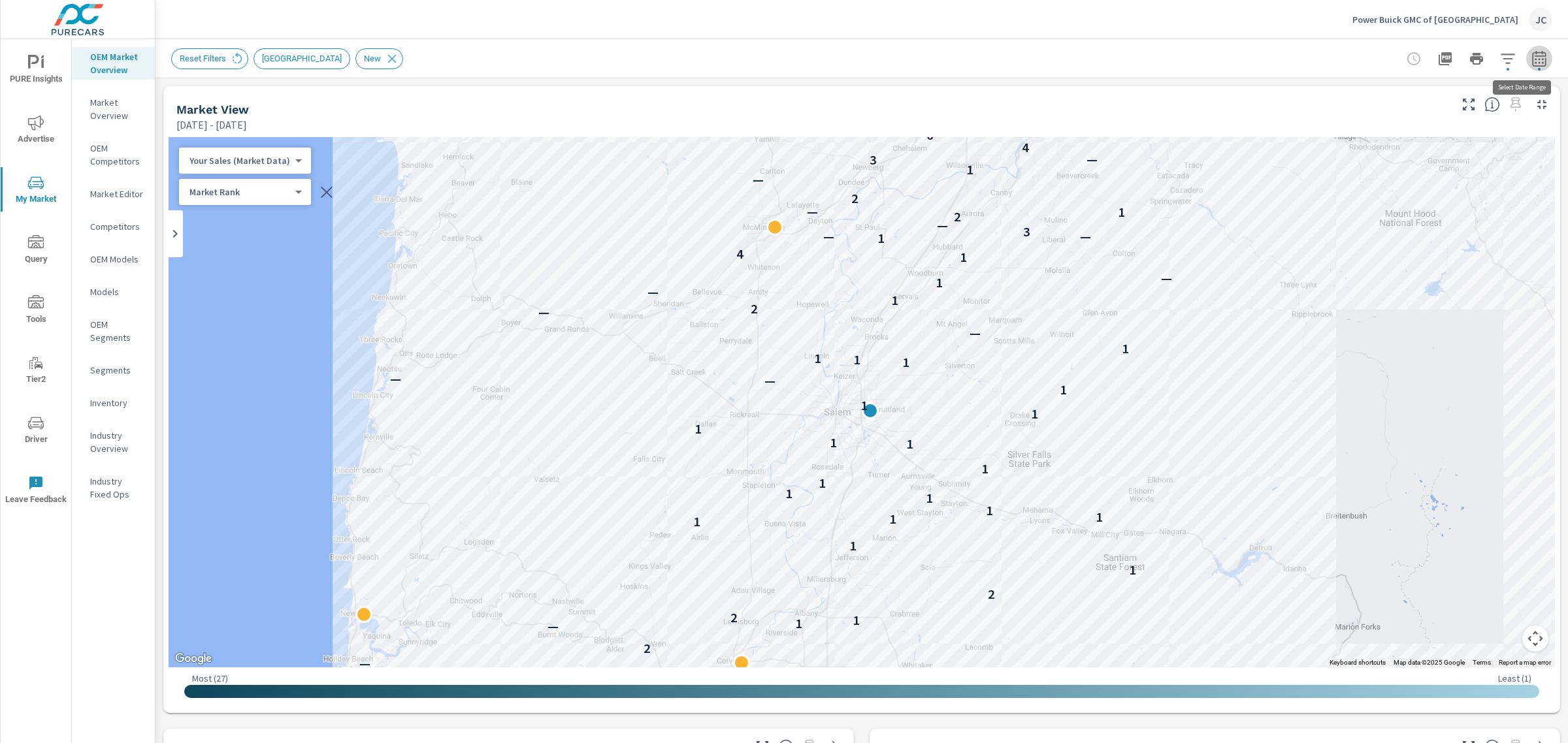
click at [1531, 61] on icon "button" at bounding box center [1539, 59] width 16 height 16
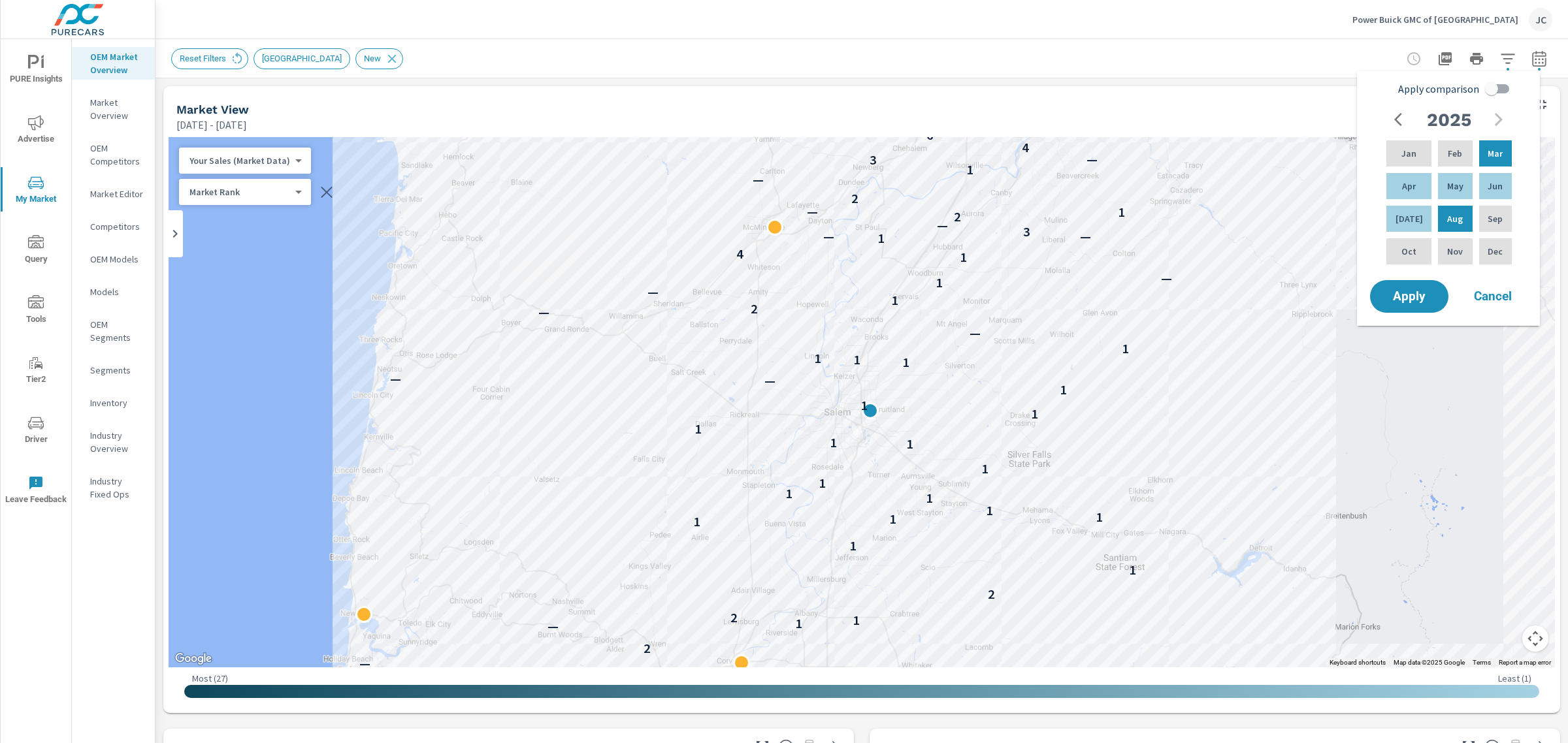
click at [1217, 41] on div "Reset Filters New Market Area New" at bounding box center [861, 58] width 1381 height 38
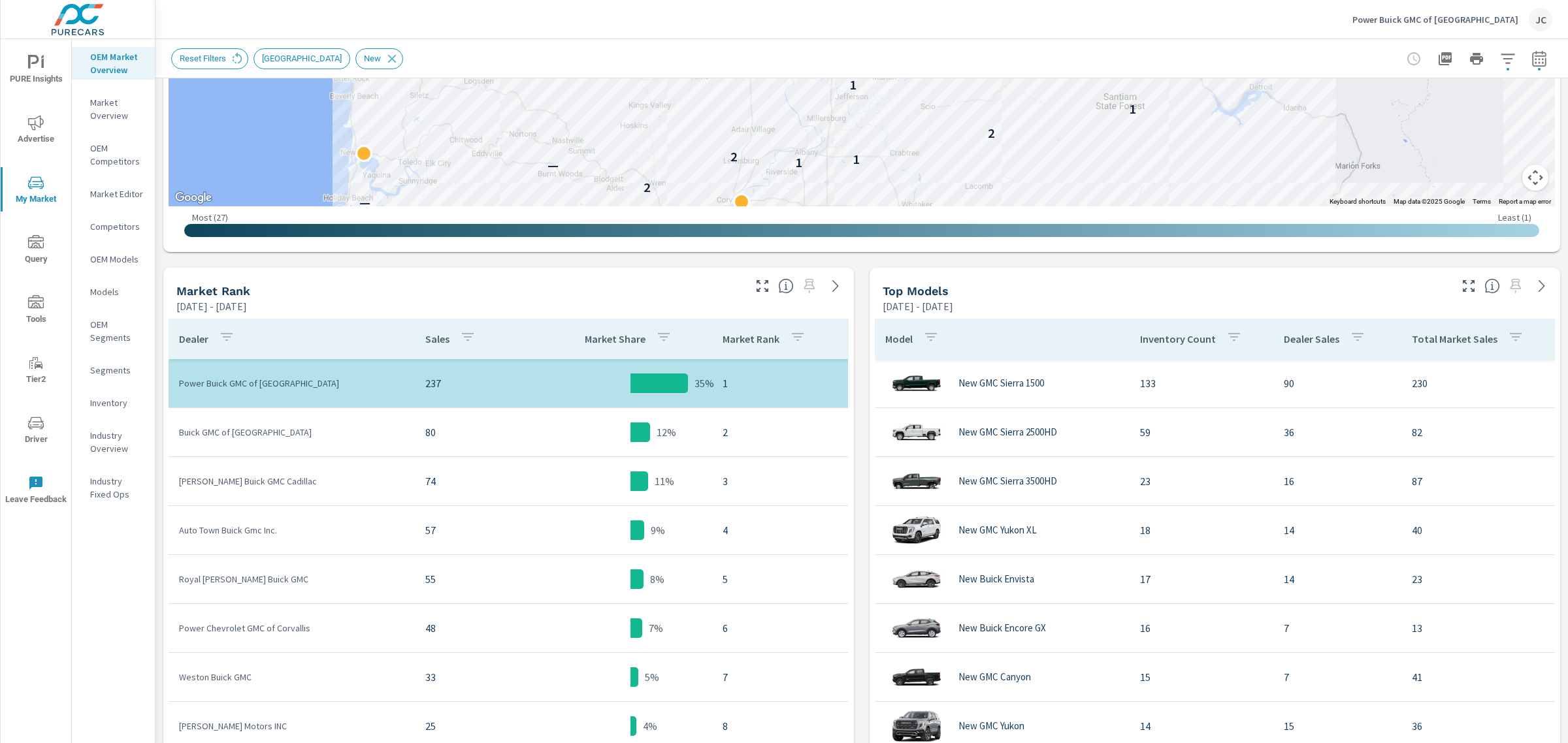
scroll to position [596, 0]
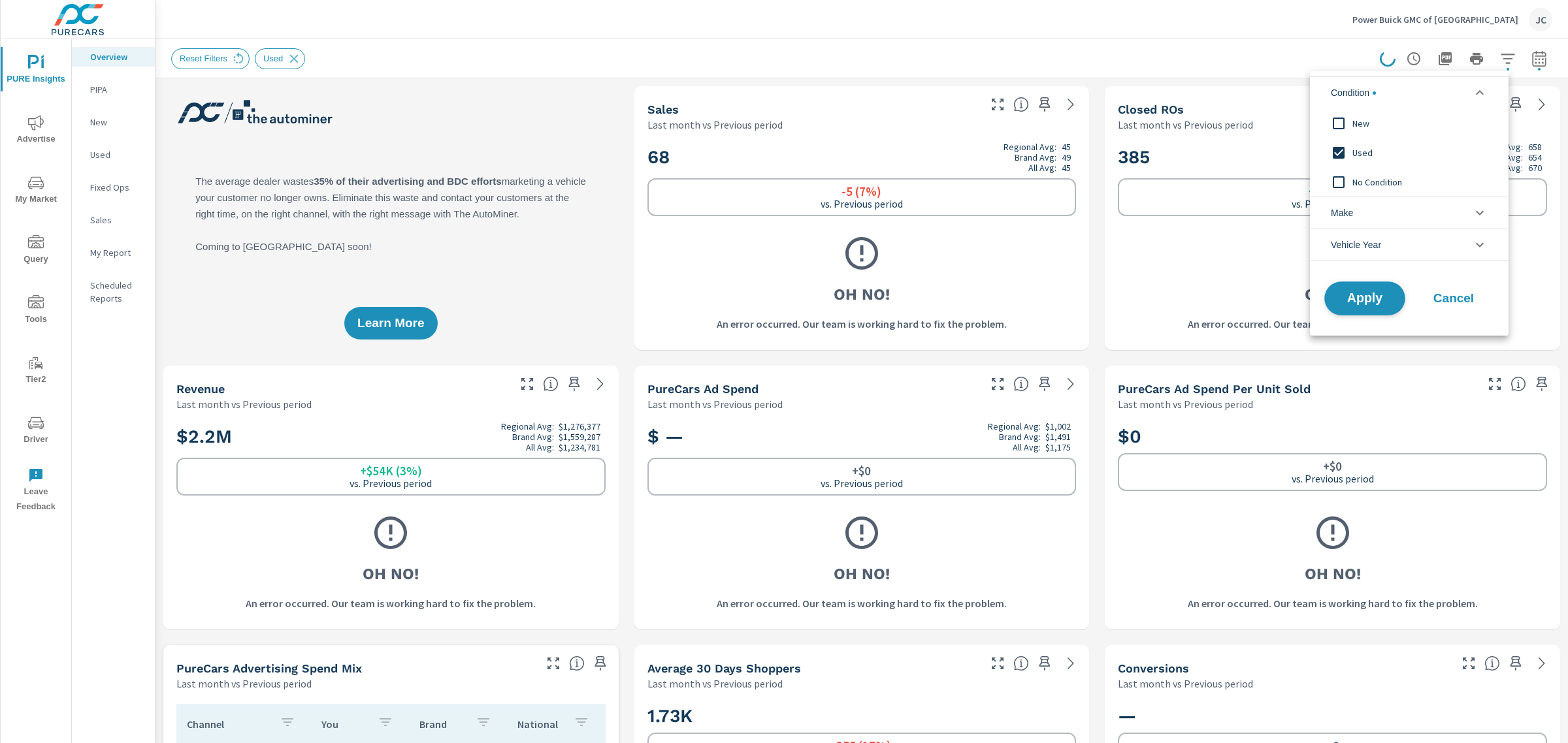
click at [1377, 295] on span "Apply" at bounding box center [1364, 299] width 53 height 12
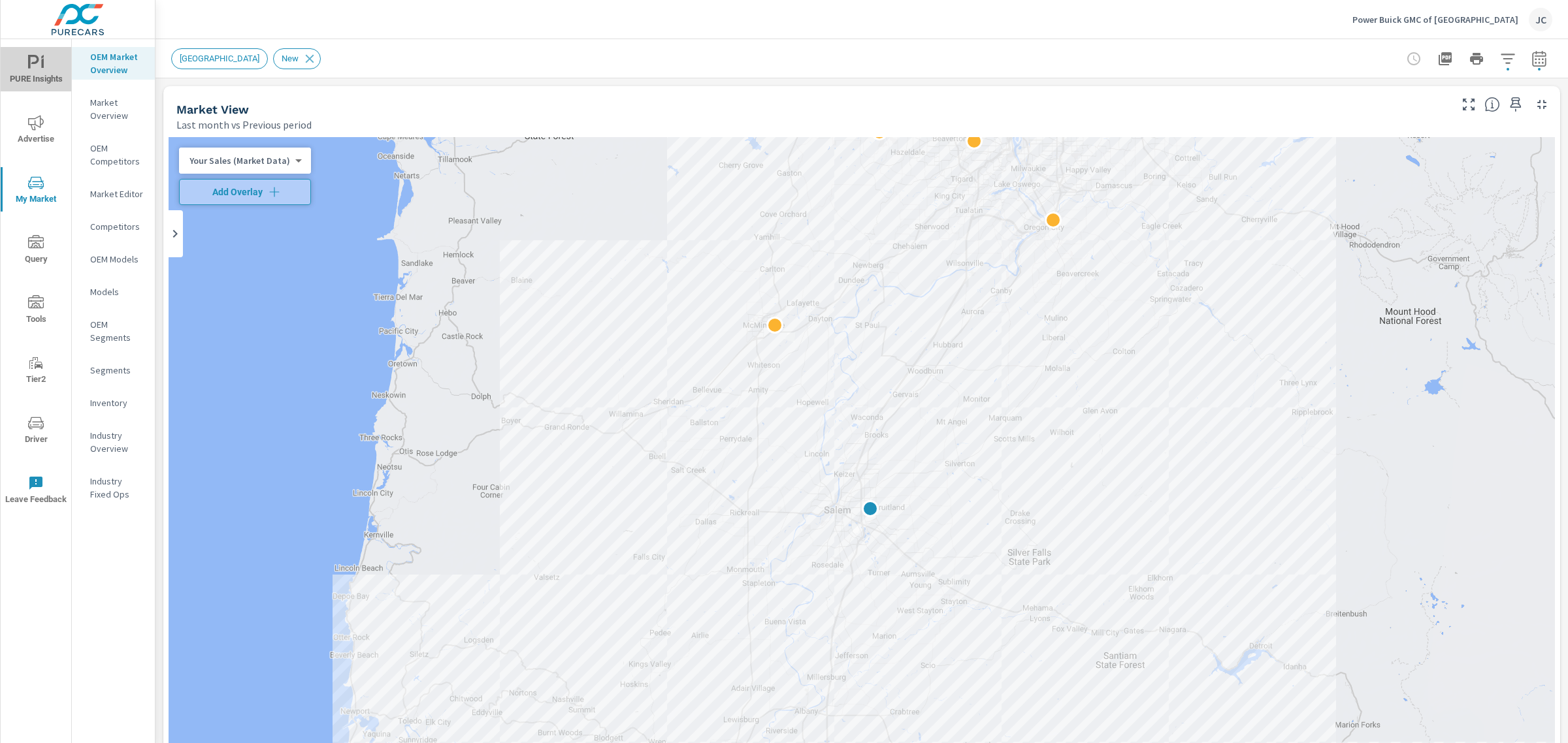
click at [43, 80] on span "PURE Insights" at bounding box center [35, 71] width 62 height 32
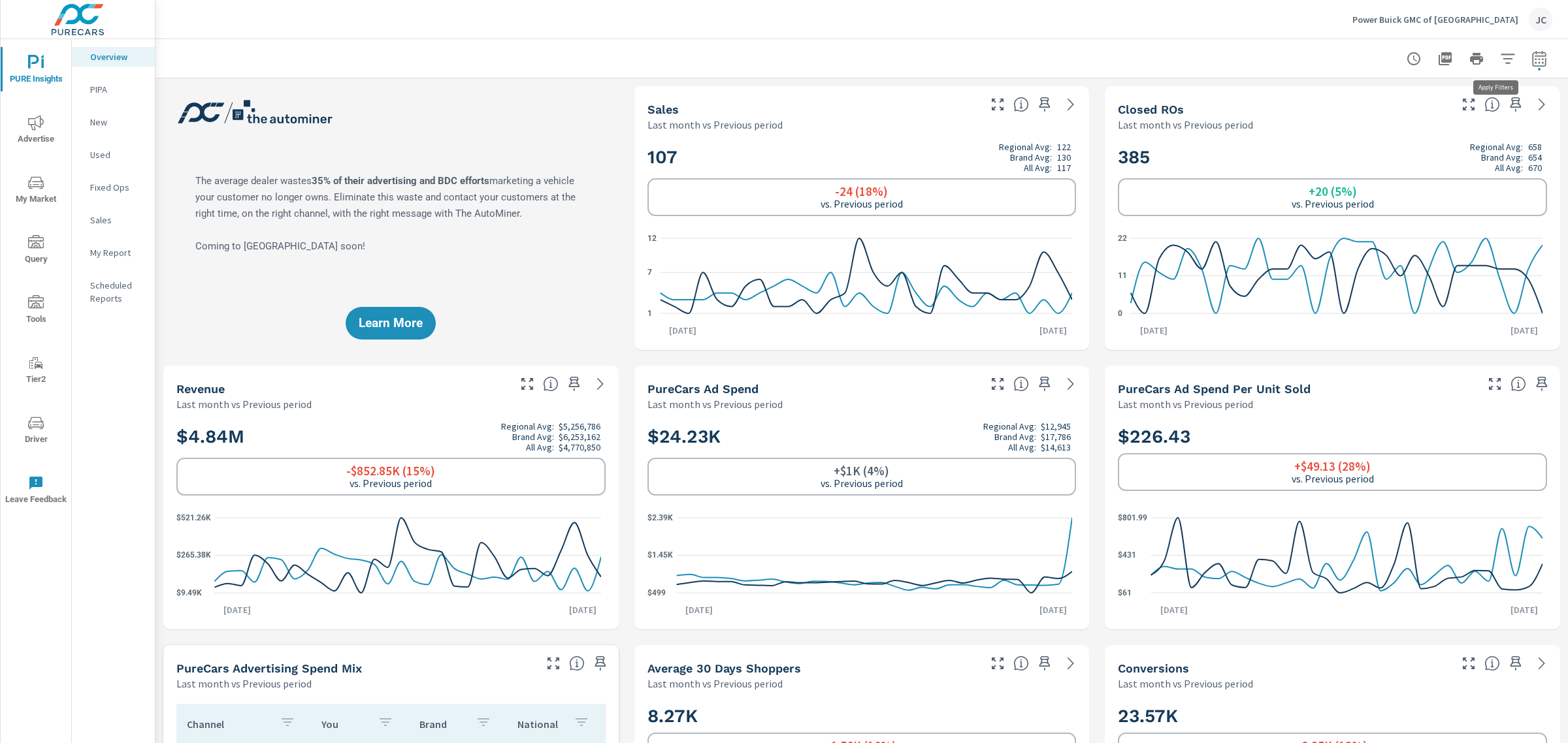
click at [1505, 59] on button "button" at bounding box center [1508, 59] width 26 height 26
click at [1458, 125] on li "Make" at bounding box center [1409, 124] width 199 height 32
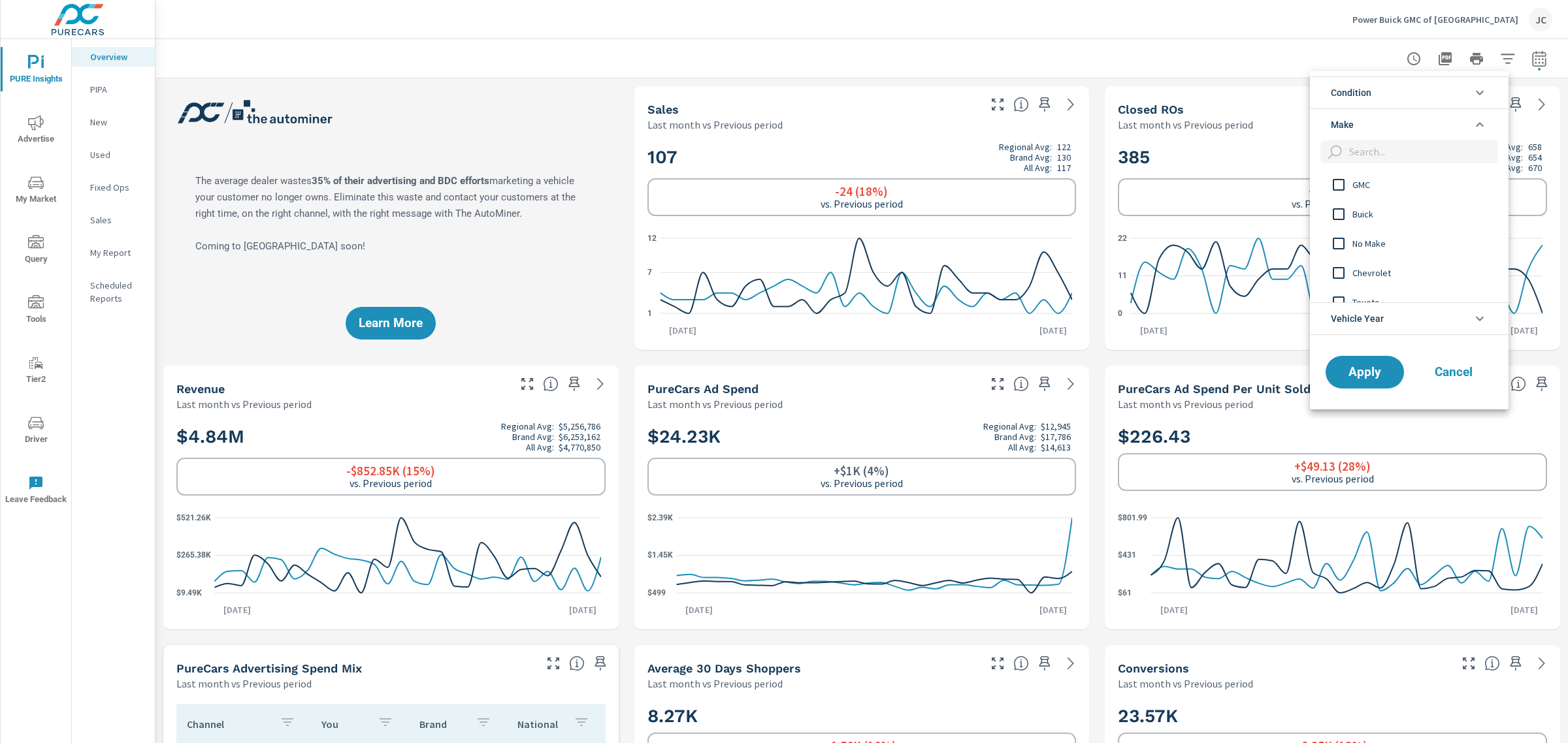
click at [1469, 92] on li "Condition" at bounding box center [1409, 92] width 199 height 32
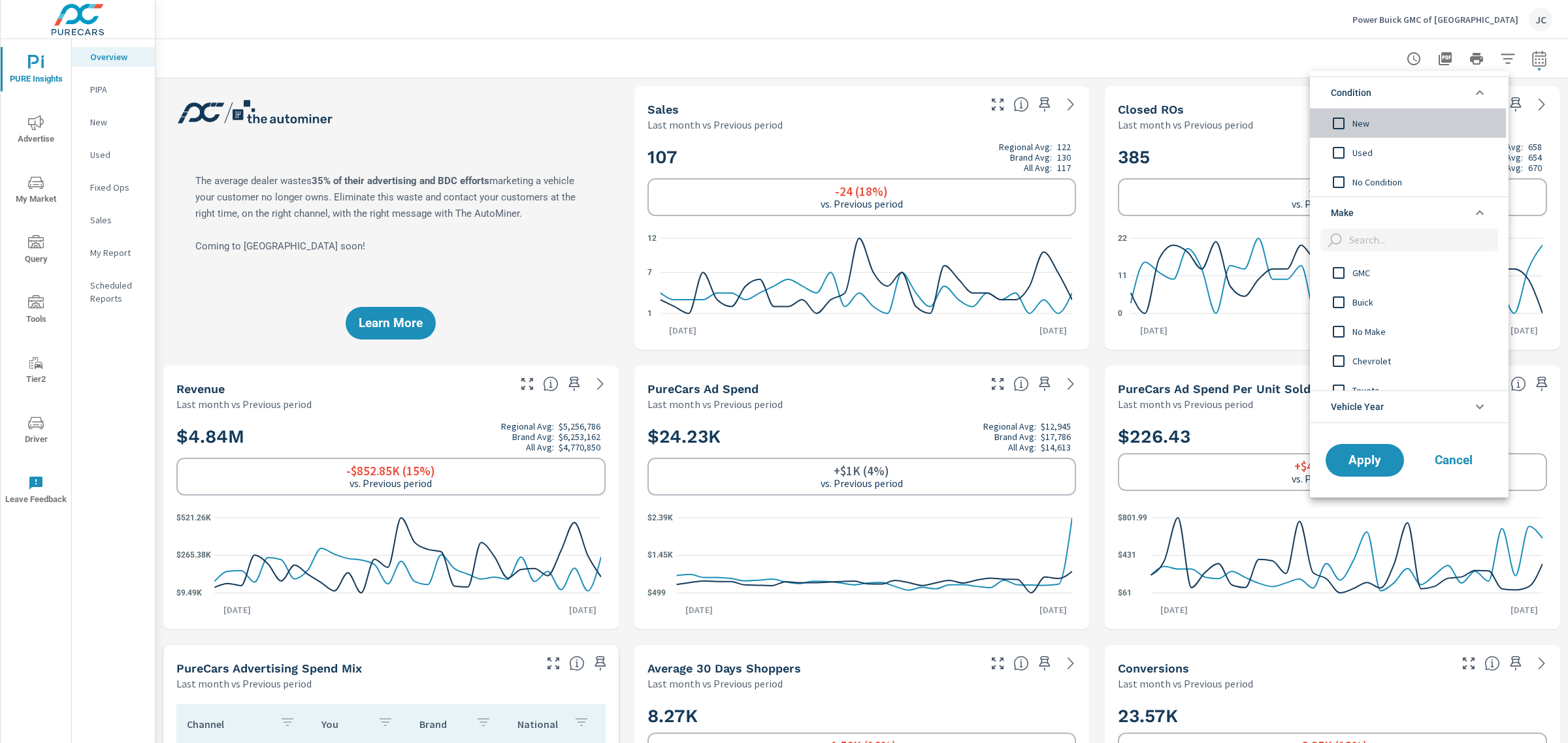
click at [1342, 128] on input "filter options" at bounding box center [1339, 123] width 27 height 27
click at [1353, 457] on span "Apply" at bounding box center [1364, 459] width 53 height 12
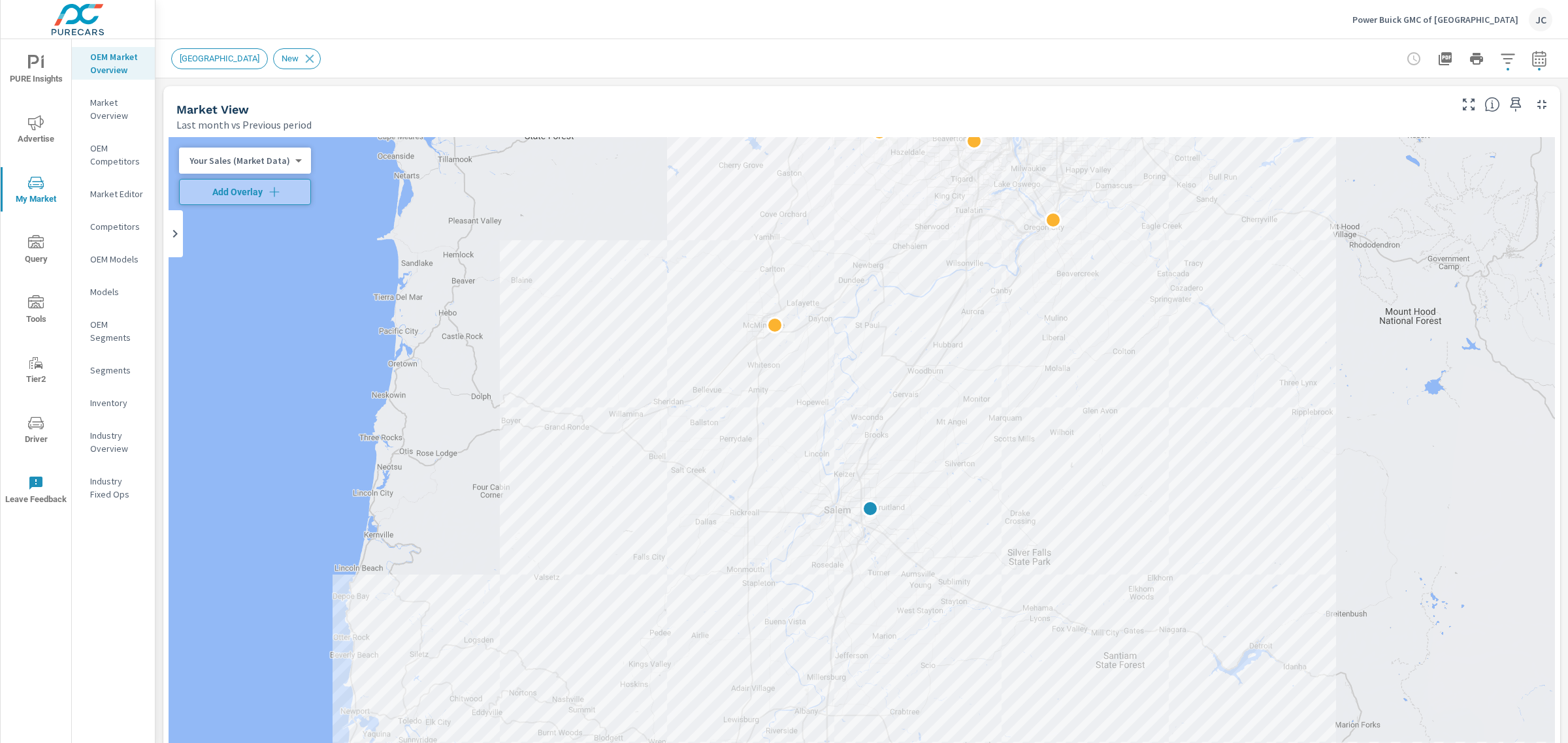
click at [54, 64] on span "PURE Insights" at bounding box center [35, 71] width 62 height 32
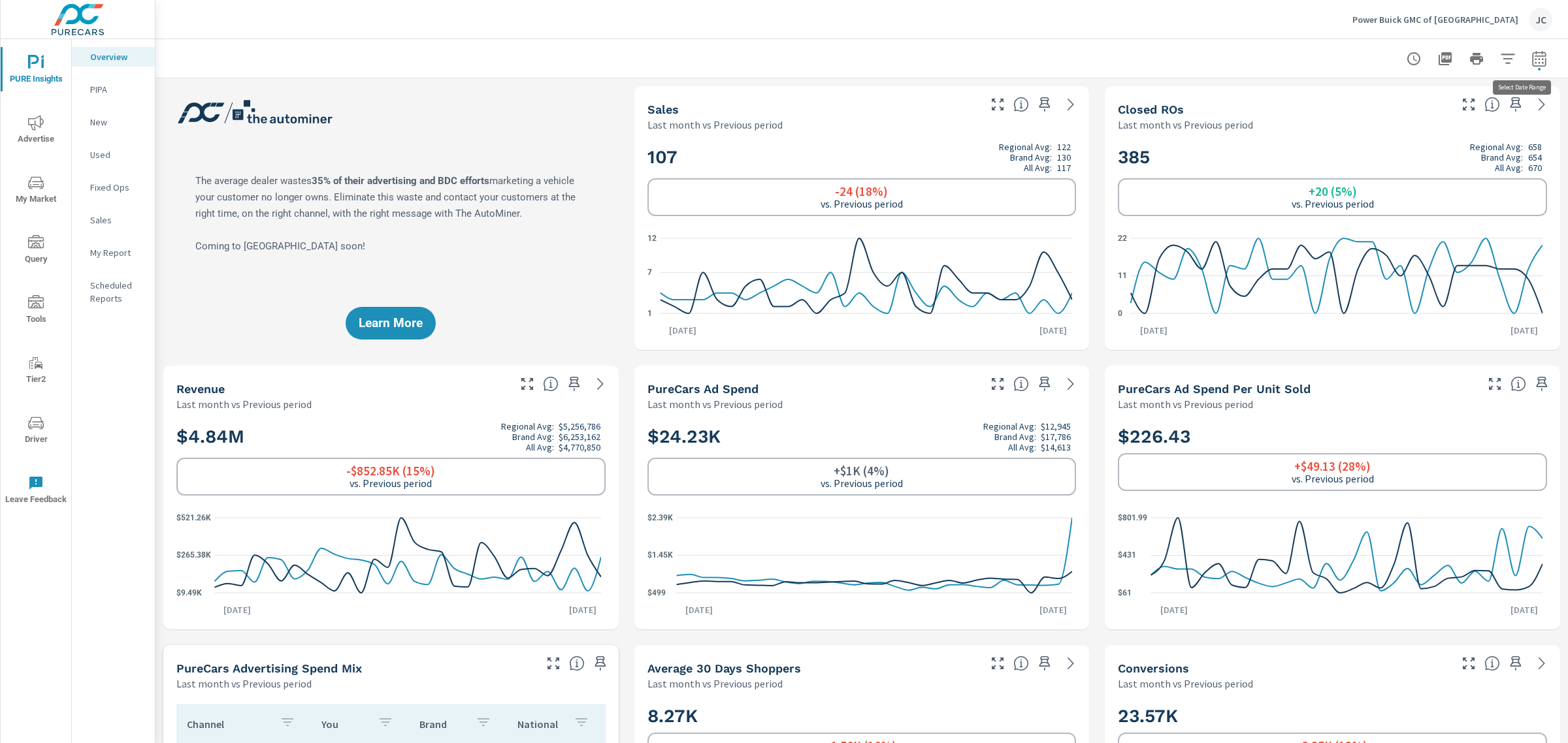
click at [1531, 62] on icon "button" at bounding box center [1539, 59] width 16 height 16
select select "Last month"
select select "Previous period"
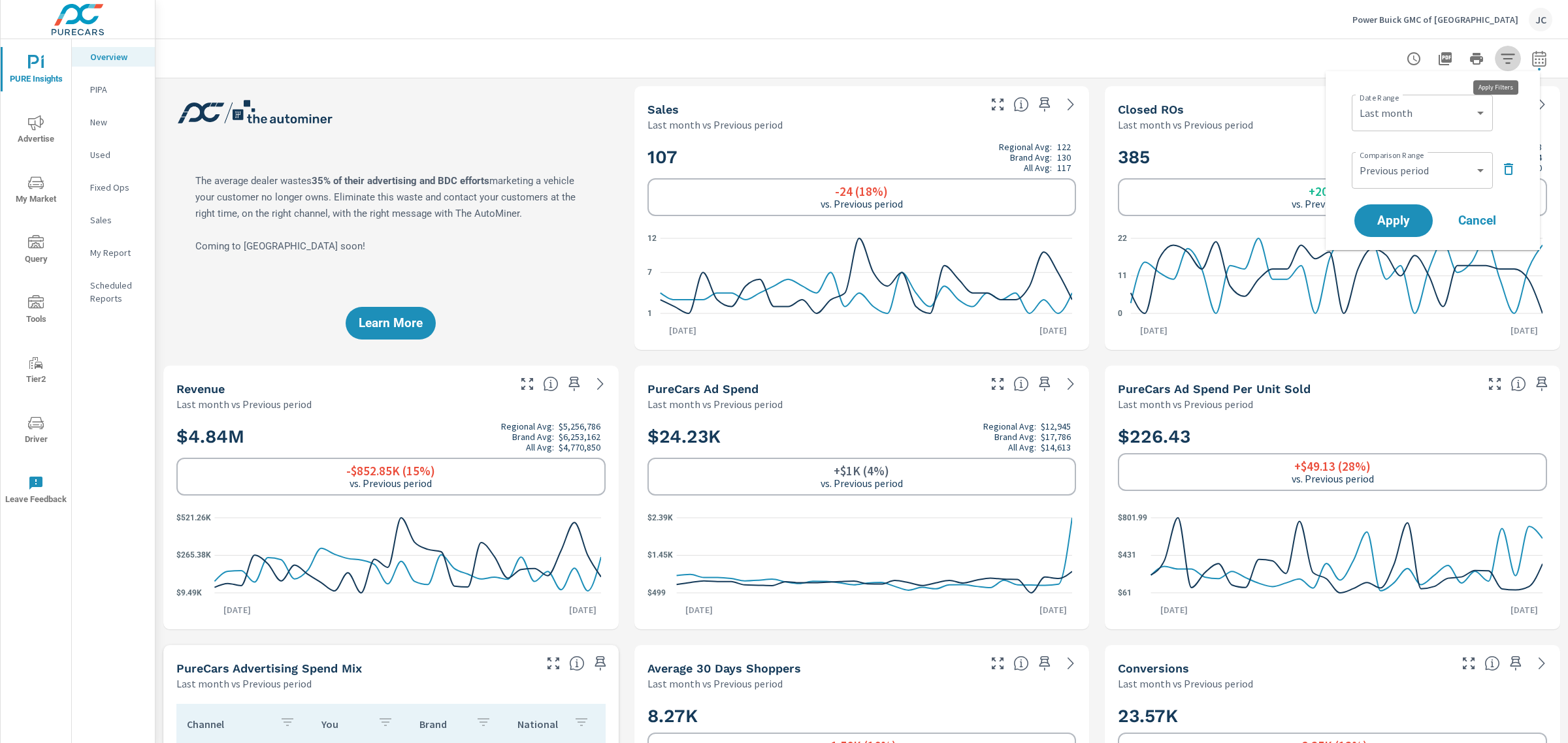
click at [1500, 59] on icon "button" at bounding box center [1507, 58] width 14 height 10
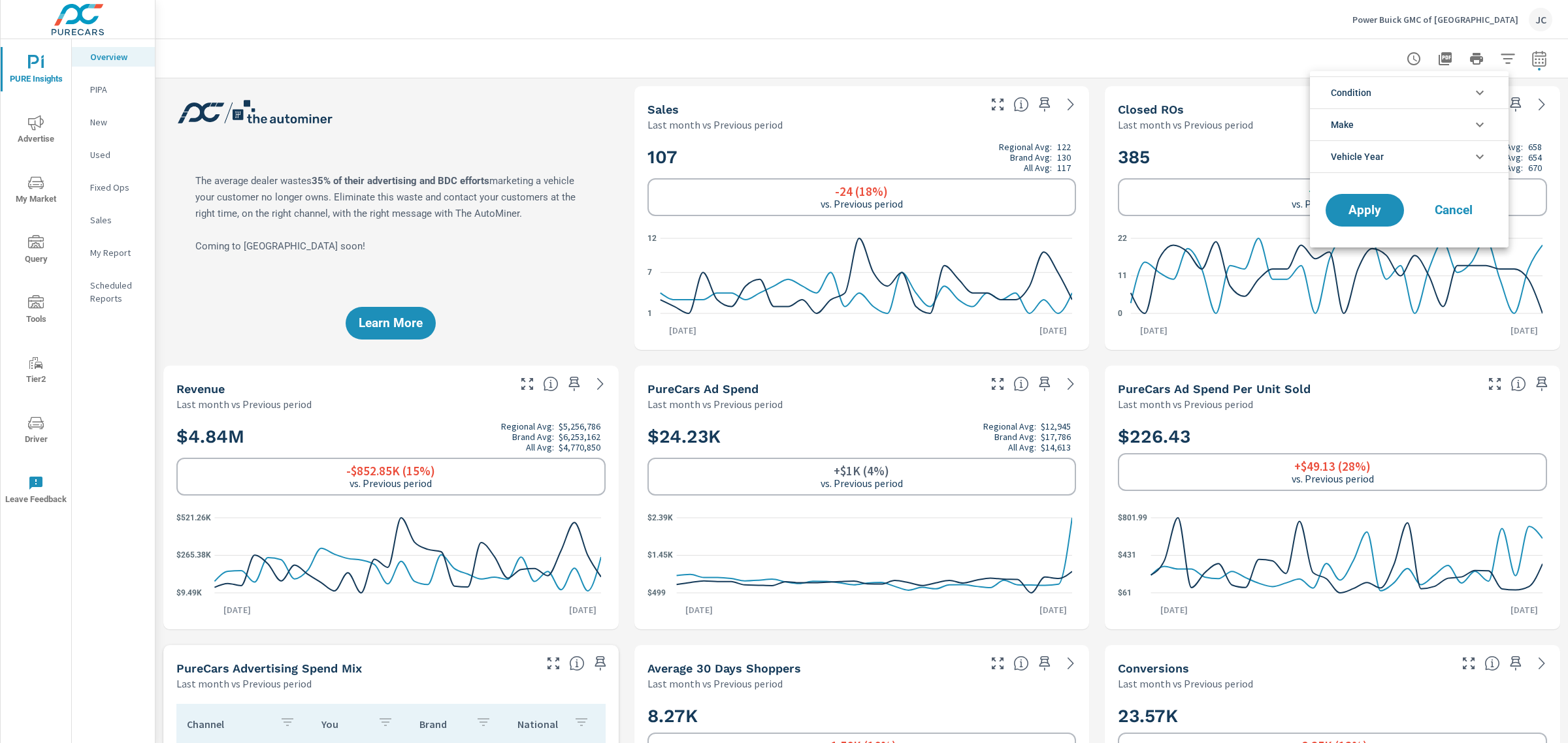
click at [1063, 32] on div at bounding box center [784, 372] width 1568 height 743
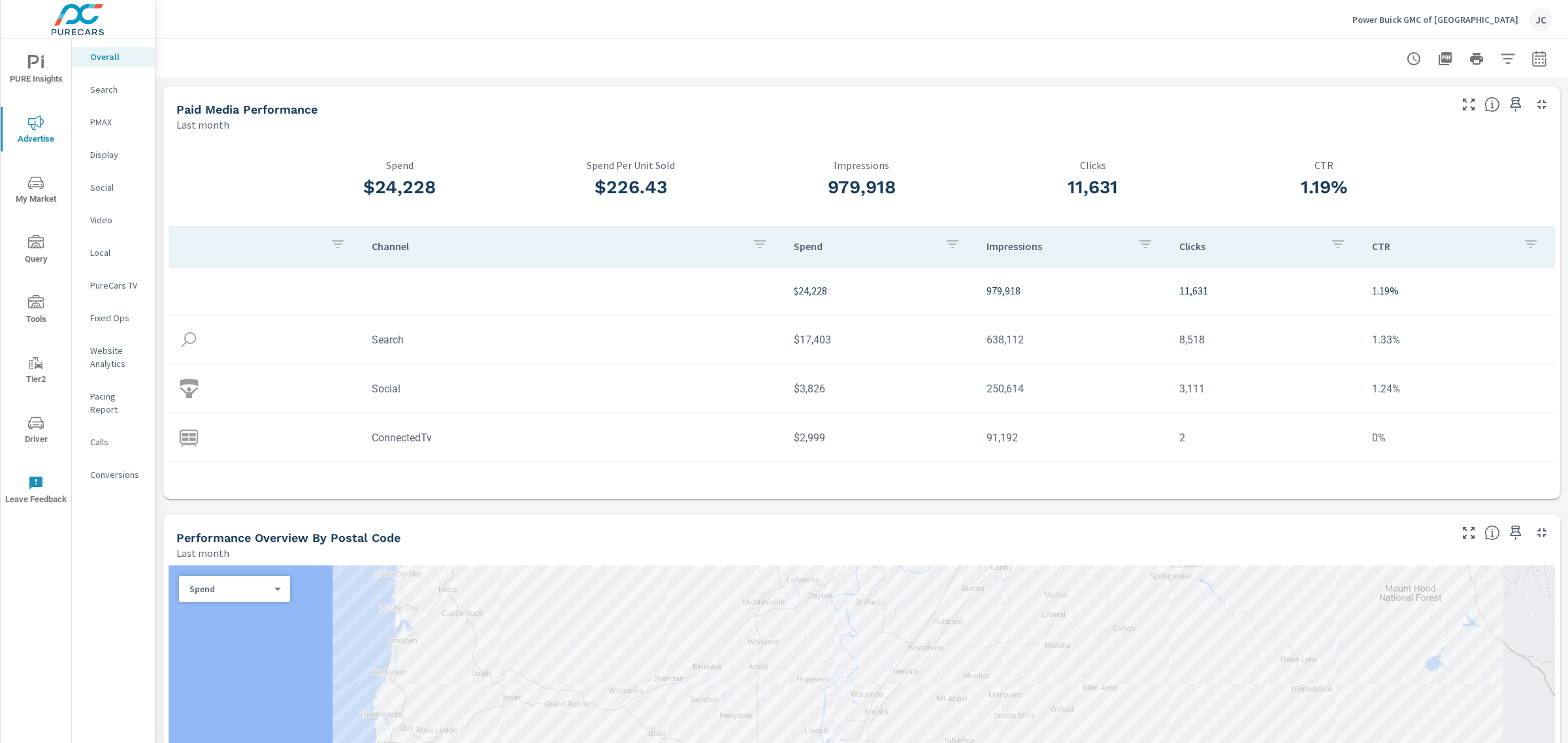
click at [1535, 59] on icon "button" at bounding box center [1539, 60] width 8 height 5
select select "Last month"
click at [1391, 151] on p "+ Add comparison" at bounding box center [1435, 147] width 167 height 16
select select "Previous period"
click at [1402, 215] on span "Apply" at bounding box center [1393, 221] width 53 height 12
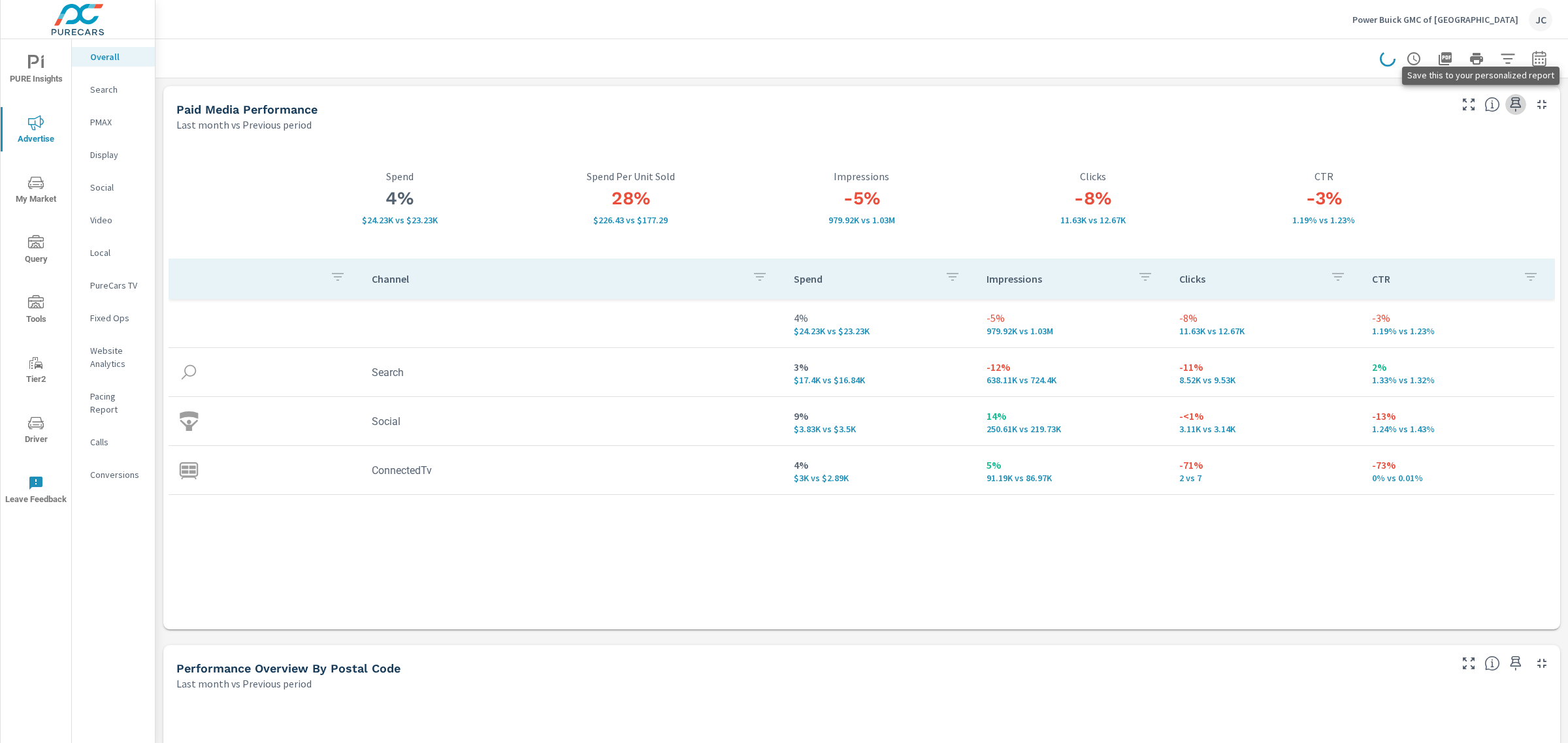
click at [1510, 103] on icon "button" at bounding box center [1515, 104] width 11 height 14
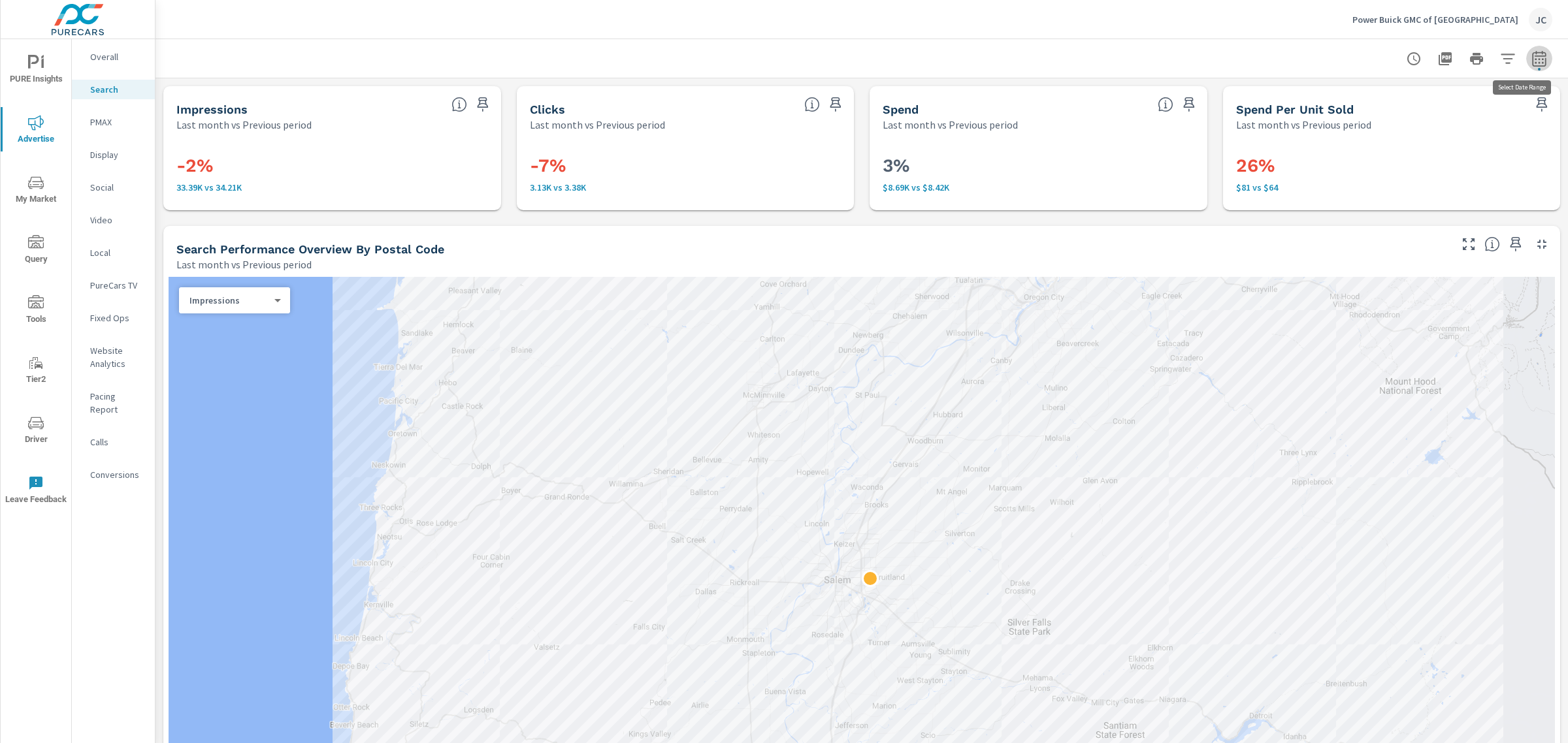
click at [1532, 57] on icon "button" at bounding box center [1539, 59] width 16 height 16
select select "Last month"
select select "Previous period"
click at [1410, 219] on span "Apply" at bounding box center [1393, 221] width 53 height 12
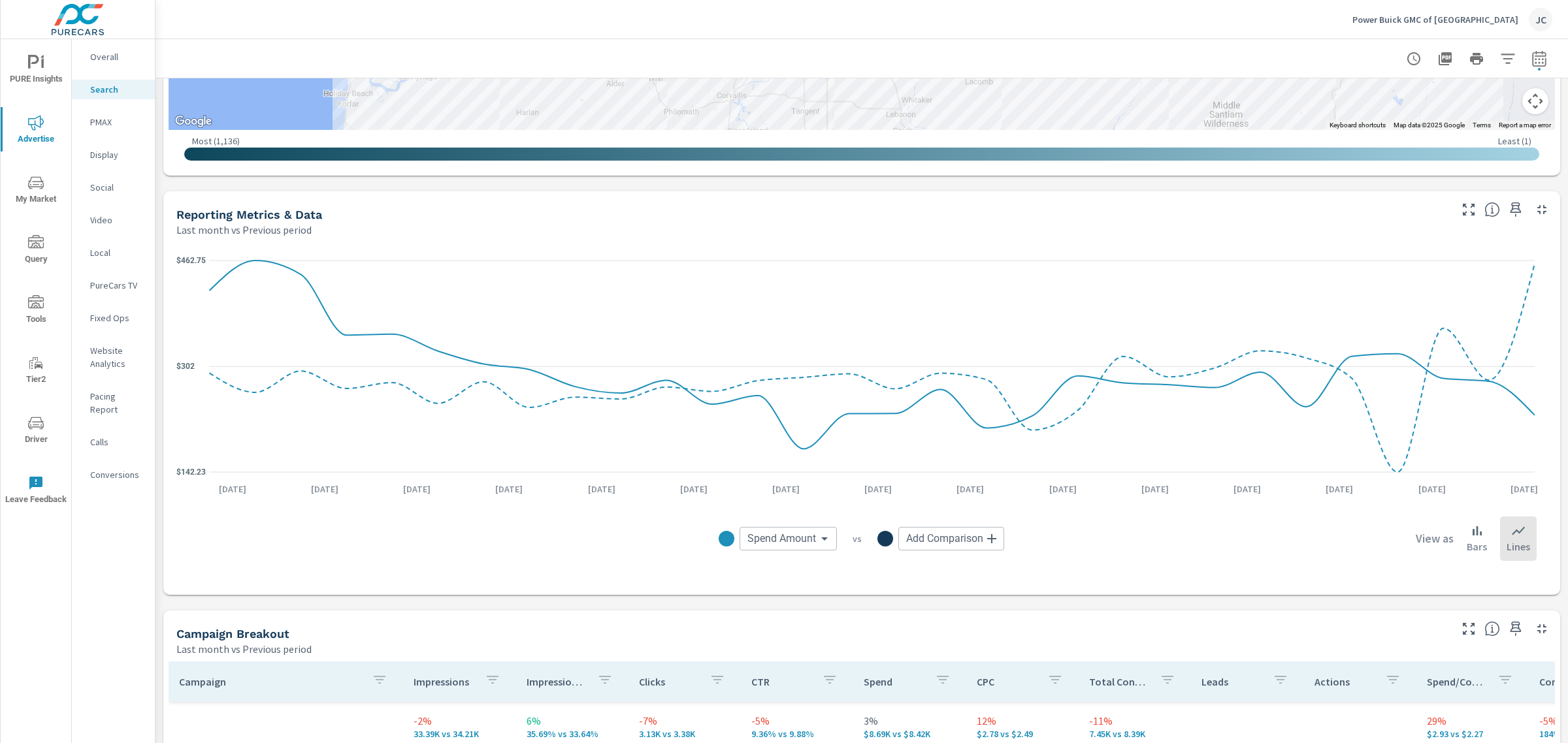
scroll to position [738, 0]
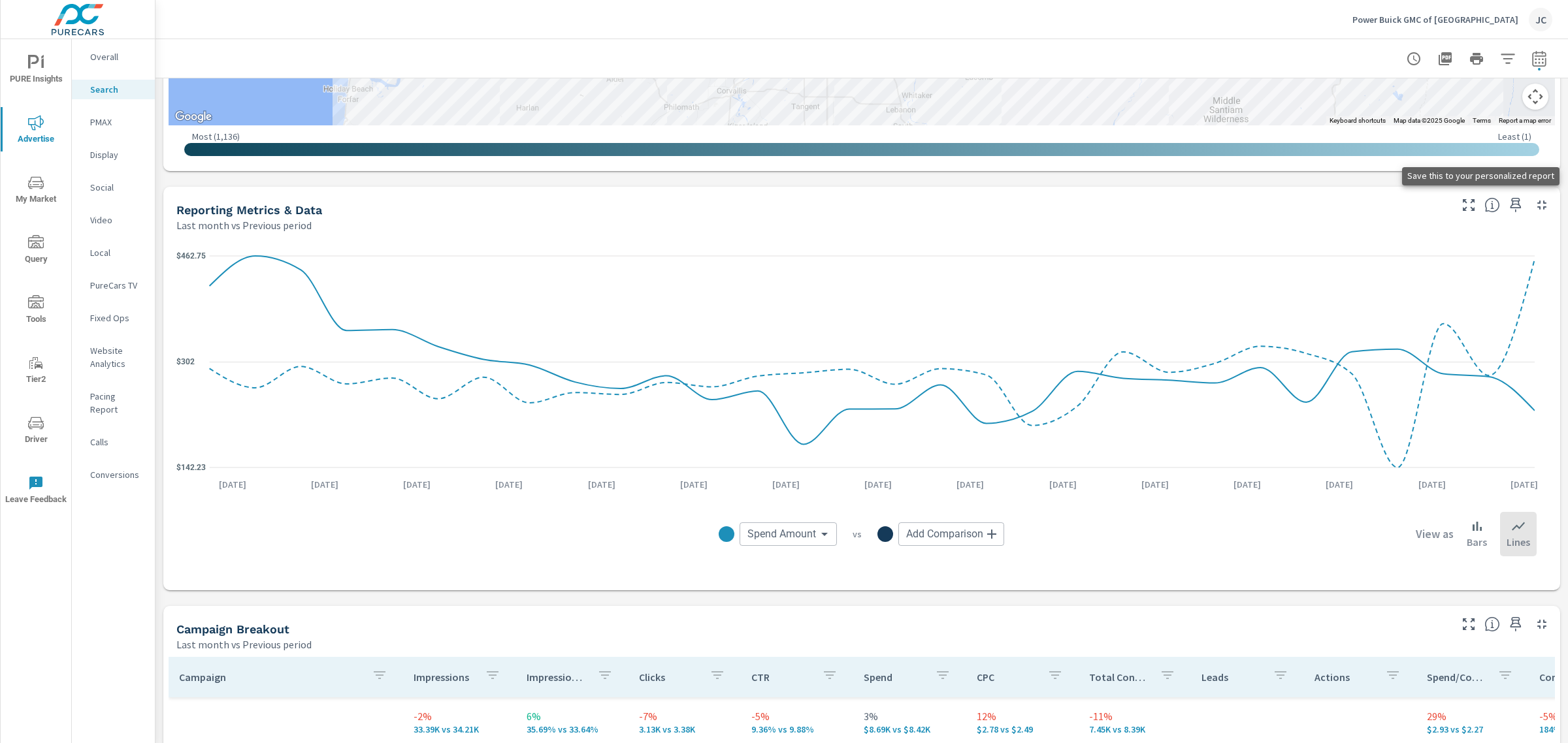
click at [1508, 197] on icon "button" at bounding box center [1515, 205] width 16 height 16
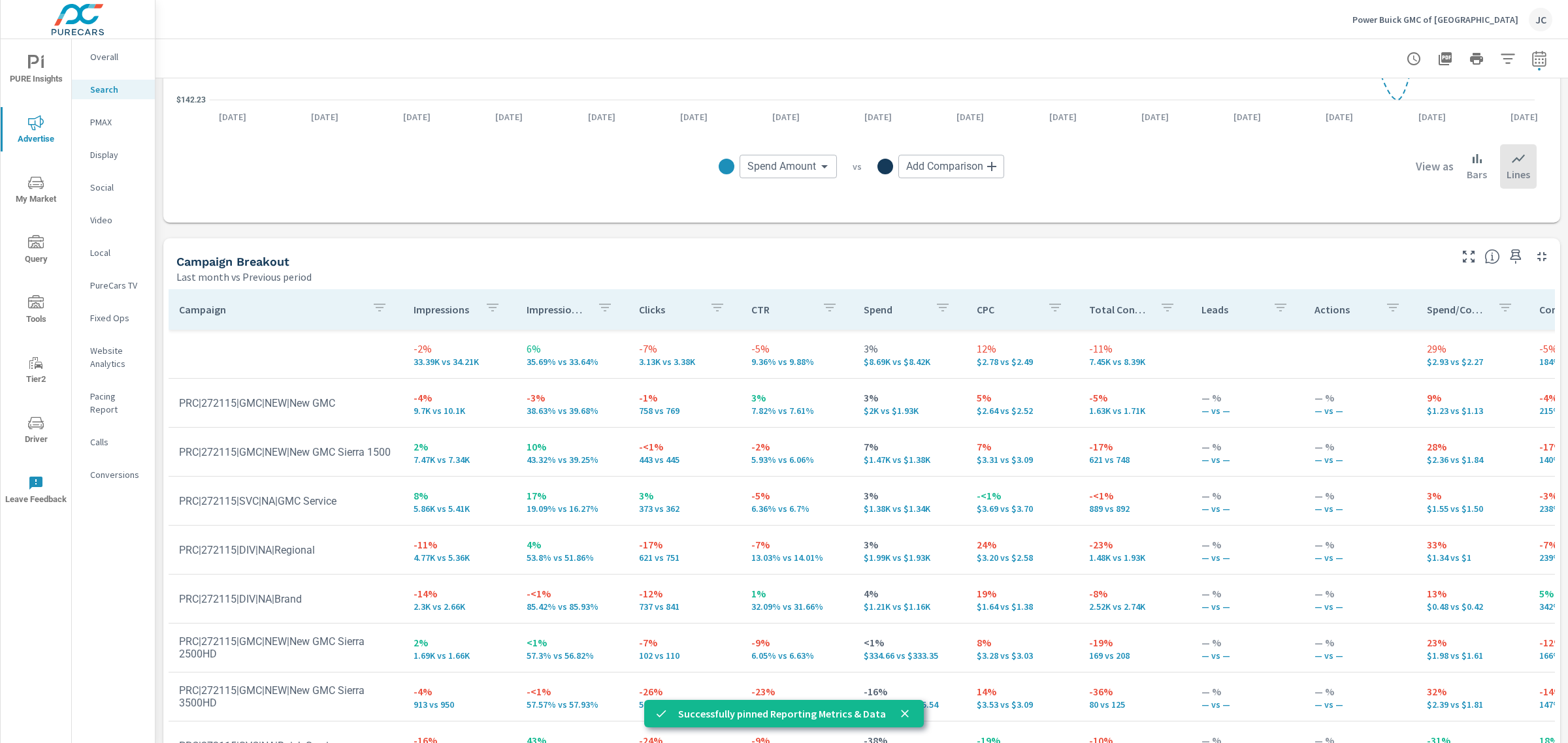
scroll to position [1151, 0]
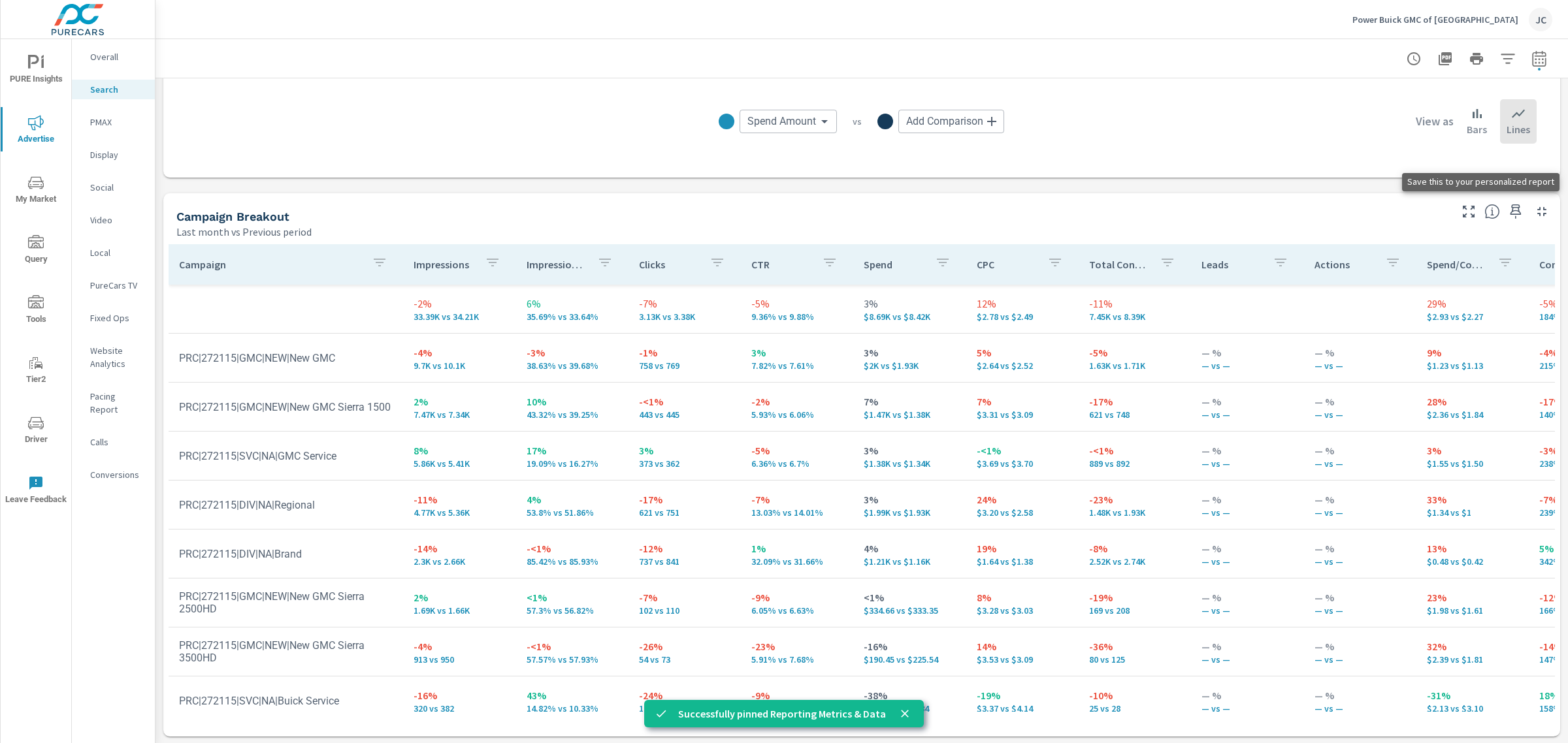
click at [1510, 207] on icon "button" at bounding box center [1515, 211] width 11 height 14
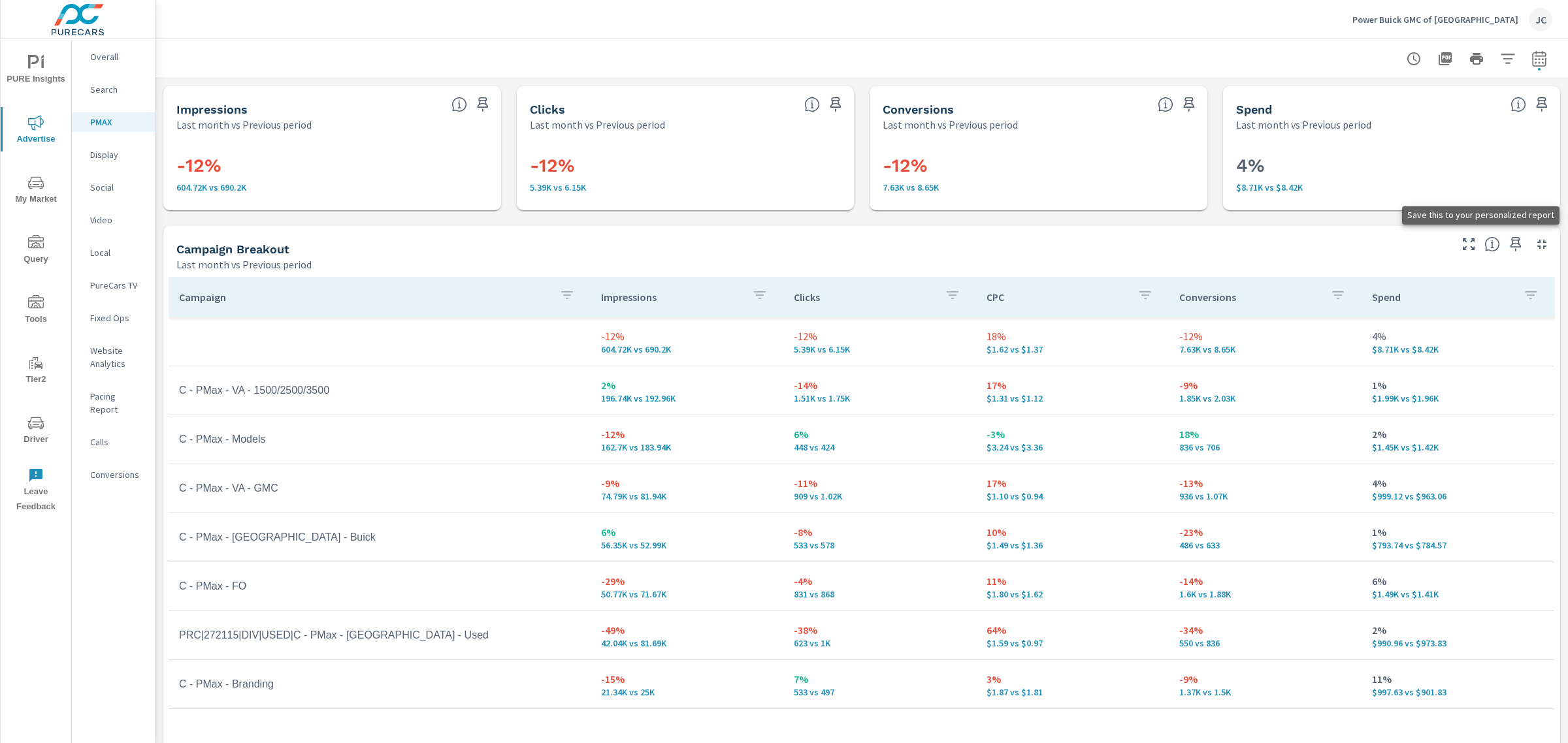
click at [1508, 242] on icon "button" at bounding box center [1515, 244] width 16 height 16
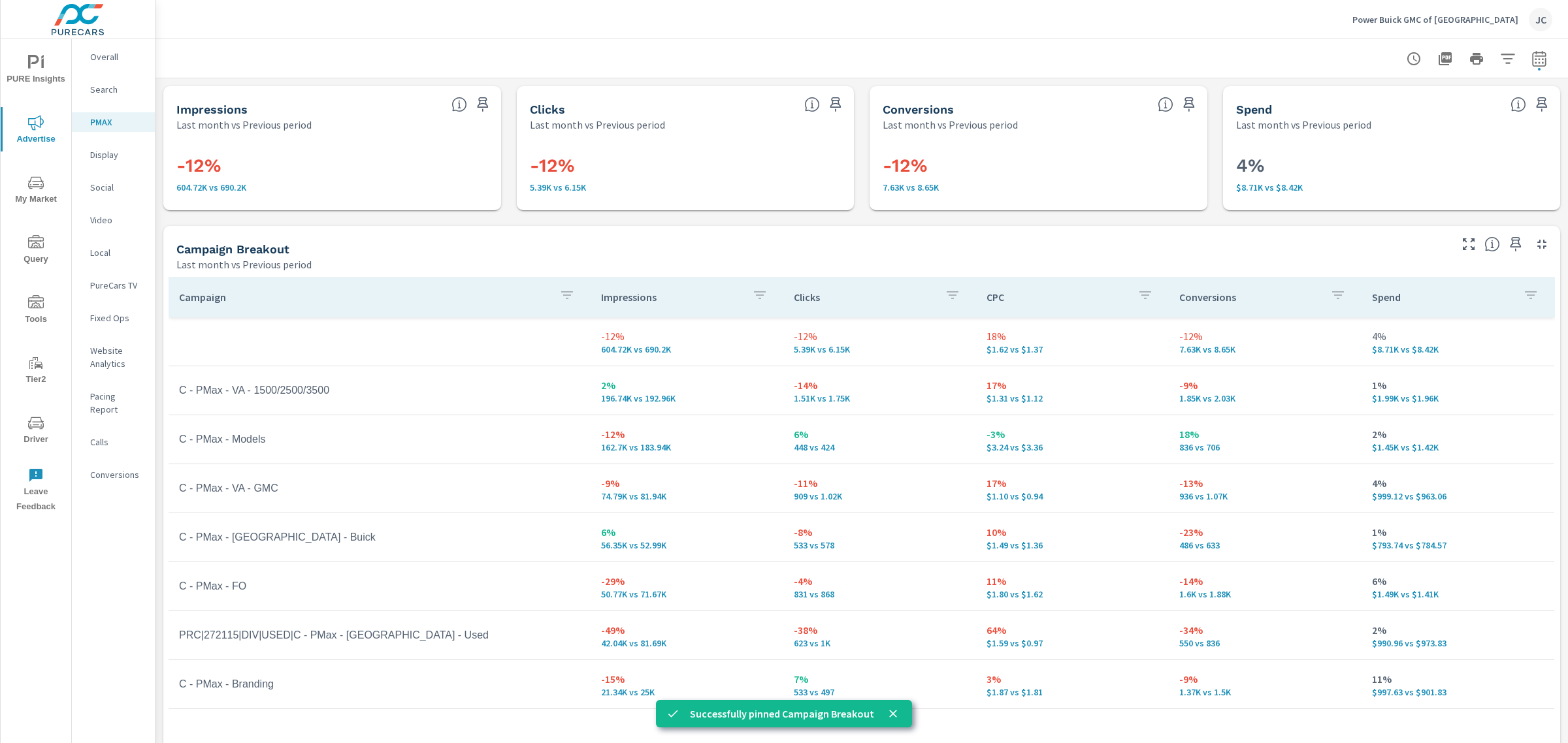
scroll to position [33, 0]
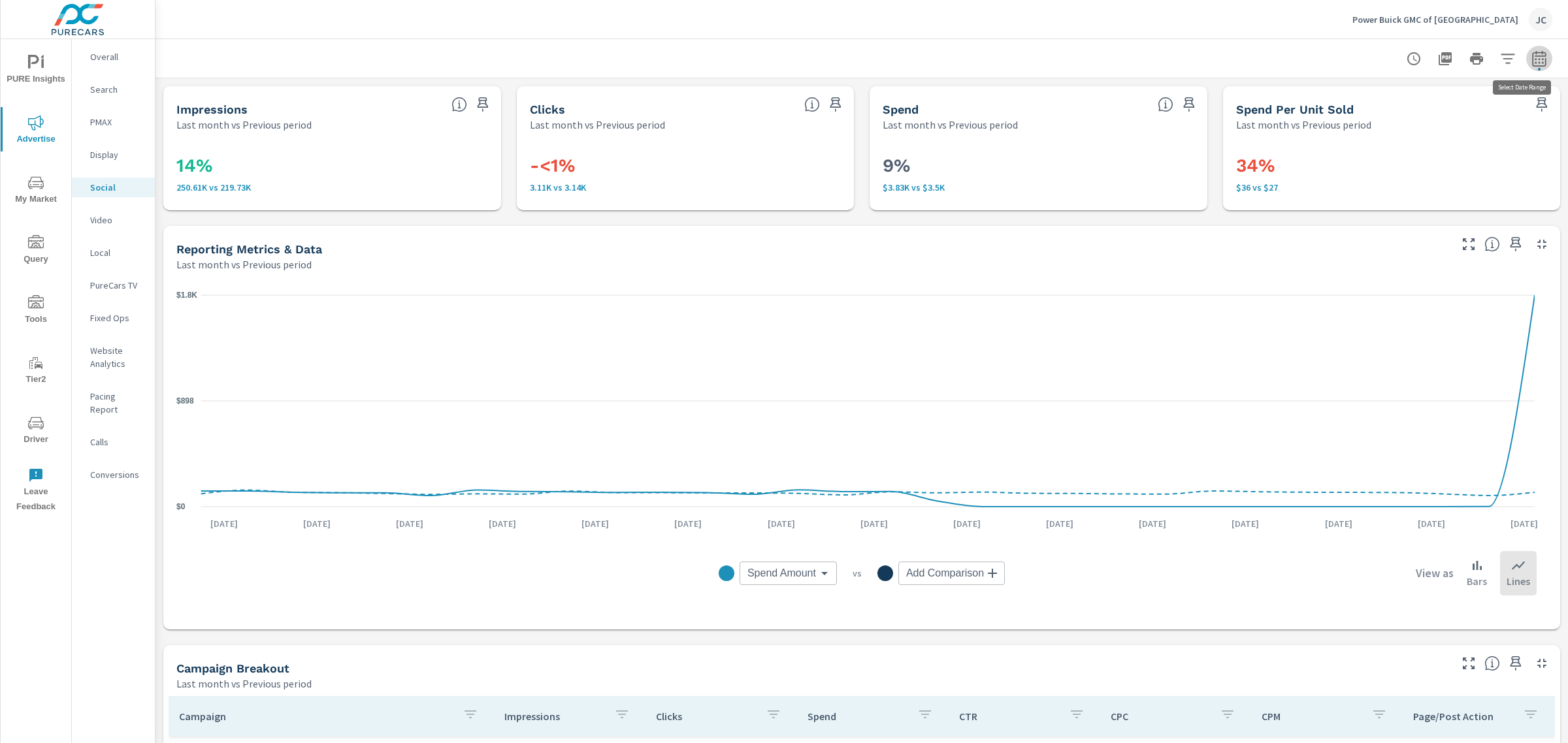
click at [1532, 56] on icon "button" at bounding box center [1539, 58] width 14 height 16
select select "Last month"
select select "Previous period"
click at [1415, 208] on button "Apply" at bounding box center [1393, 220] width 81 height 34
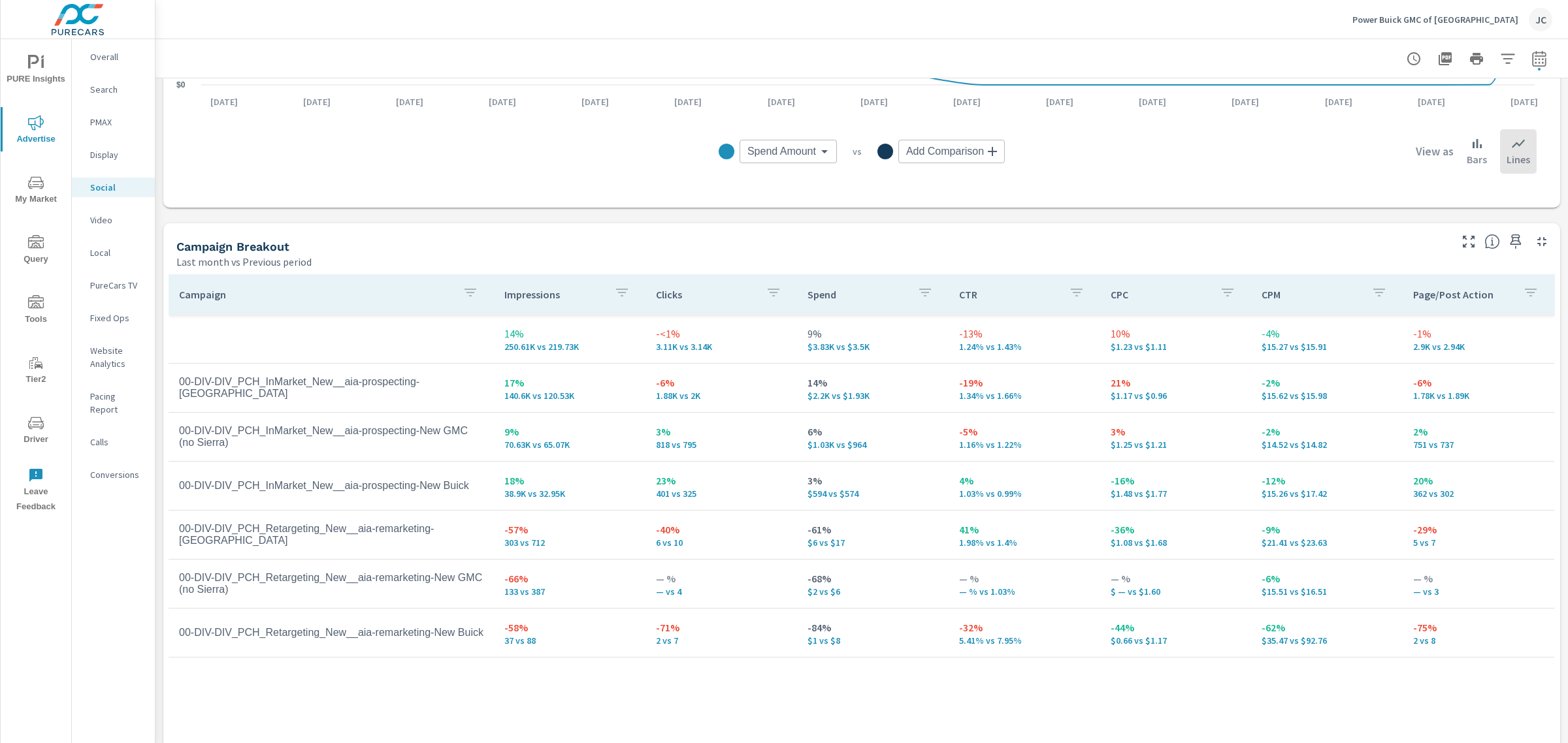
scroll to position [423, 0]
click at [1508, 241] on icon "button" at bounding box center [1515, 240] width 16 height 16
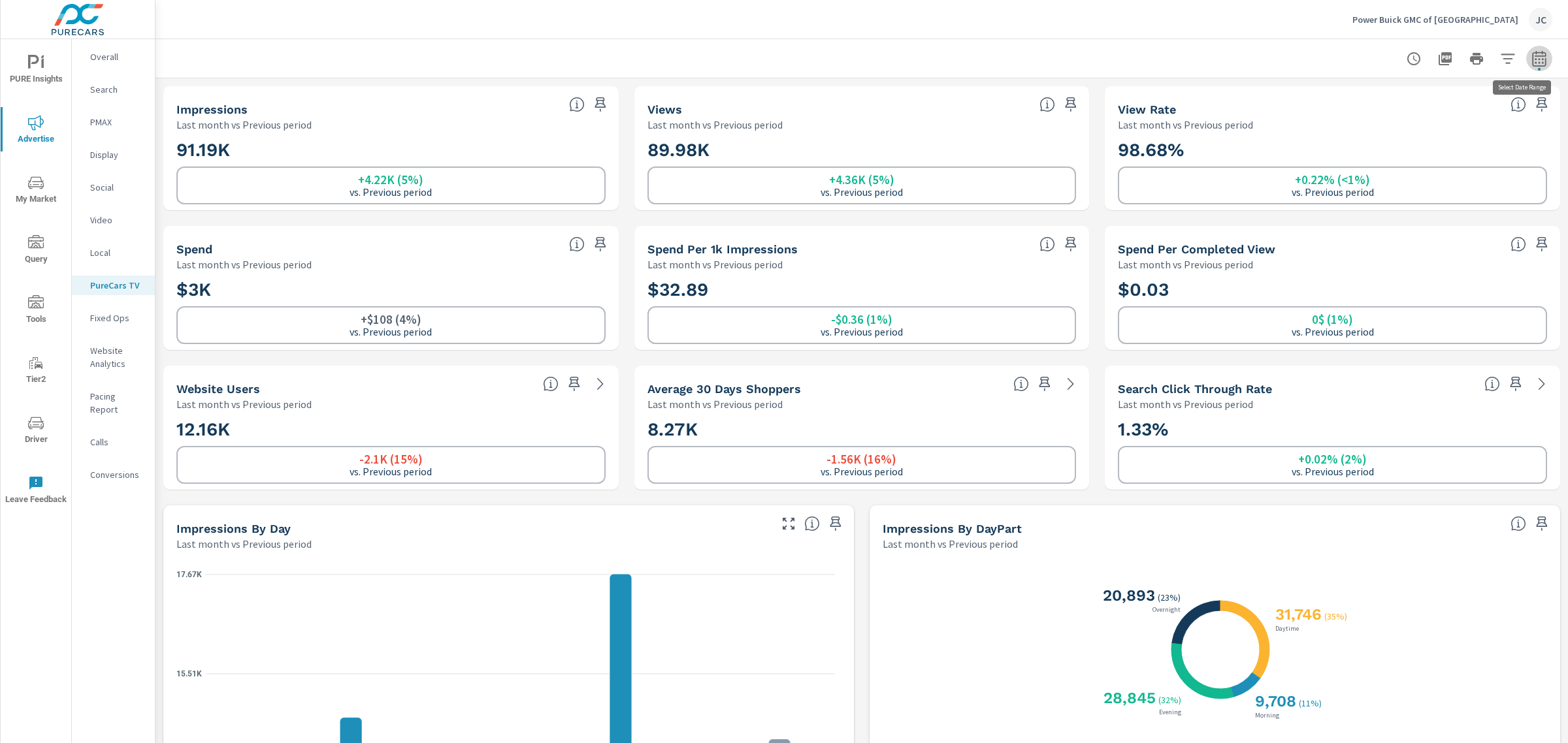
click at [1538, 68] on span "button" at bounding box center [1539, 68] width 2 height 2
select select "Last month"
select select "Previous period"
click at [1400, 223] on span "Apply" at bounding box center [1393, 221] width 53 height 12
click at [595, 106] on icon "button" at bounding box center [600, 105] width 16 height 16
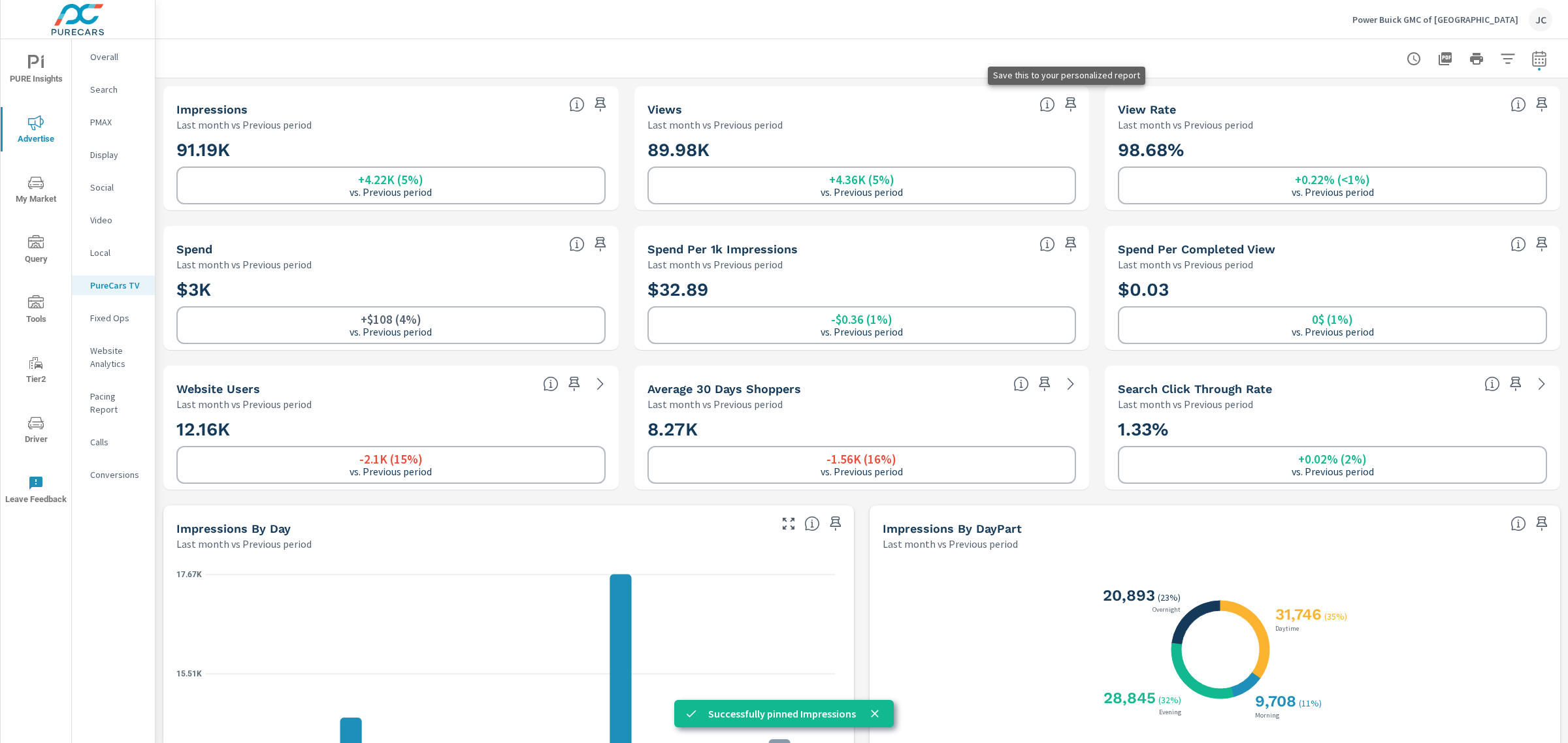
click at [1063, 102] on icon "button" at bounding box center [1071, 105] width 16 height 16
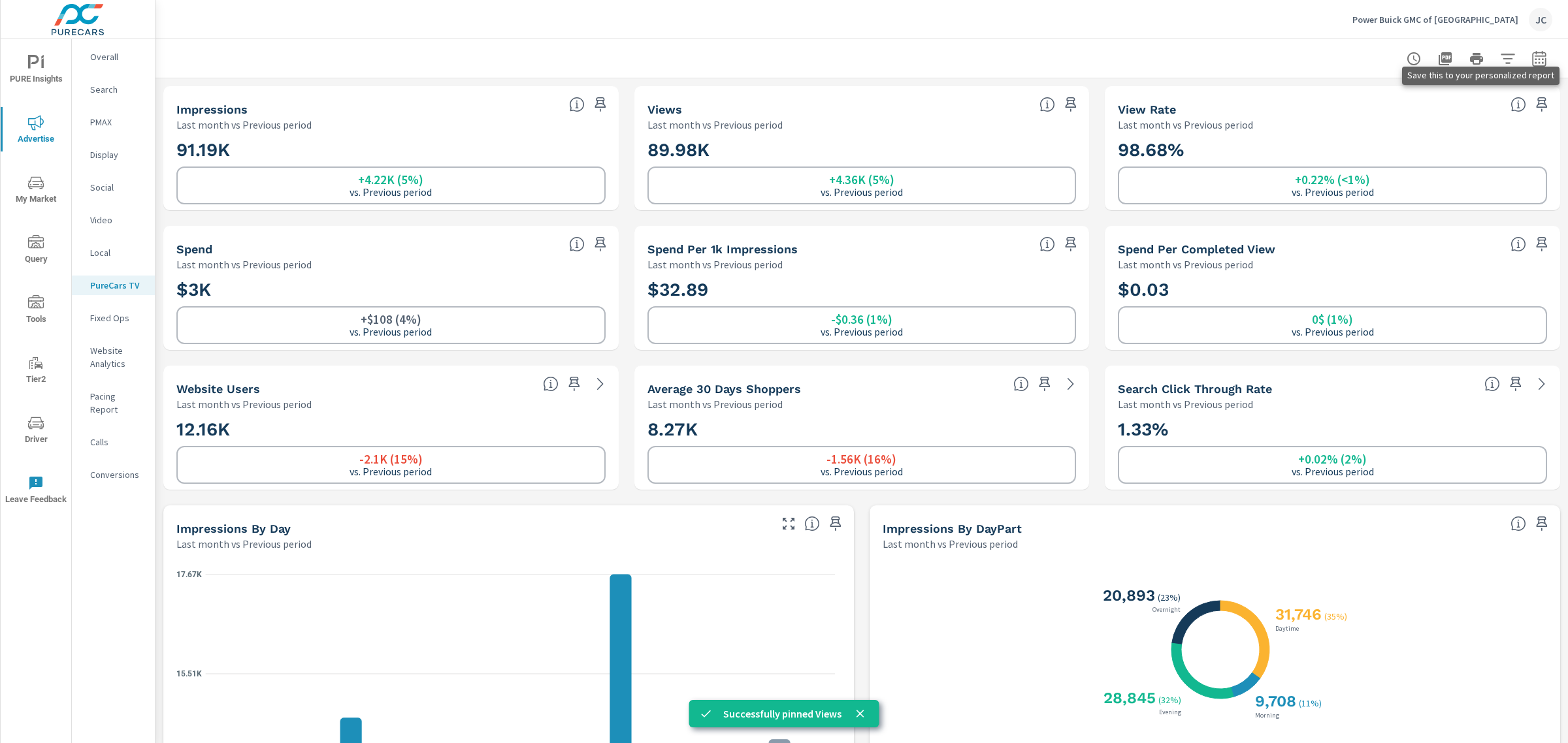
click at [1534, 108] on icon "button" at bounding box center [1542, 105] width 16 height 16
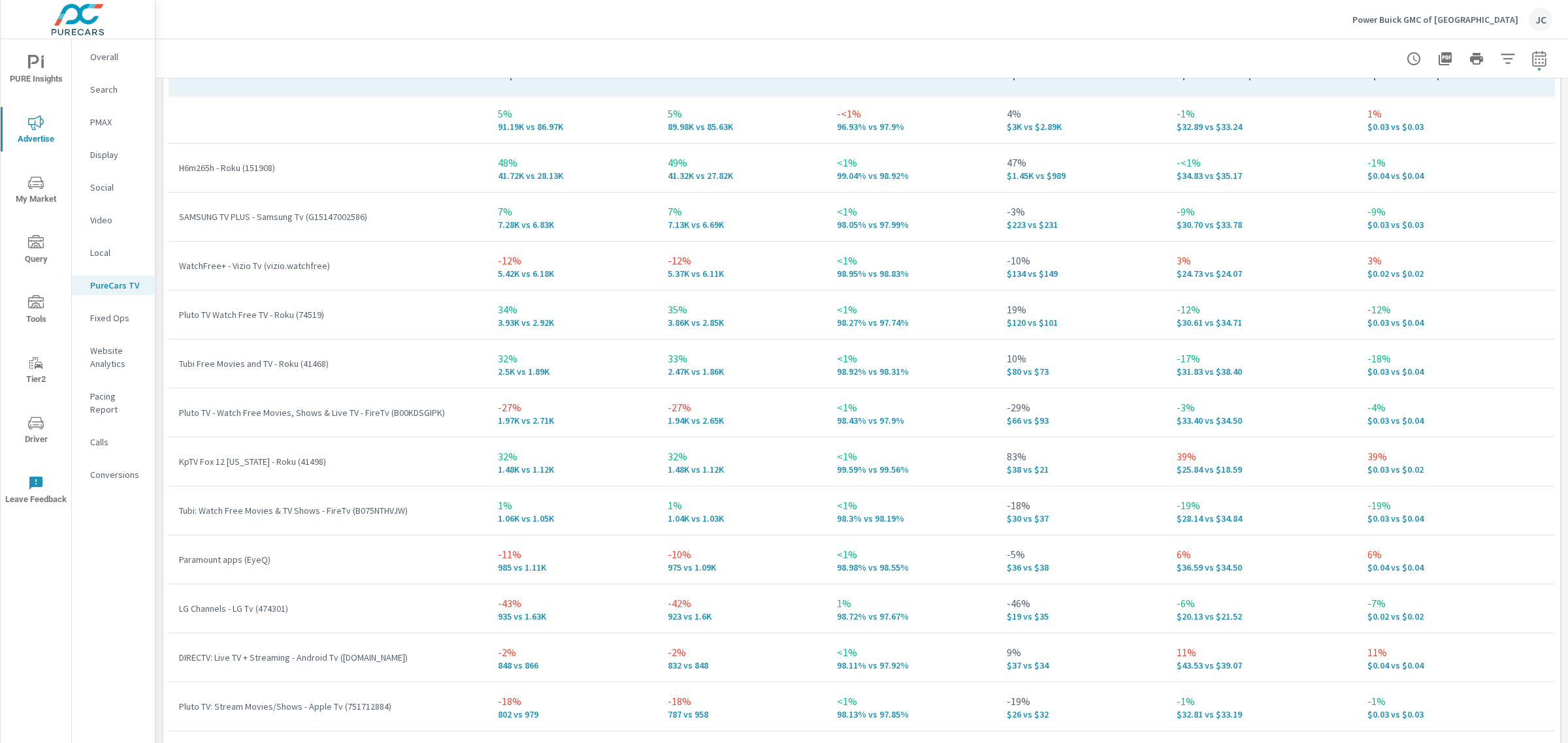
scroll to position [2114, 0]
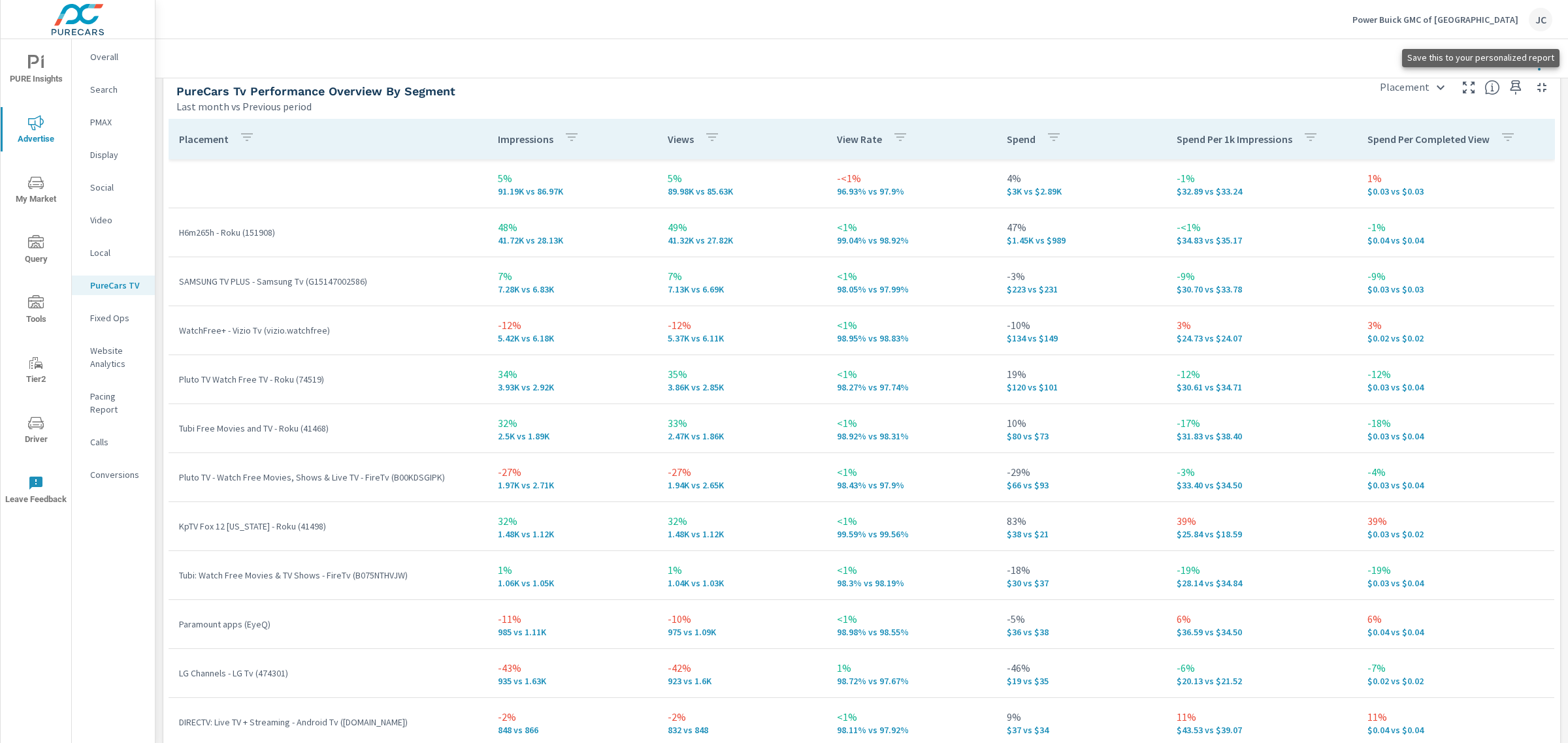
click at [1509, 85] on icon "button" at bounding box center [1515, 87] width 16 height 16
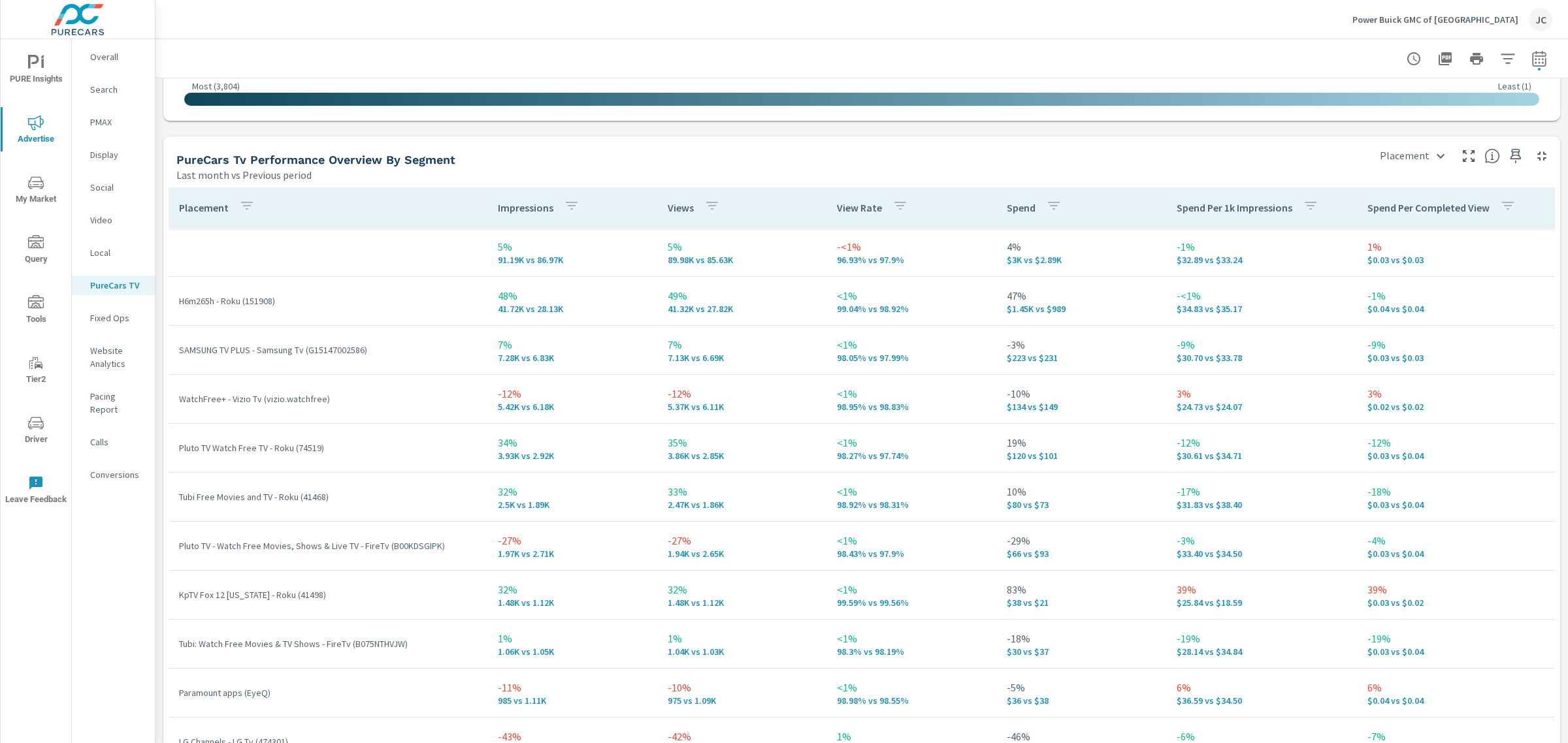
scroll to position [2035, 0]
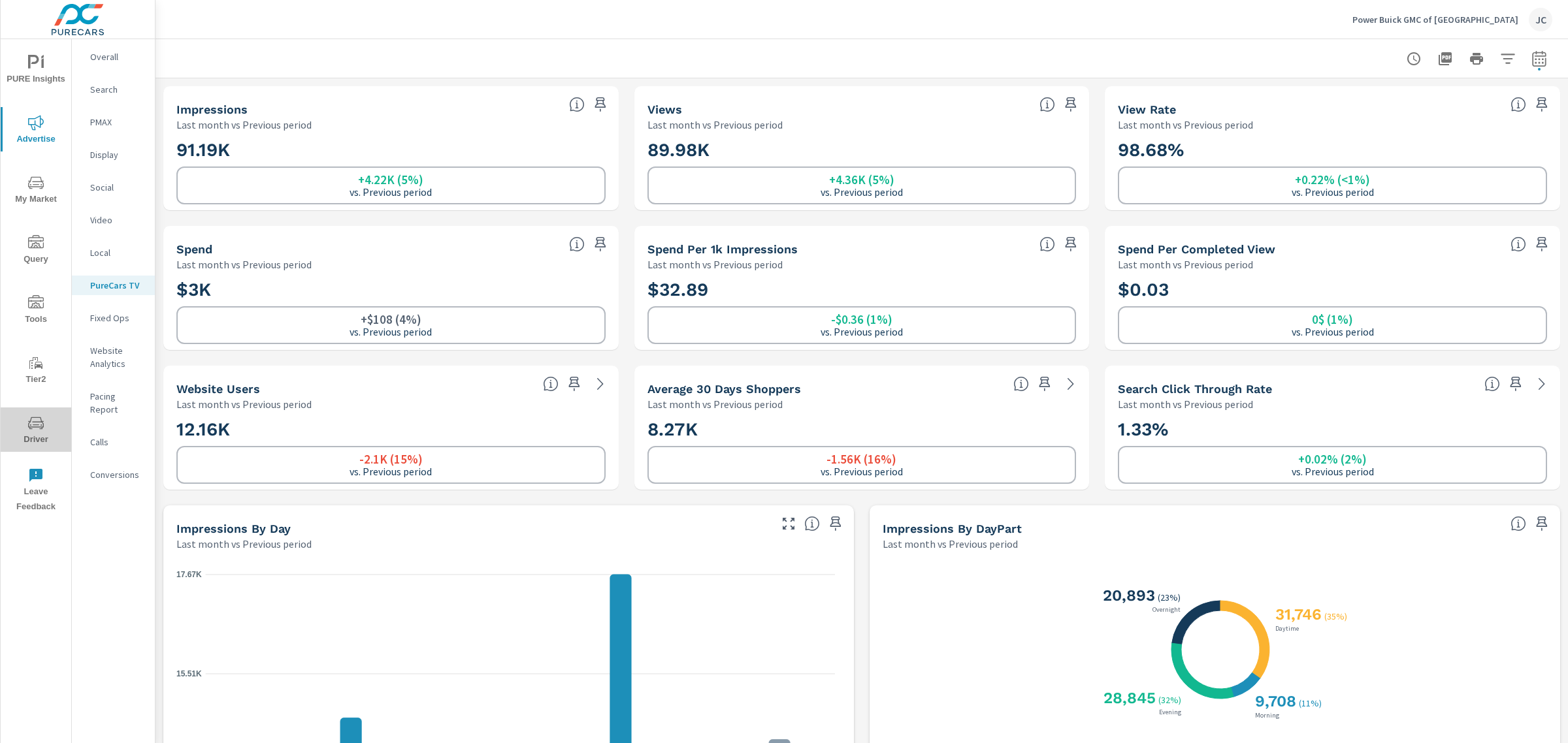
click at [25, 429] on span "Driver" at bounding box center [35, 431] width 62 height 32
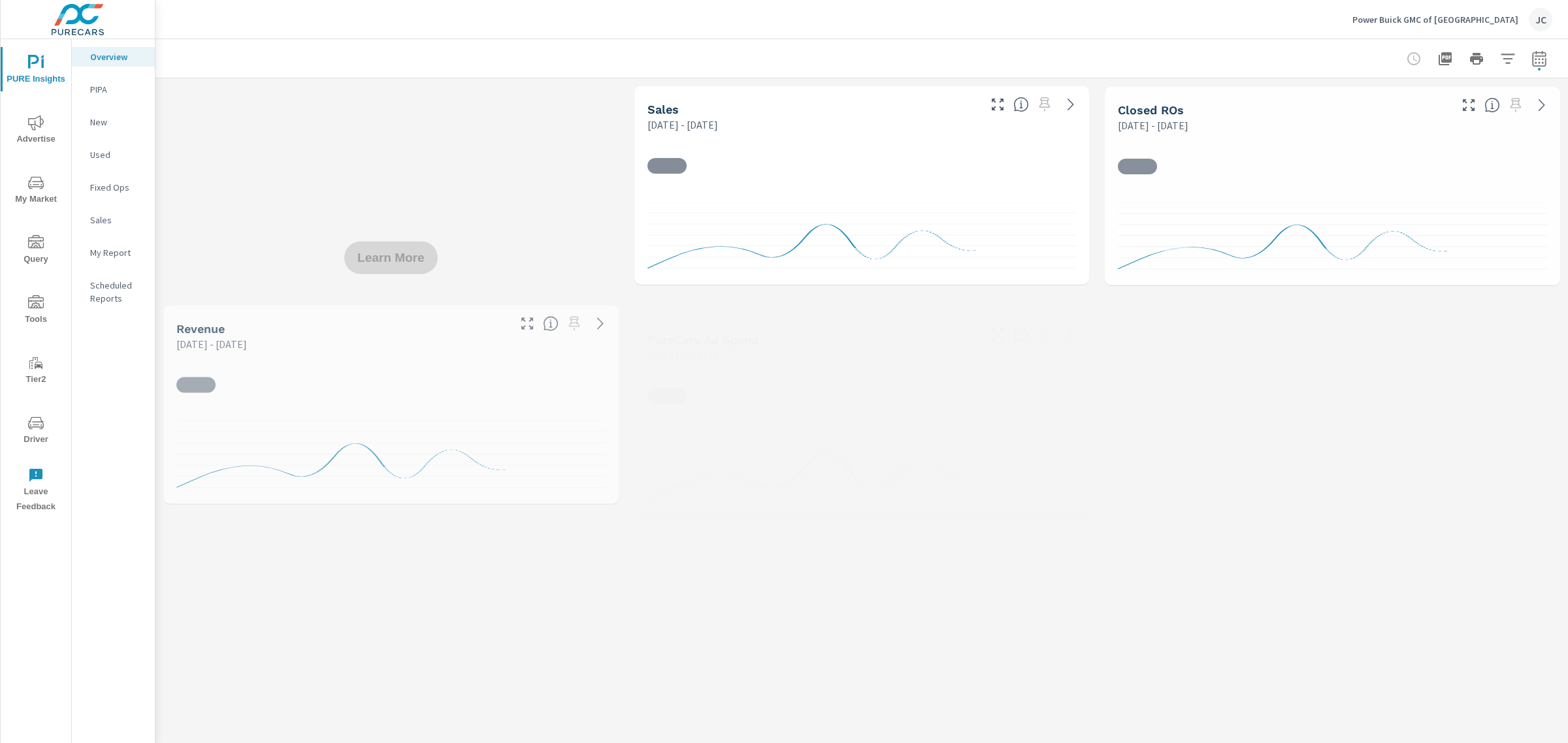
click at [124, 255] on p "My Report" at bounding box center [117, 252] width 54 height 13
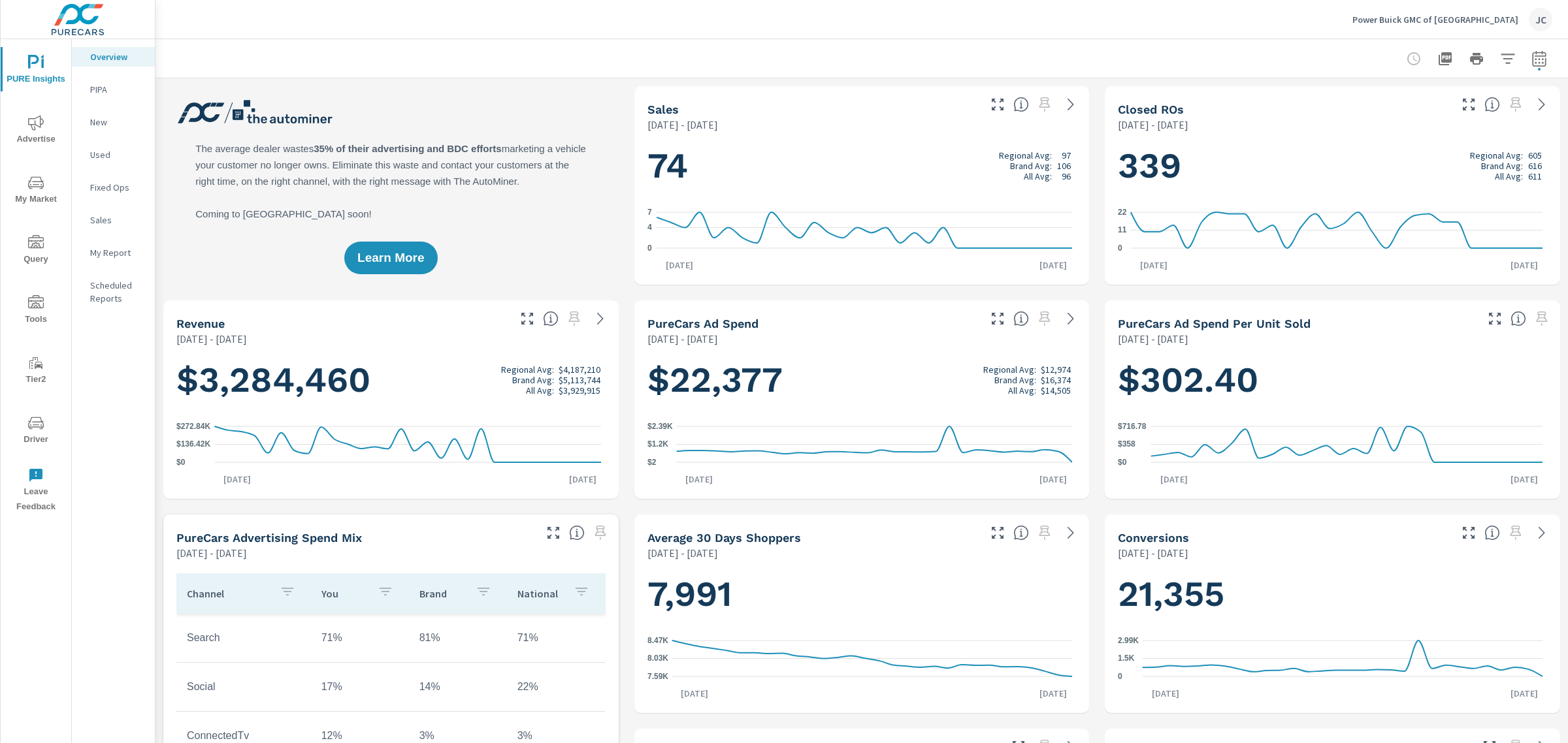
click at [41, 76] on span "PURE Insights" at bounding box center [35, 71] width 62 height 32
click at [96, 248] on p "My Report" at bounding box center [117, 252] width 54 height 13
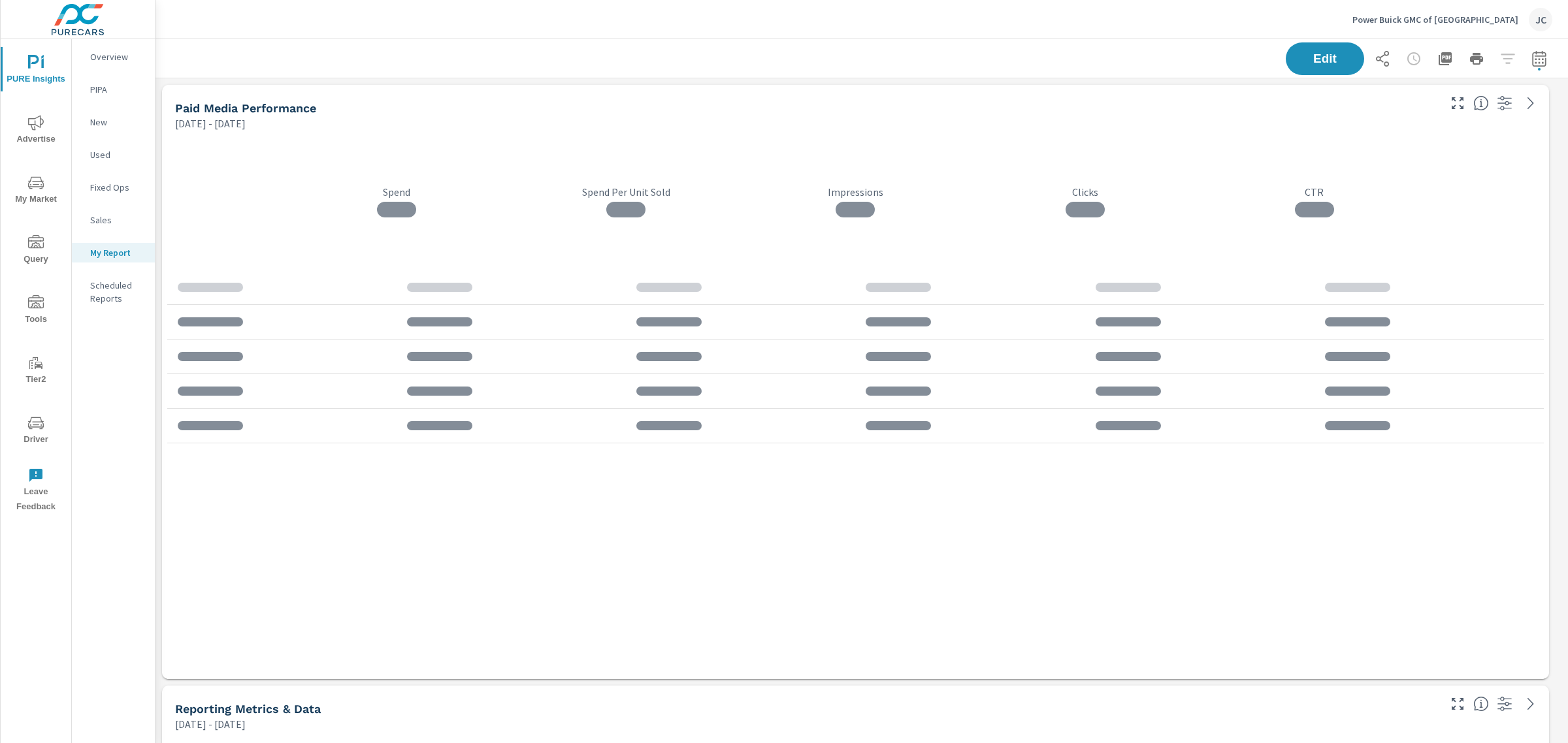
scroll to position [3936, 1426]
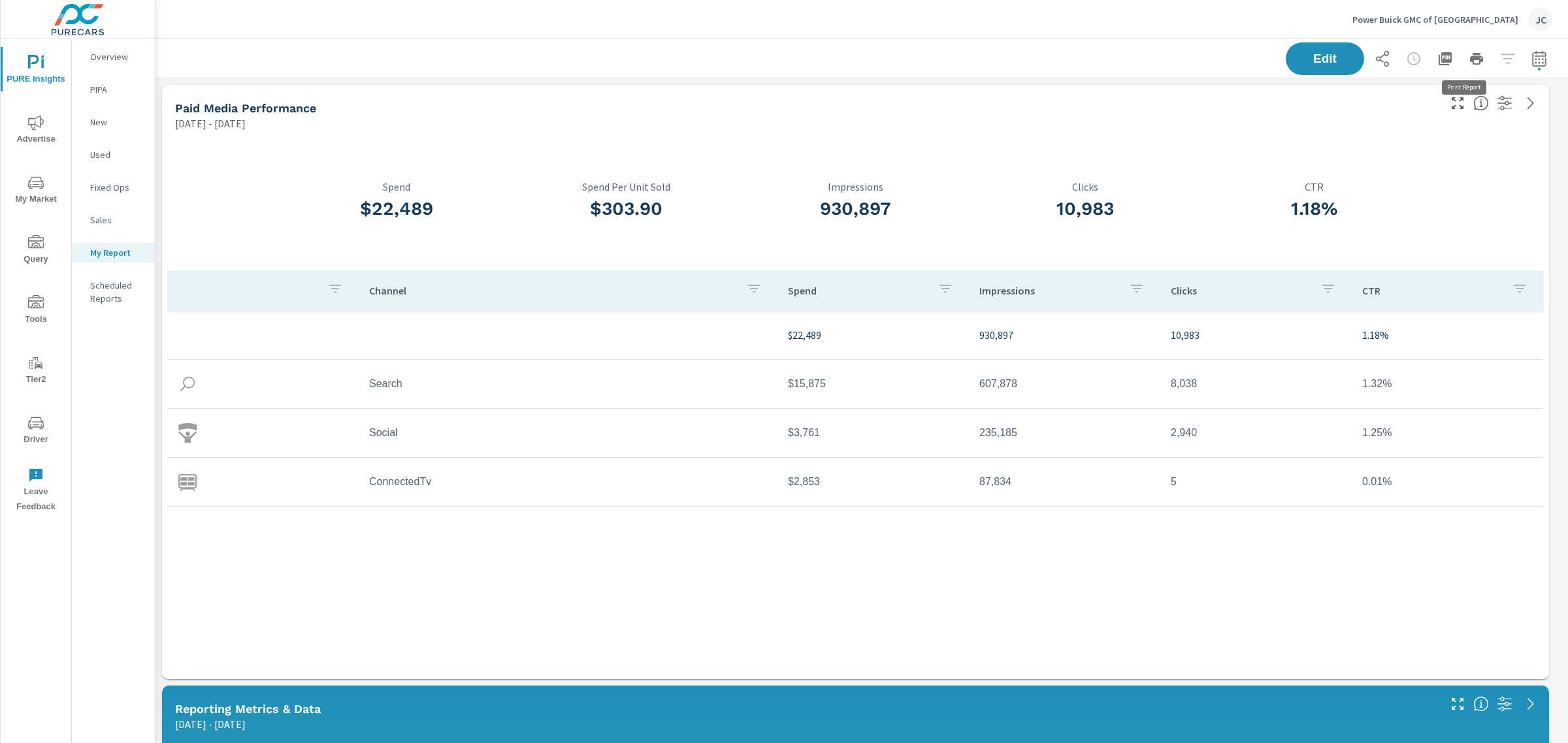
scroll to position [3936, 1426]
click at [1439, 59] on icon "button" at bounding box center [1445, 58] width 13 height 13
click at [1439, 57] on icon "button" at bounding box center [1445, 58] width 13 height 13
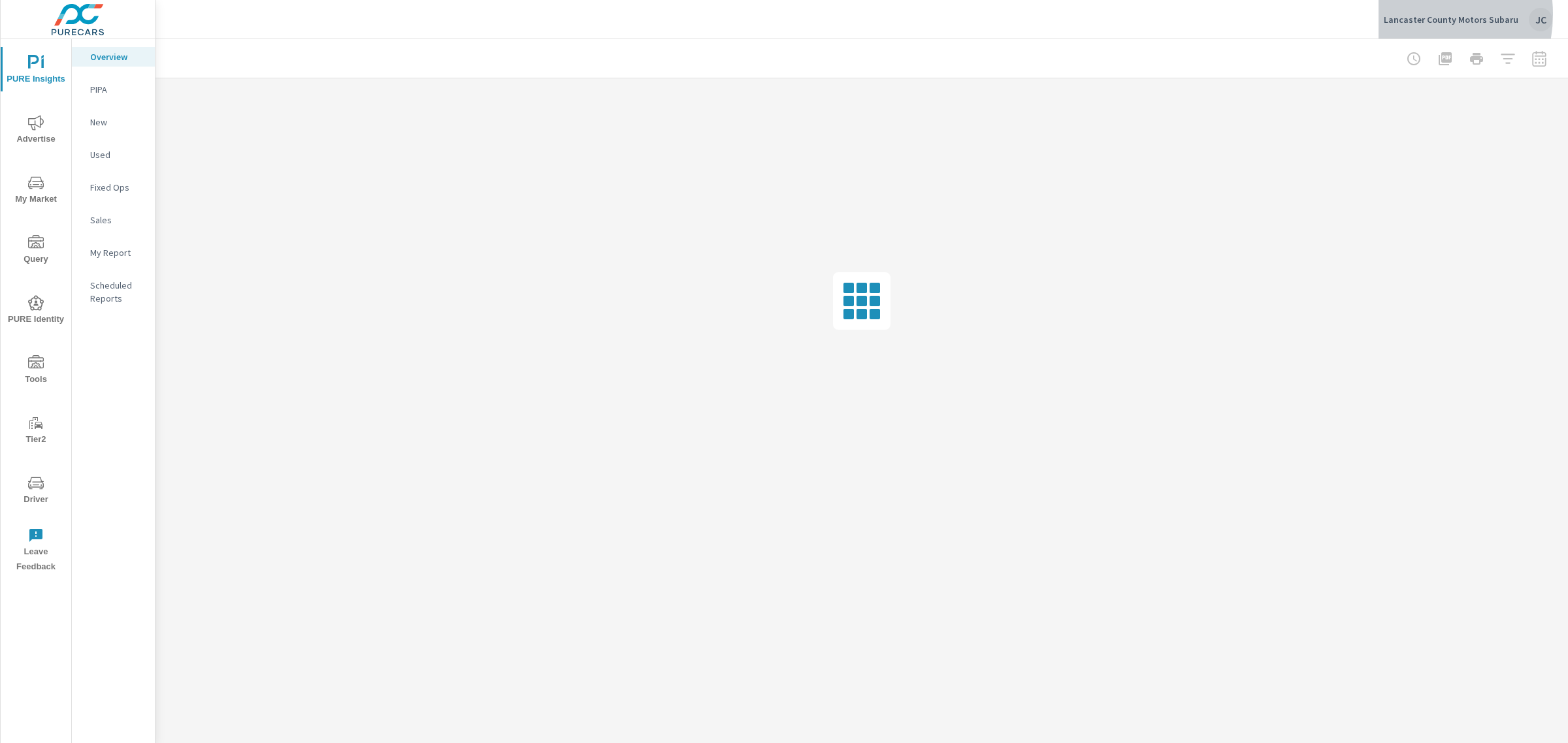
click at [1415, 14] on p "Lancaster County Motors Subaru" at bounding box center [1451, 20] width 135 height 12
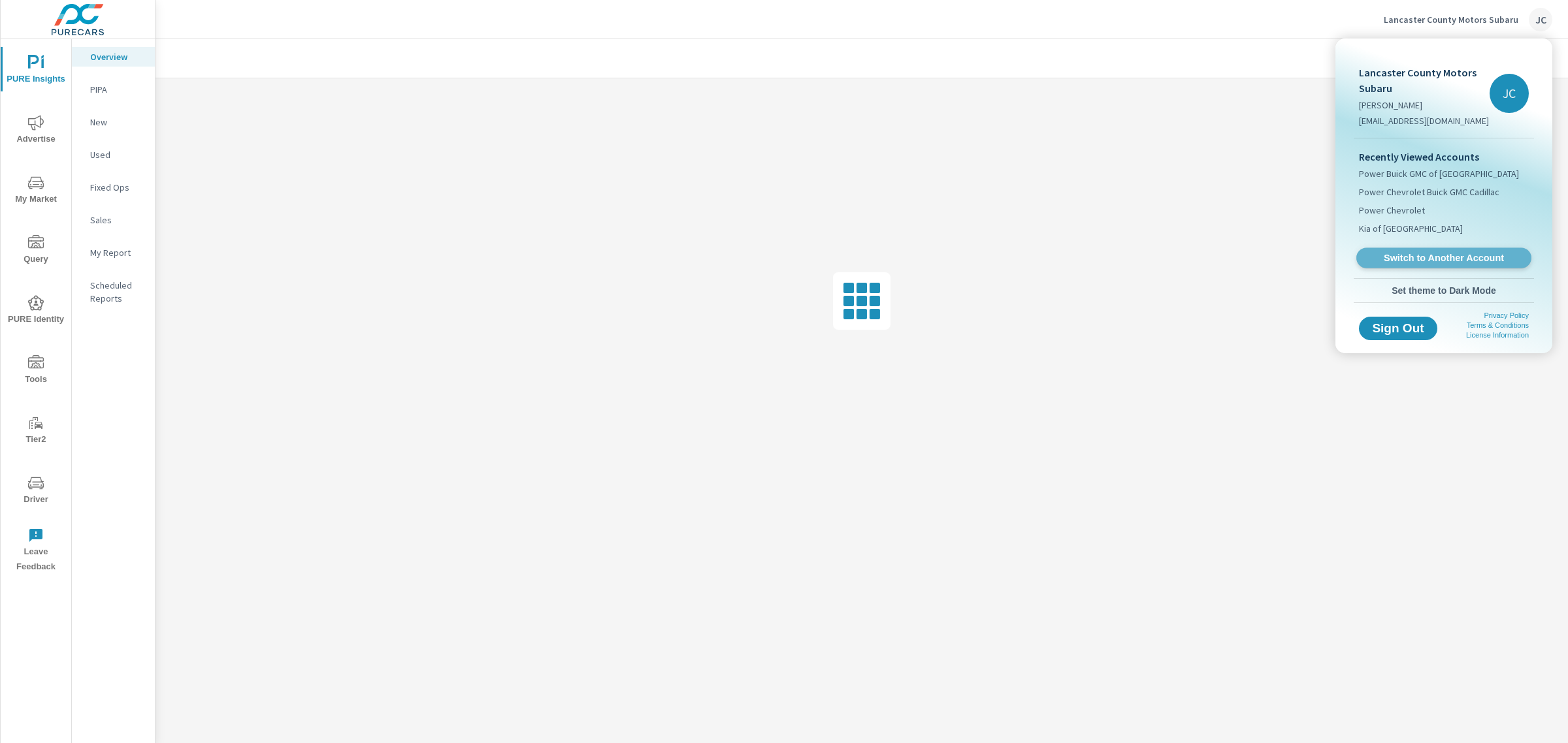
click at [1415, 255] on span "Switch to Another Account" at bounding box center [1443, 258] width 160 height 12
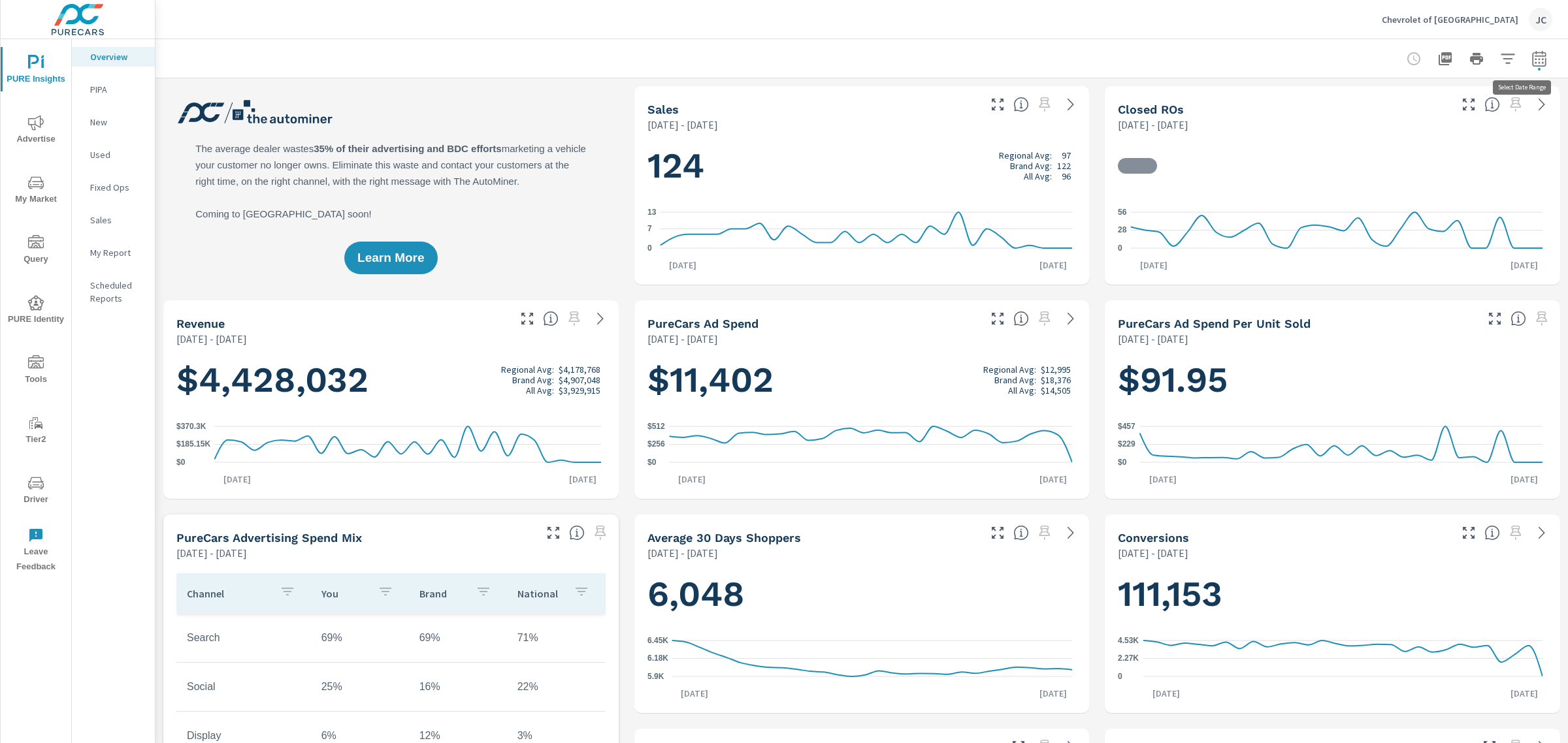
click at [1531, 63] on icon "button" at bounding box center [1539, 59] width 16 height 16
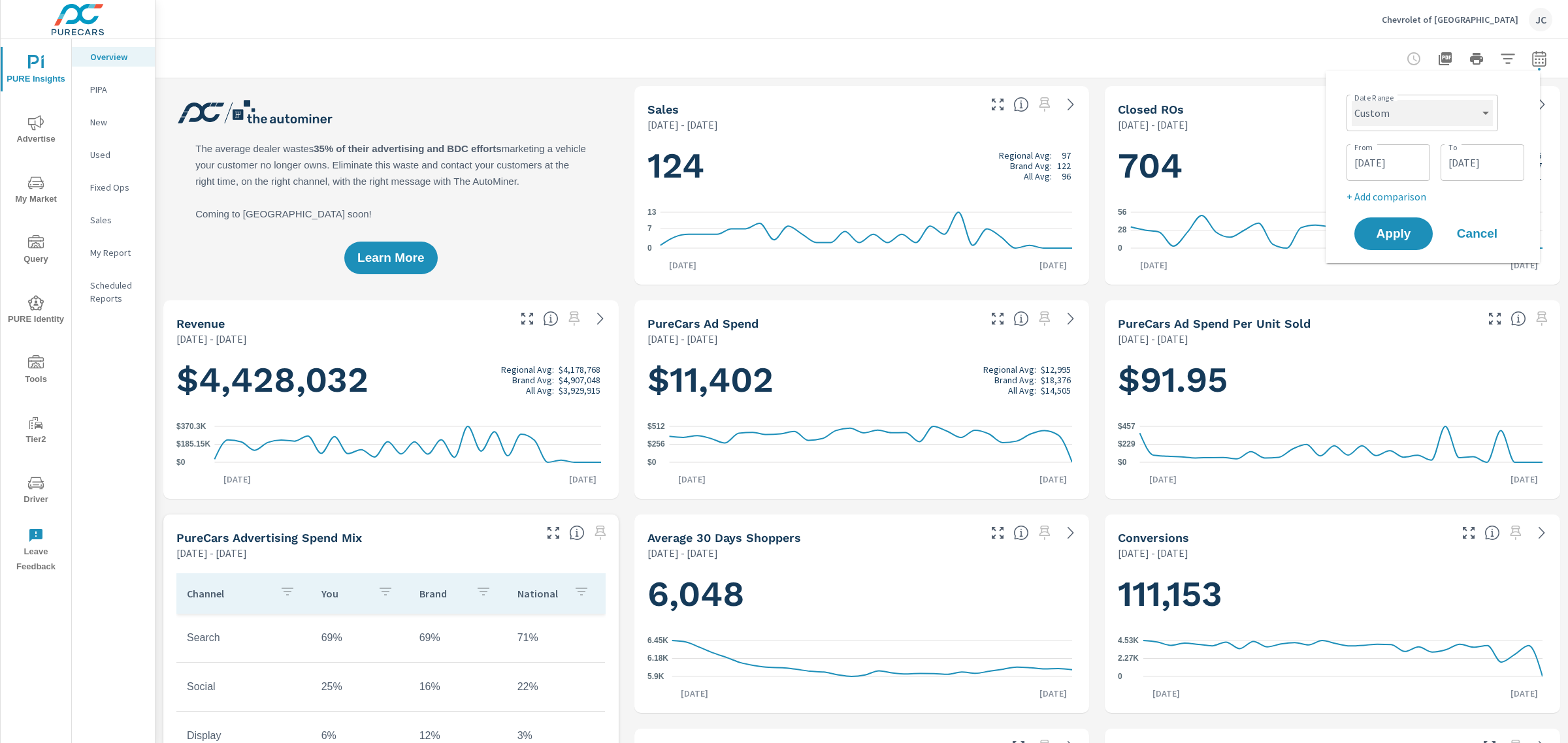
click at [1463, 120] on select "Custom Yesterday Last week Last 7 days Last 14 days Last 30 days Last 45 days L…" at bounding box center [1422, 113] width 141 height 26
select select "Last month"
click at [1357, 100] on select "Custom Yesterday Last week Last 7 days Last 14 days Last 30 days Last 45 days L…" at bounding box center [1422, 113] width 141 height 26
click at [1409, 141] on p "+ Add comparison" at bounding box center [1435, 147] width 167 height 16
select select "Previous period"
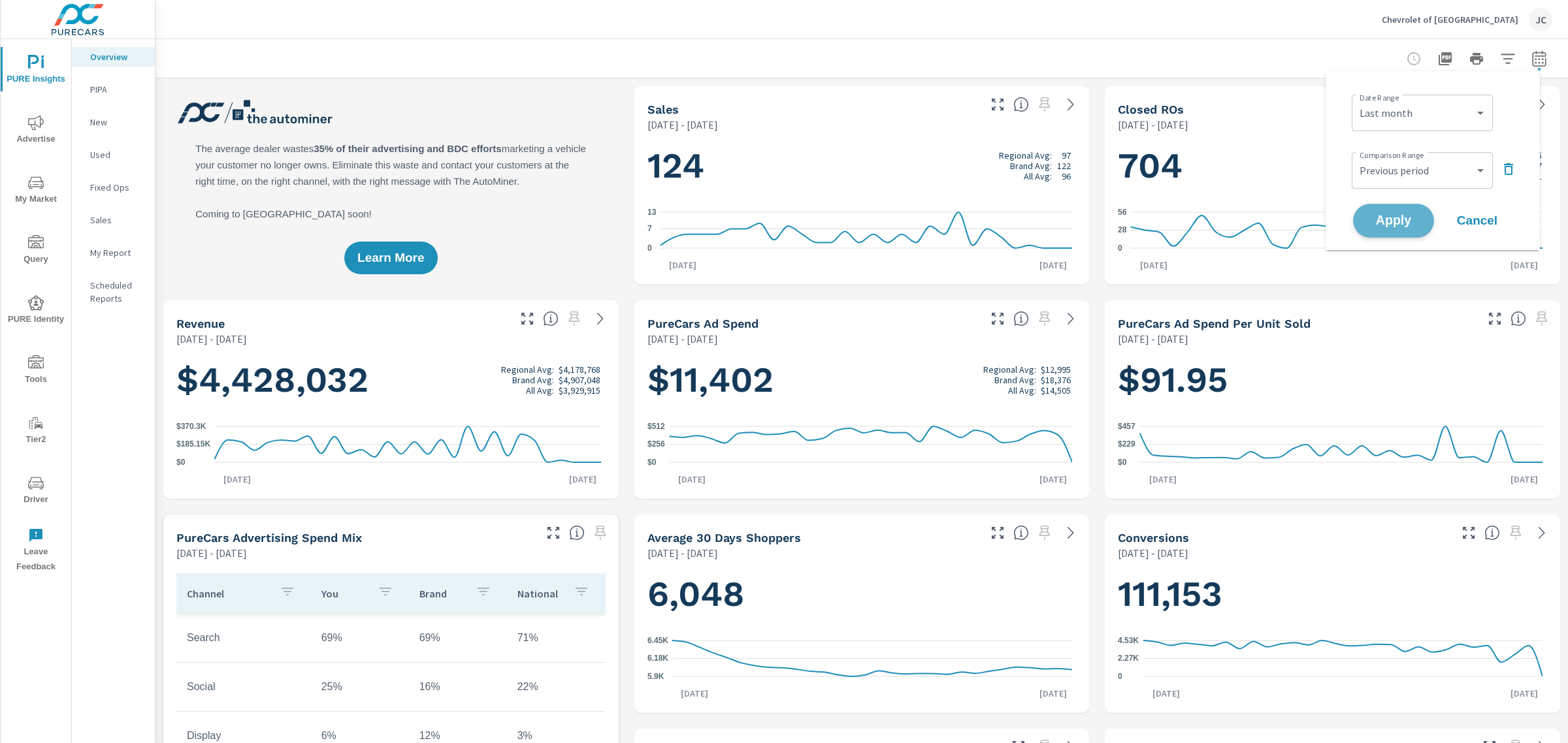
click at [1396, 215] on span "Apply" at bounding box center [1393, 221] width 53 height 12
